Goal: Task Accomplishment & Management: Complete application form

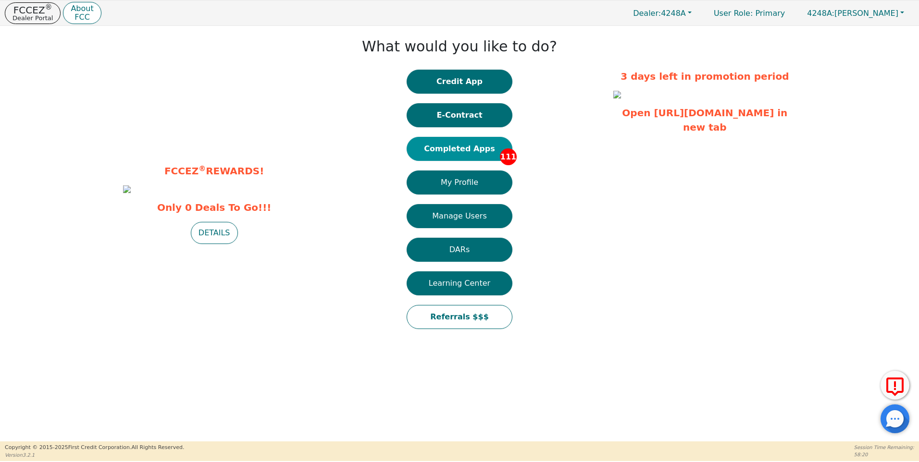
click at [453, 150] on button "Completed Apps 111" at bounding box center [459, 149] width 106 height 24
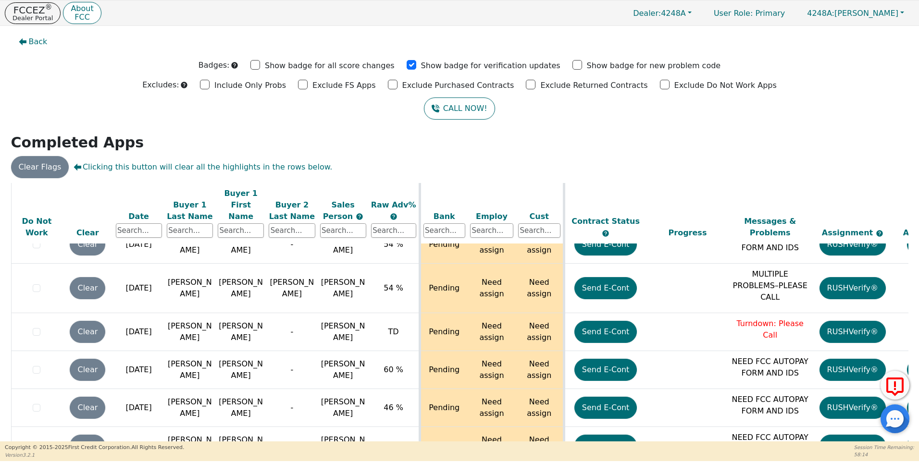
scroll to position [3945, 0]
click at [31, 15] on p "Dealer Portal" at bounding box center [32, 18] width 40 height 6
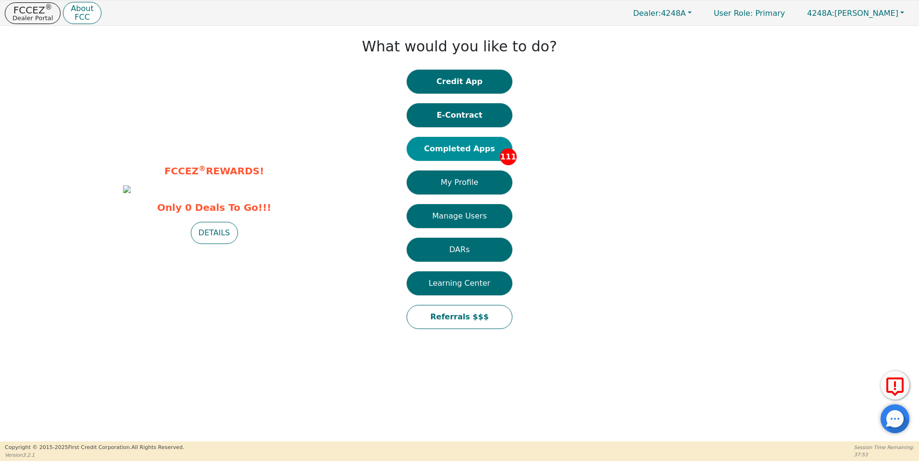
click at [471, 150] on button "Completed Apps 111" at bounding box center [459, 149] width 106 height 24
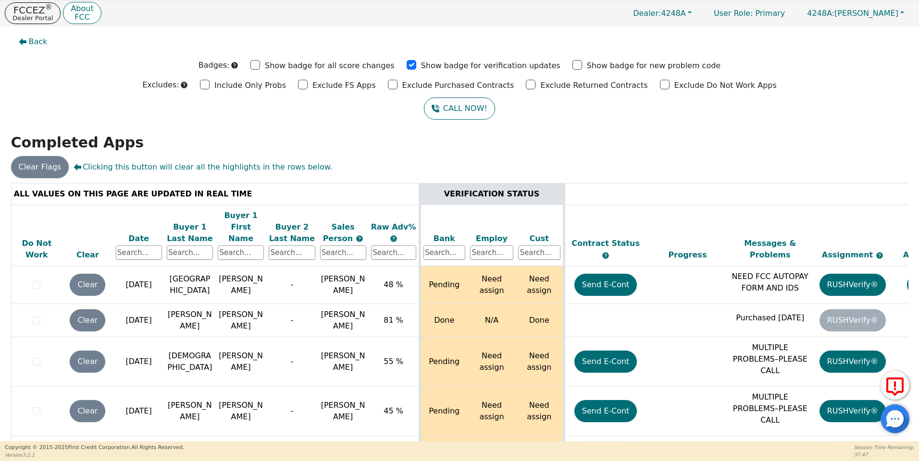
scroll to position [3950, 0]
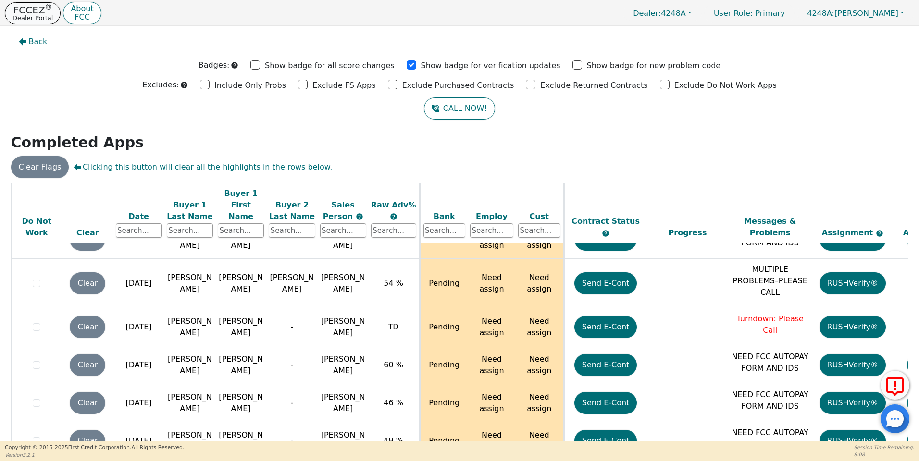
click at [43, 13] on p "FCCEZ ®" at bounding box center [32, 10] width 40 height 10
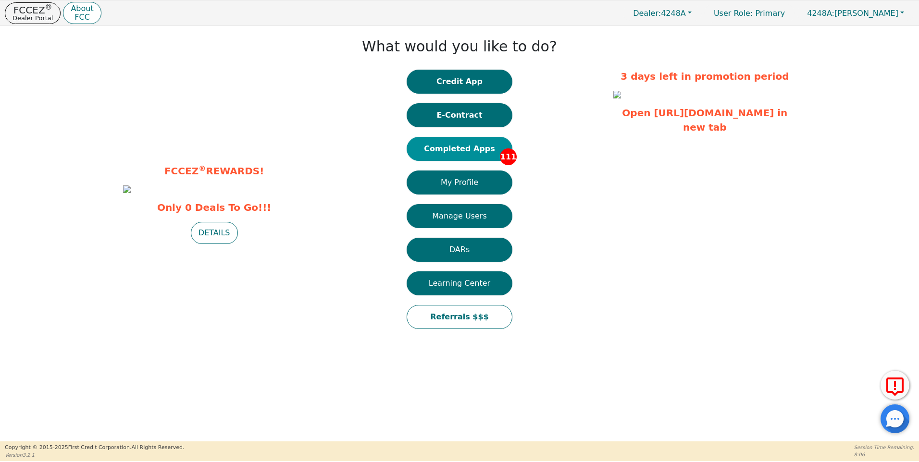
click at [470, 151] on button "Completed Apps 111" at bounding box center [459, 149] width 106 height 24
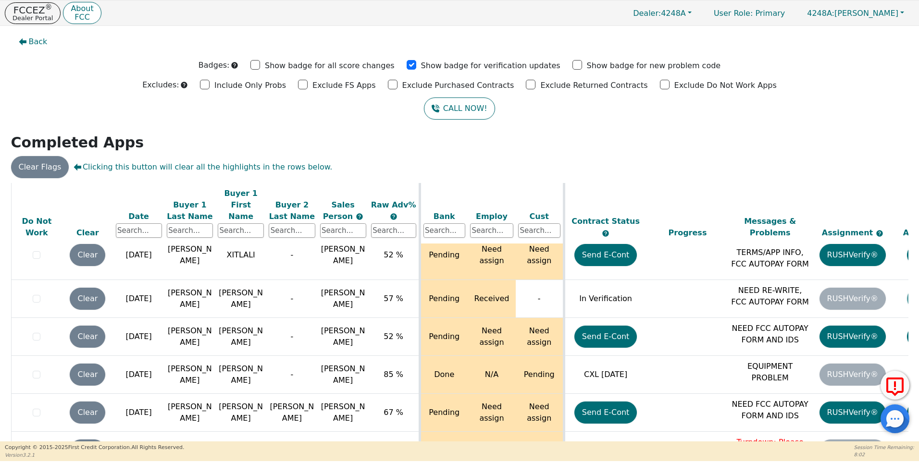
scroll to position [3950, 0]
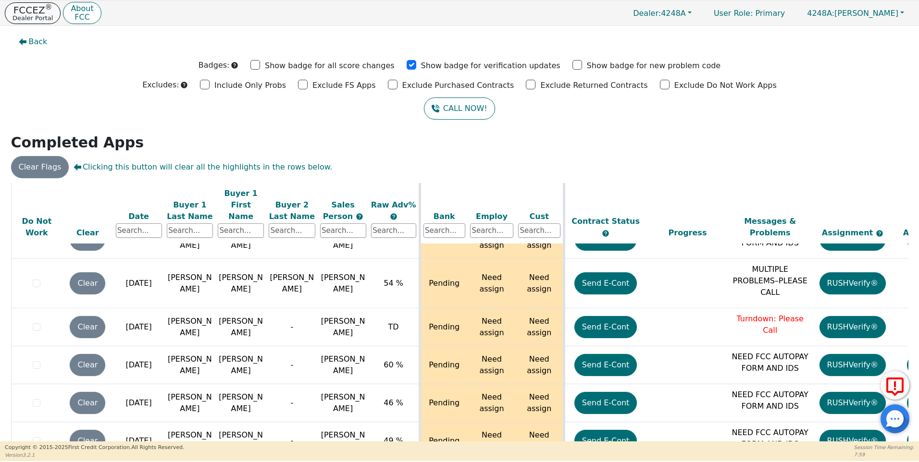
click at [30, 8] on p "FCCEZ ®" at bounding box center [32, 10] width 40 height 10
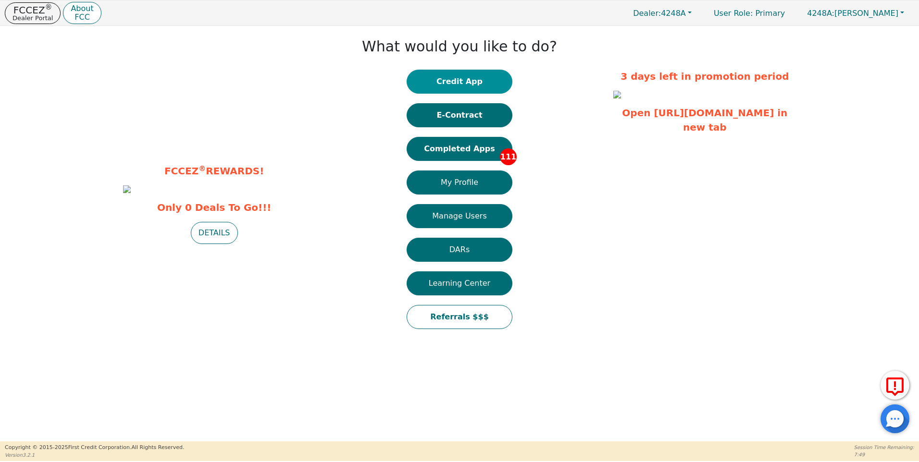
click at [478, 84] on button "Credit App" at bounding box center [459, 82] width 106 height 24
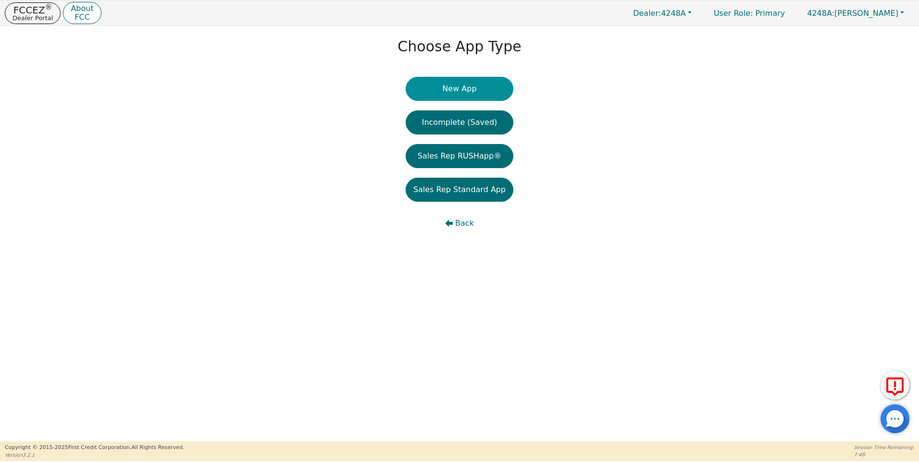
click at [469, 91] on button "New App" at bounding box center [460, 89] width 108 height 24
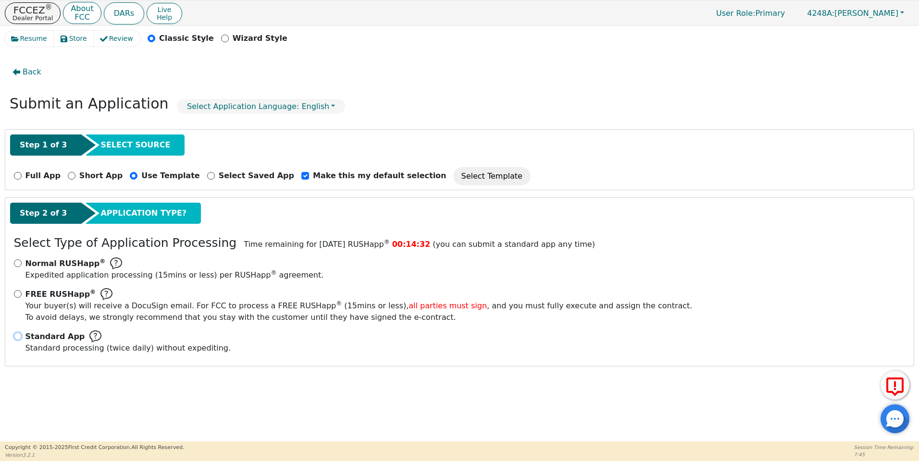
click at [19, 334] on input "Standard App Standard processing (twice daily) without expediting." at bounding box center [18, 337] width 8 height 8
radio input "true"
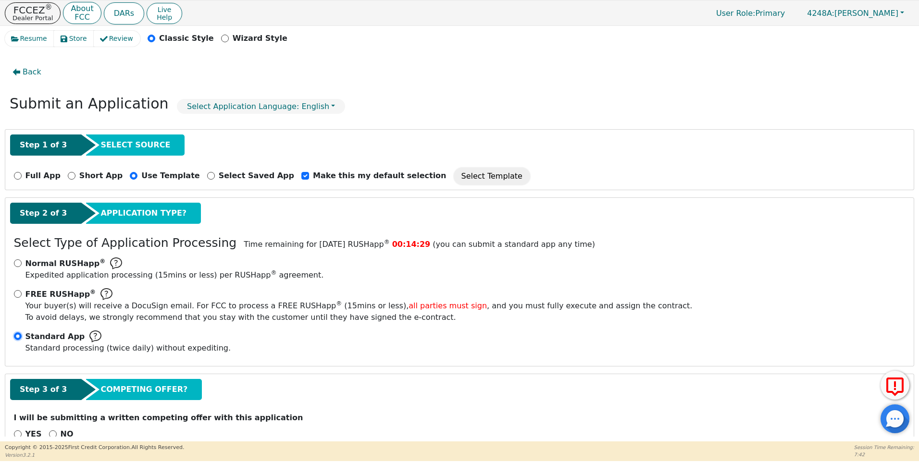
scroll to position [24, 0]
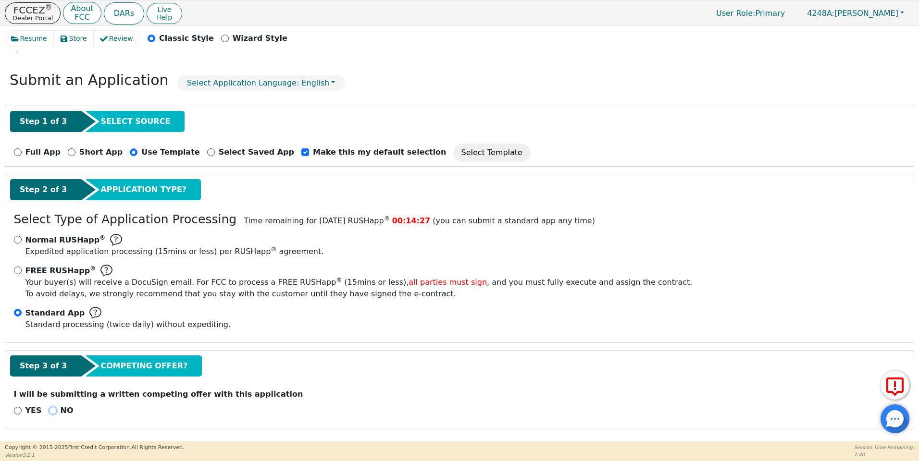
click at [49, 411] on input "NO" at bounding box center [53, 411] width 8 height 8
radio input "true"
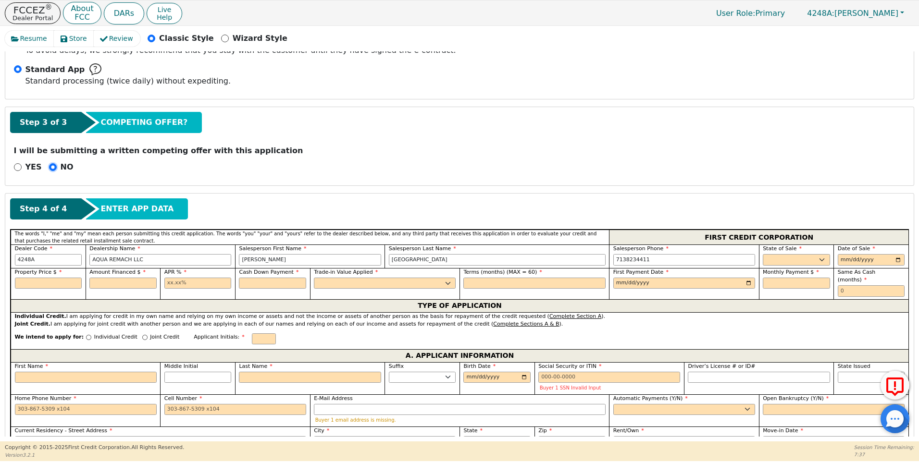
scroll to position [269, 0]
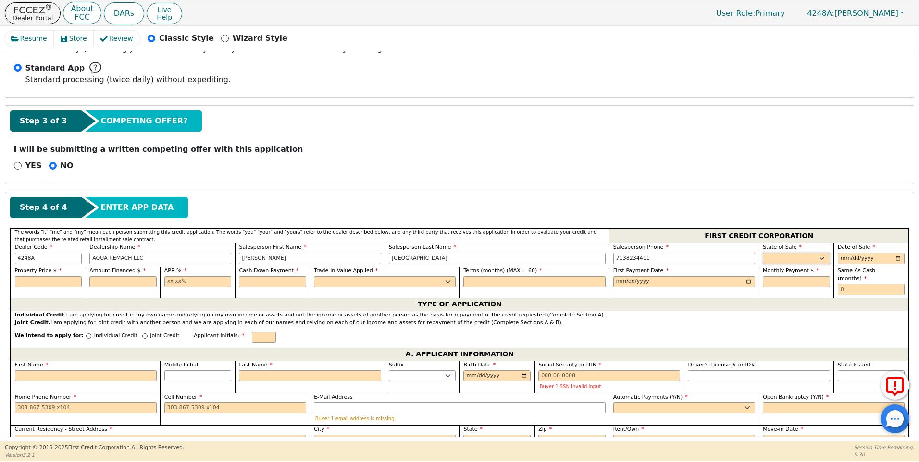
click at [822, 259] on select "AK AL AR AZ CA CO CT DC DE FL [GEOGRAPHIC_DATA] HI IA ID IL IN KS [GEOGRAPHIC_D…" at bounding box center [796, 259] width 67 height 12
select select "[GEOGRAPHIC_DATA]"
click at [772, 253] on select "AK AL AR AZ CA CO CT DC DE FL [GEOGRAPHIC_DATA] HI IA ID IL IN KS [GEOGRAPHIC_D…" at bounding box center [796, 259] width 67 height 12
click at [895, 259] on input "date" at bounding box center [870, 259] width 67 height 12
type input "[DATE]"
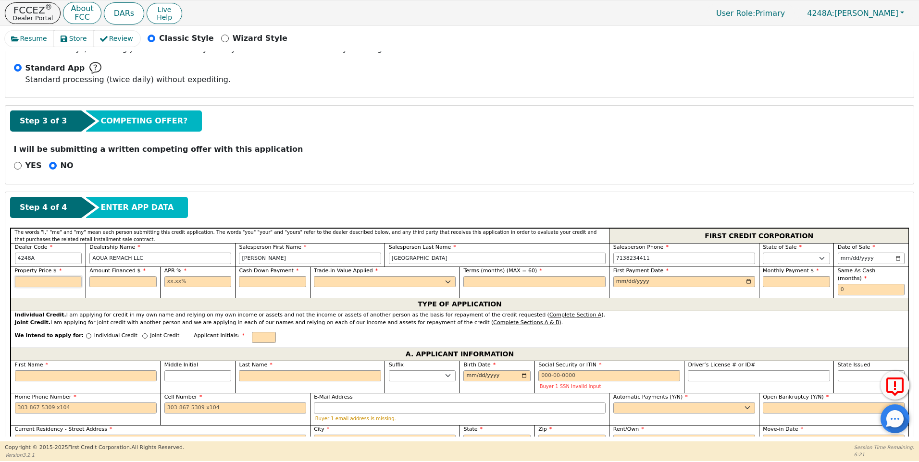
click at [56, 281] on input "text" at bounding box center [48, 282] width 67 height 12
type input "8500.00"
click at [119, 280] on input "text" at bounding box center [122, 282] width 67 height 12
type input "8500.00"
click at [165, 280] on input "text" at bounding box center [197, 282] width 67 height 12
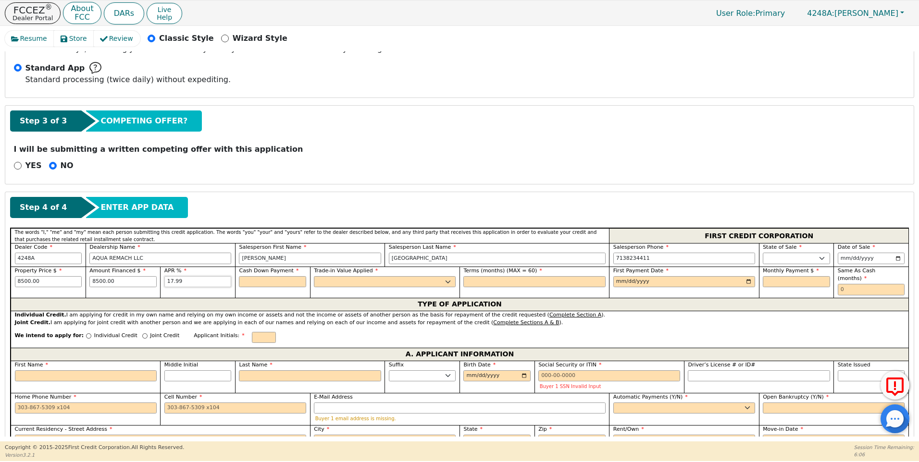
type input "17.99"
click at [269, 284] on input "text" at bounding box center [272, 282] width 67 height 12
type input "0.00"
click at [344, 281] on select "Yes No" at bounding box center [385, 282] width 142 height 12
click at [328, 327] on div "We intend to apply for: Individual Credit Joint Credit Applicant Initials:" at bounding box center [460, 337] width 898 height 21
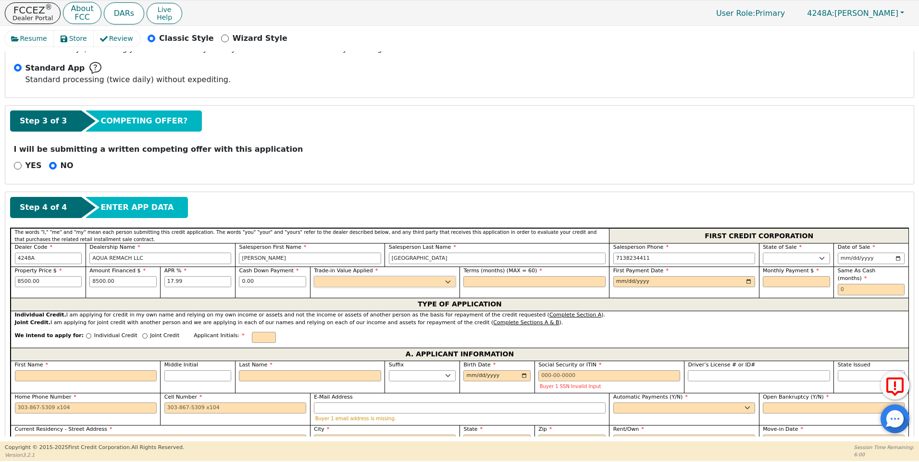
click at [342, 283] on select "Yes No" at bounding box center [385, 282] width 142 height 12
select select "n"
click at [314, 276] on select "Yes No" at bounding box center [385, 282] width 142 height 12
click at [503, 283] on input "text" at bounding box center [534, 282] width 142 height 12
type input "60"
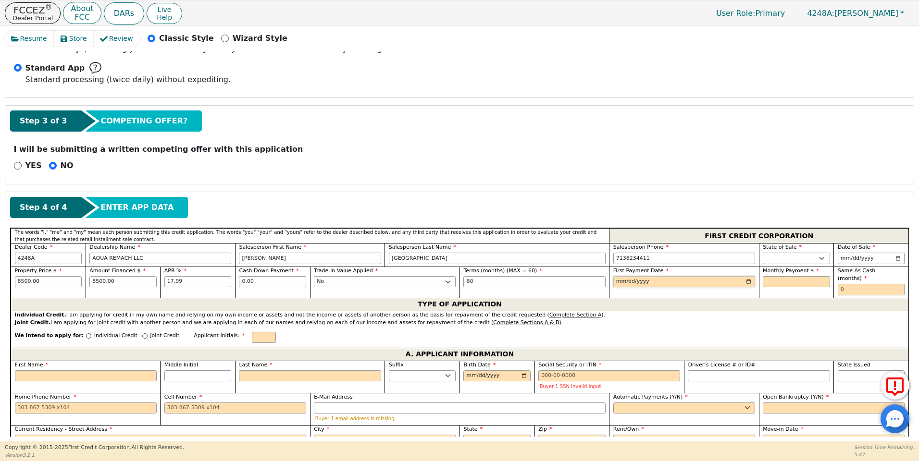
click at [747, 282] on input "date" at bounding box center [684, 282] width 142 height 12
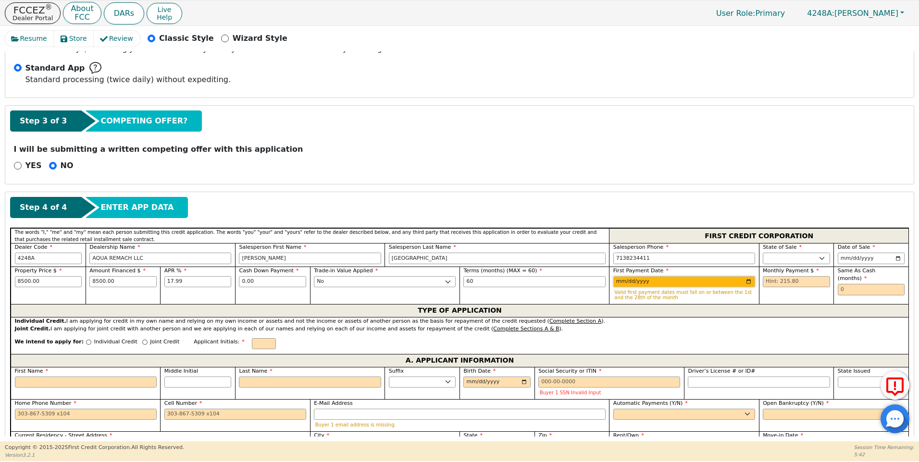
type input "[DATE]"
click at [766, 279] on input "text" at bounding box center [796, 282] width 67 height 12
type input "215.80"
click at [746, 282] on input "[DATE]" at bounding box center [684, 282] width 142 height 12
click at [749, 281] on input "[DATE]" at bounding box center [684, 282] width 142 height 12
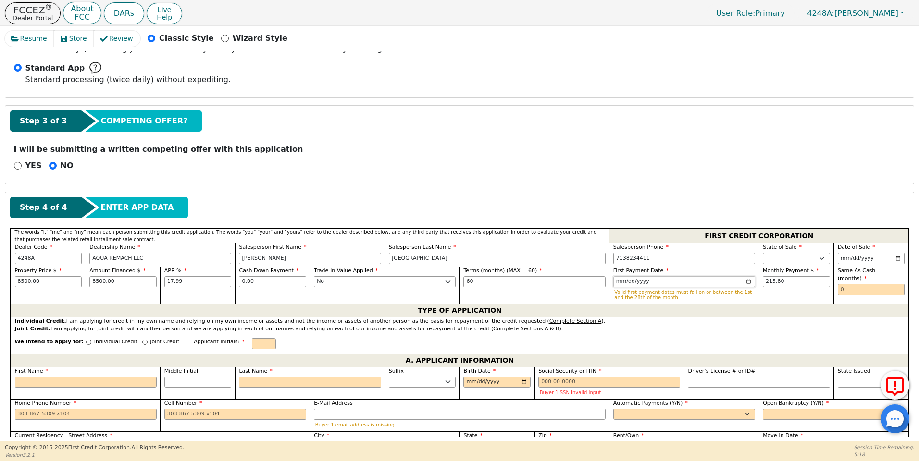
type input "[DATE]"
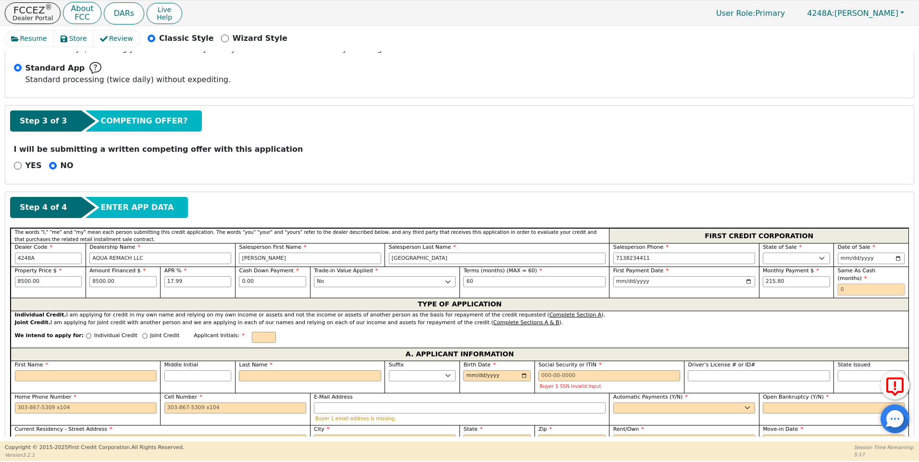
click at [838, 284] on input "text" at bounding box center [870, 290] width 67 height 12
type input "0"
click at [142, 333] on input "Joint Credit" at bounding box center [144, 335] width 5 height 5
radio input "true"
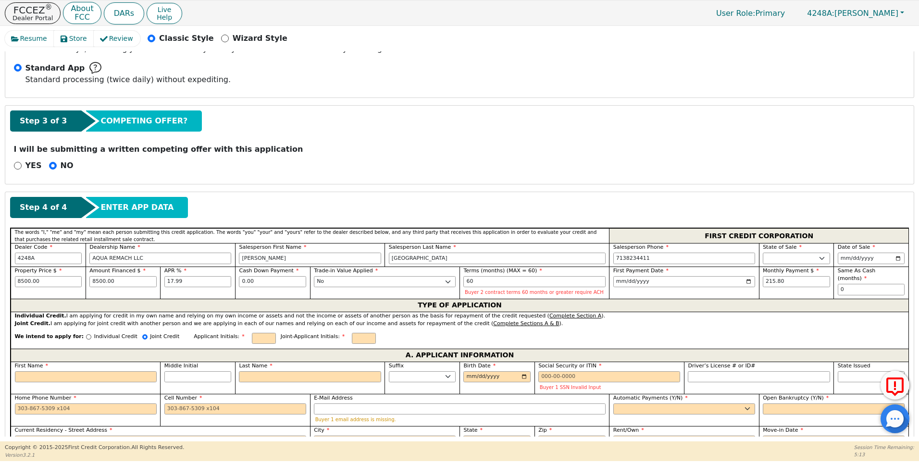
drag, startPoint x: 62, startPoint y: 369, endPoint x: 60, endPoint y: 359, distance: 9.6
click at [62, 367] on label "First Name" at bounding box center [86, 366] width 142 height 8
click at [62, 371] on input "First Name" at bounding box center [86, 377] width 142 height 12
type input "D"
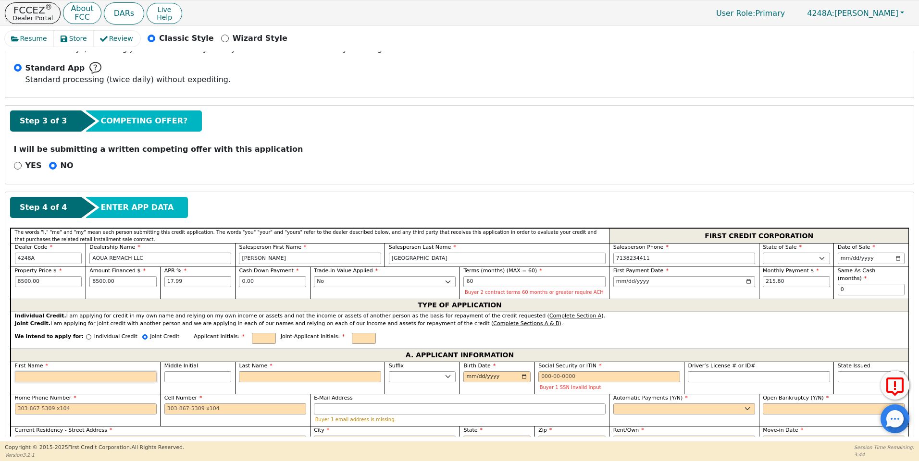
type input "D"
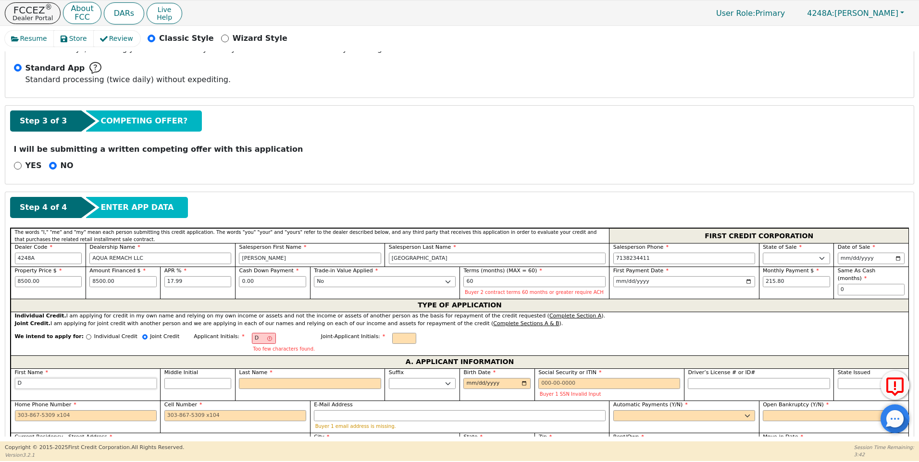
type input "Da"
type input "Dav"
type input "Davi"
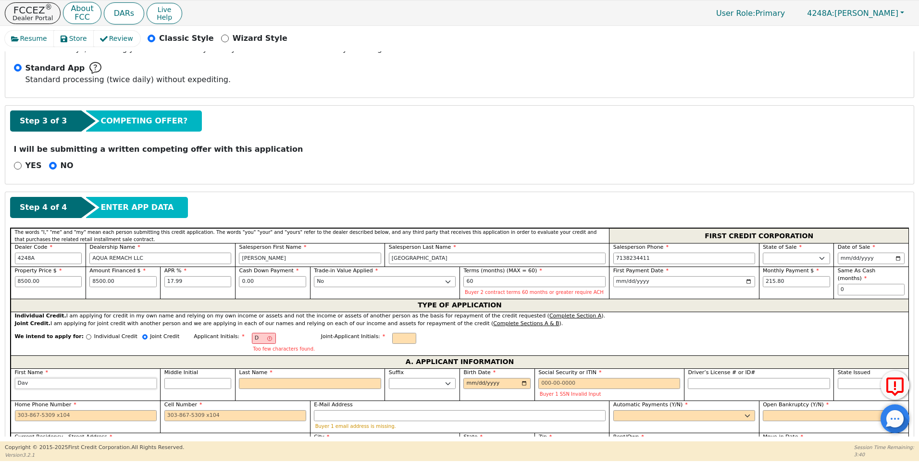
type input "Davi"
type input "[PERSON_NAME]"
click at [252, 387] on input "Last Name" at bounding box center [310, 384] width 142 height 12
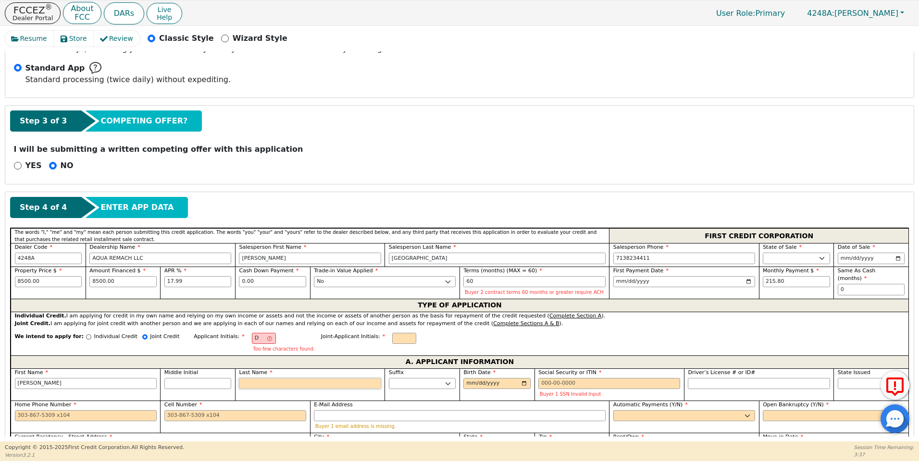
type input "DG"
type input "g"
type input "[PERSON_NAME]"
type input "ga"
type input "[PERSON_NAME]"
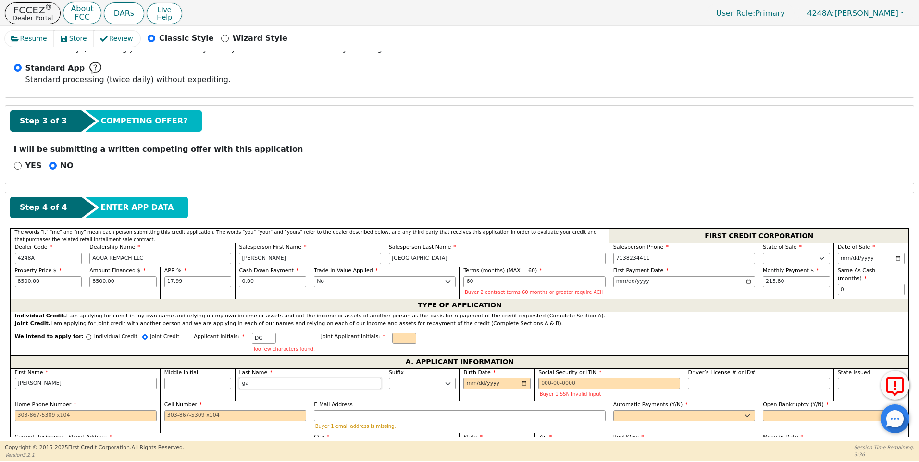
type input "gar"
type input "[PERSON_NAME]"
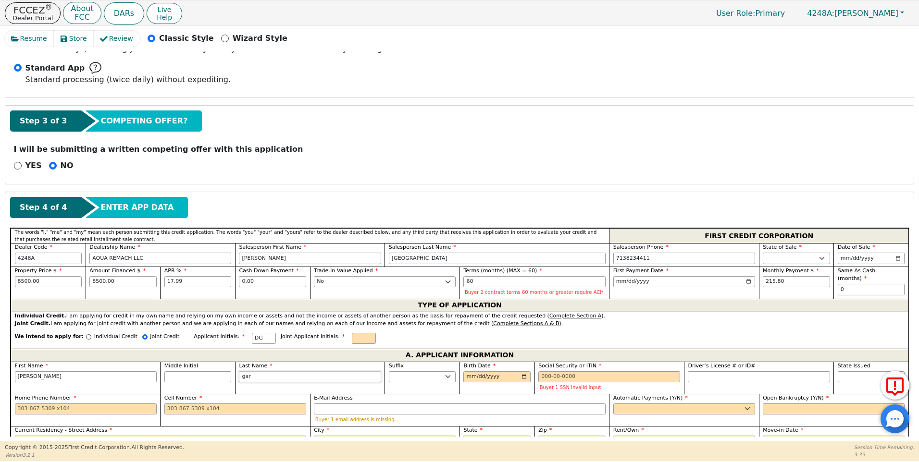
type input "garc"
type input "[PERSON_NAME]"
type input "garci"
type input "[PERSON_NAME]"
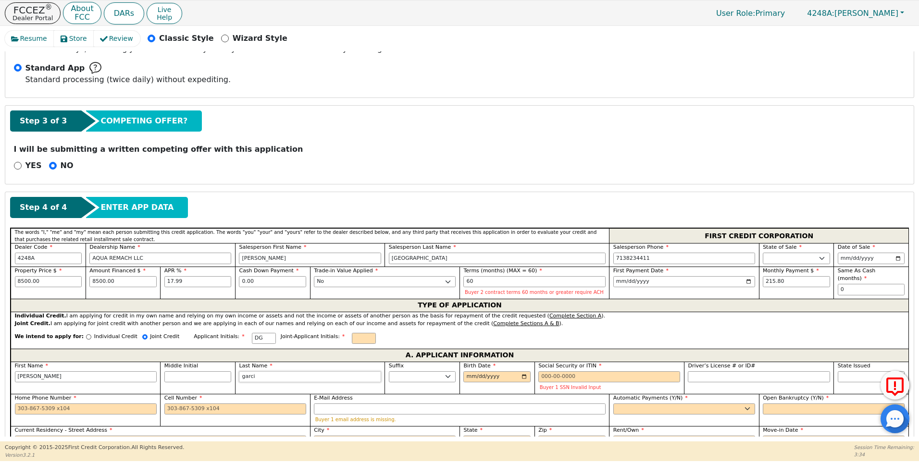
type input "[PERSON_NAME]"
type input "DA"
type input "[PERSON_NAME]"
type input "DG"
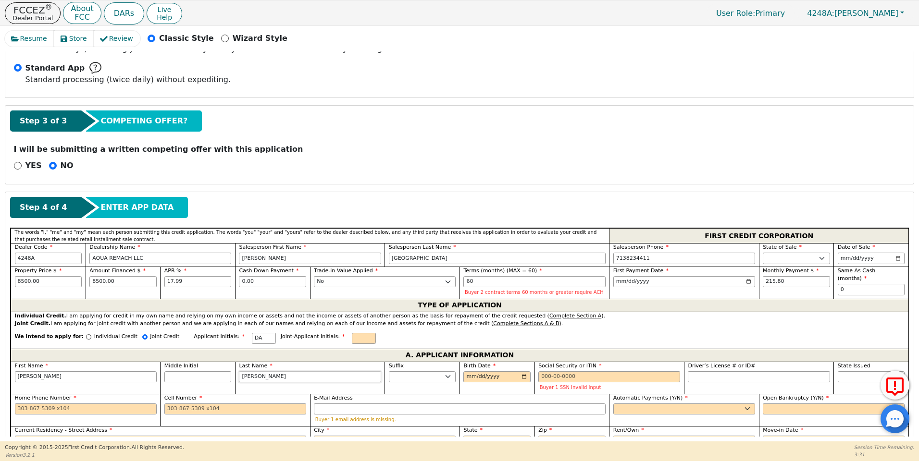
type input "[PERSON_NAME]"
click at [528, 377] on input "Birth Date" at bounding box center [496, 377] width 67 height 12
type input "[DATE]"
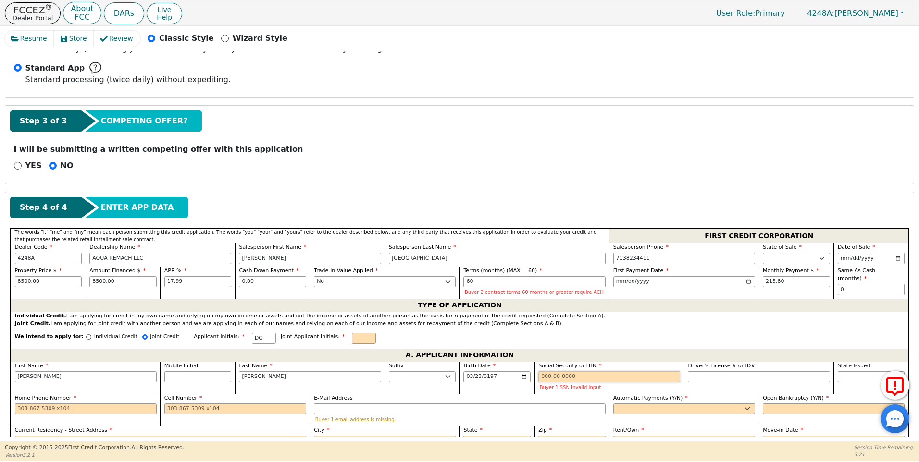
click at [542, 377] on input "Social Security or ITIN" at bounding box center [609, 377] width 142 height 12
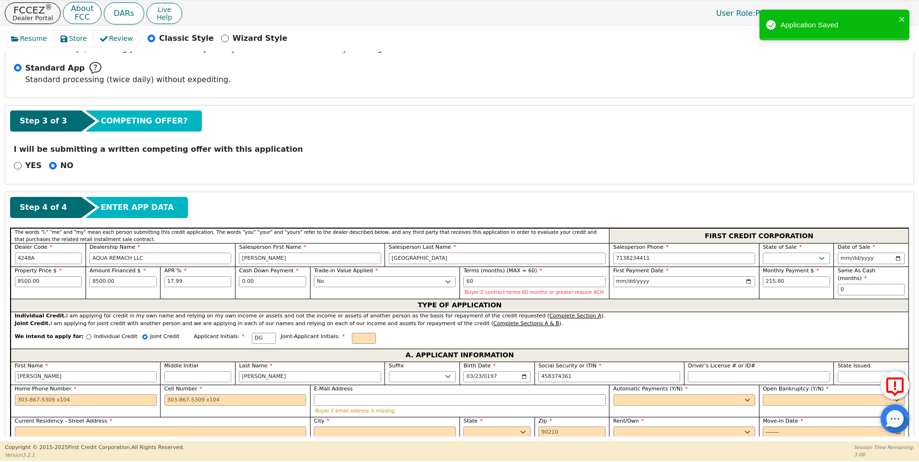
type input "***-**-4361"
click at [845, 376] on select "AK AL AR AZ CA CO CT DC DE FL [GEOGRAPHIC_DATA] HI IA ID IL IN KS [GEOGRAPHIC_D…" at bounding box center [870, 377] width 67 height 12
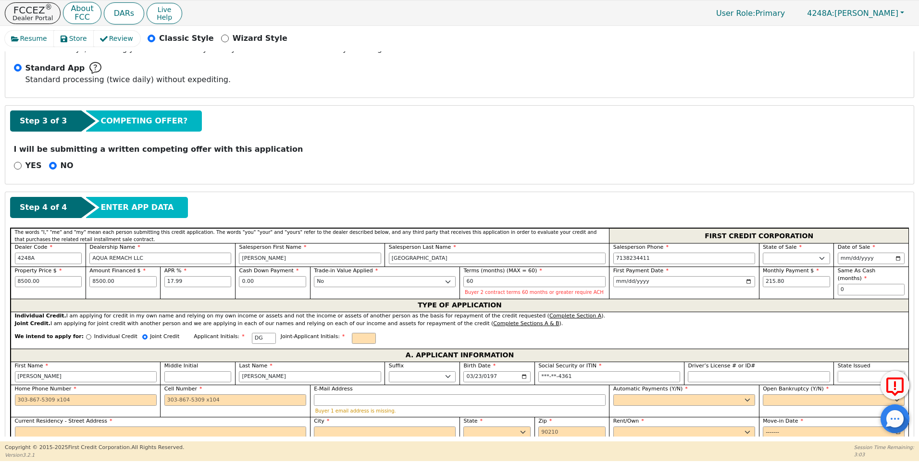
select select "[GEOGRAPHIC_DATA]"
click at [837, 371] on select "AK AL AR AZ CA CO CT DC DE FL [GEOGRAPHIC_DATA] HI IA ID IL IN KS [GEOGRAPHIC_D…" at bounding box center [870, 377] width 67 height 12
click at [18, 400] on input "Home Phone Number" at bounding box center [86, 400] width 142 height 12
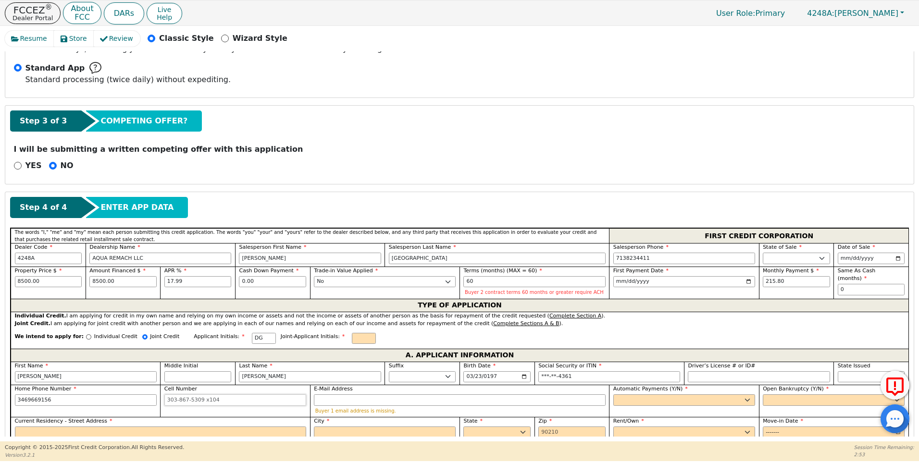
type input "[PHONE_NUMBER]"
click at [167, 400] on input "Cell Number" at bounding box center [235, 400] width 142 height 12
type input "[PHONE_NUMBER]"
click at [629, 398] on select "Yes No" at bounding box center [684, 400] width 142 height 12
select select "y"
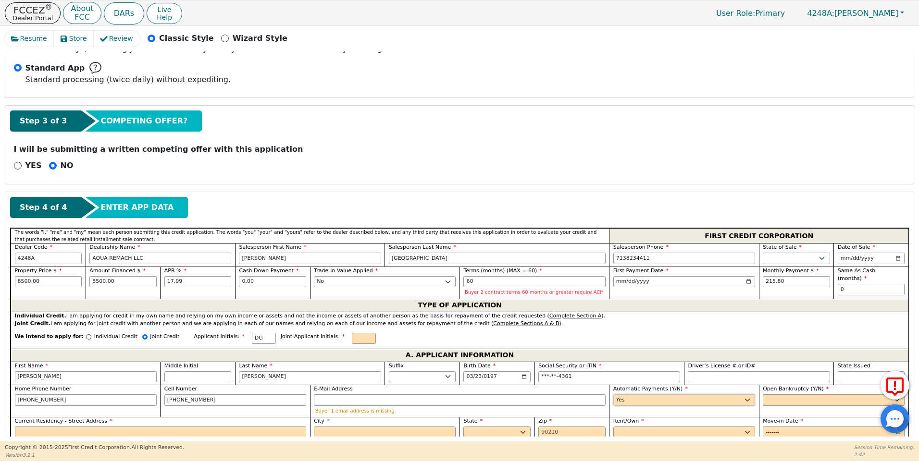
click at [613, 394] on select "Yes No" at bounding box center [684, 400] width 142 height 12
type input "[PERSON_NAME]"
click at [790, 397] on select "Yes No" at bounding box center [834, 400] width 142 height 12
select select "n"
click at [763, 394] on select "Yes No" at bounding box center [834, 400] width 142 height 12
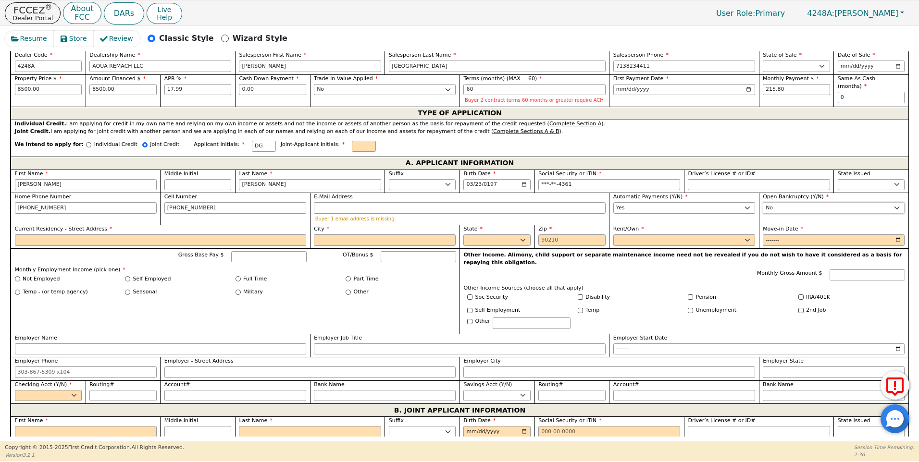
scroll to position [488, 0]
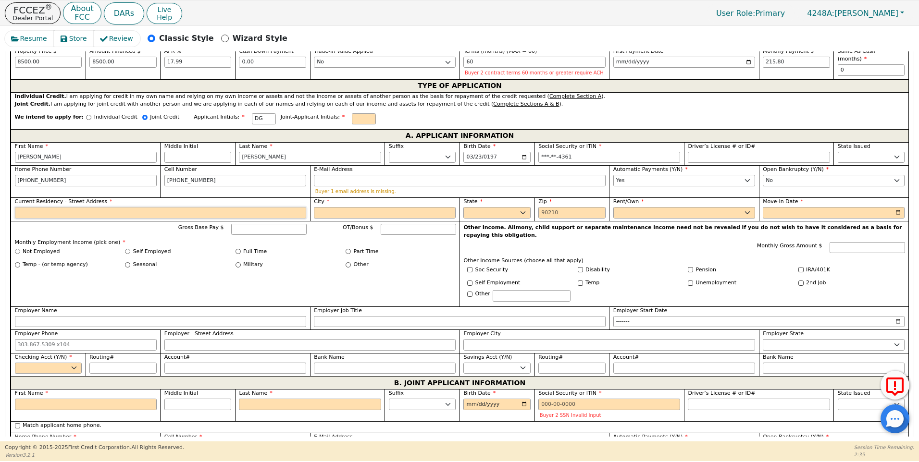
click at [45, 217] on input "Current Residency - Street Address" at bounding box center [161, 213] width 292 height 12
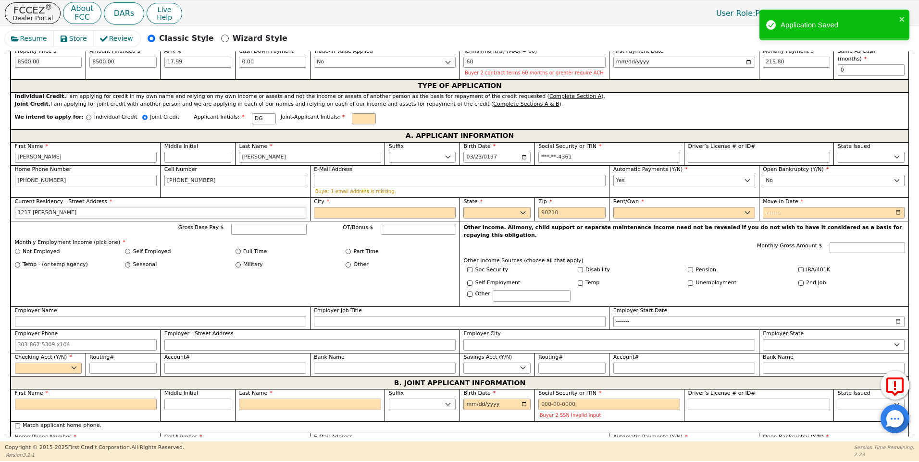
type input "[STREET_ADDRESS][PERSON_NAME]"
type input "[PERSON_NAME]"
select select "[GEOGRAPHIC_DATA]"
type input "77336"
type input "[STREET_ADDRESS][PERSON_NAME]"
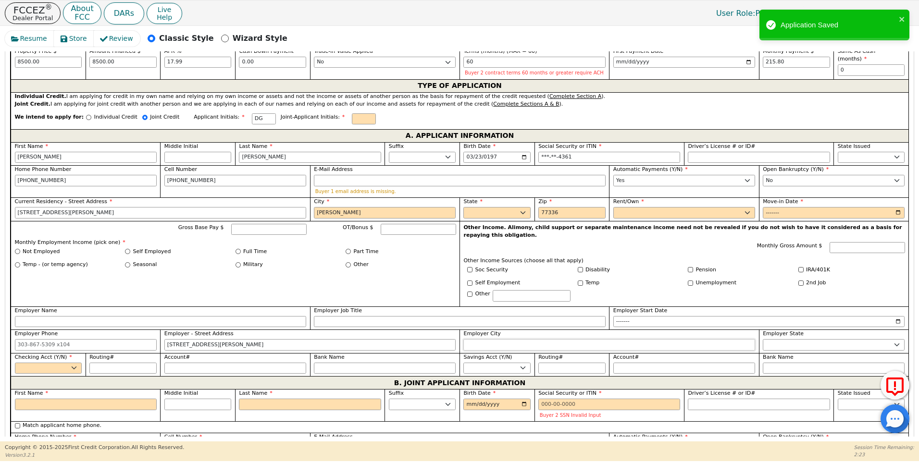
type input "[PERSON_NAME]"
select select "[GEOGRAPHIC_DATA]"
type input "DAVUD"
type input "[PERSON_NAME]"
select select "[GEOGRAPHIC_DATA]"
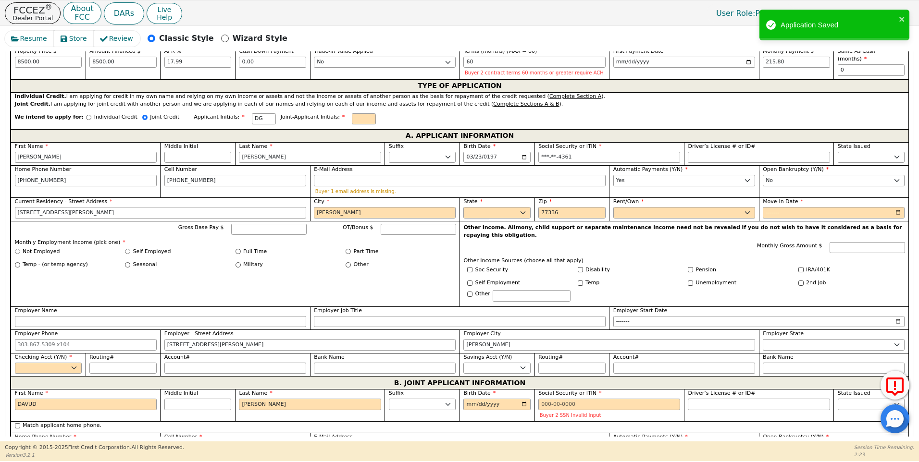
type input "[STREET_ADDRESS][PERSON_NAME]"
type input "[PERSON_NAME]"
select select "[GEOGRAPHIC_DATA]"
type input "77336"
type input "[STREET_ADDRESS][PERSON_NAME]"
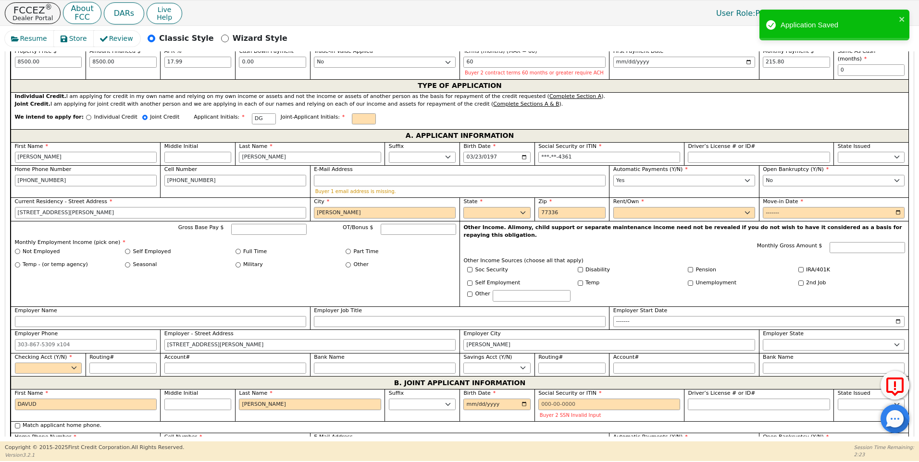
type input "[PERSON_NAME]"
select select "[GEOGRAPHIC_DATA]"
type input "DAVUD"
type input "[PERSON_NAME]"
type input "DAVUD"
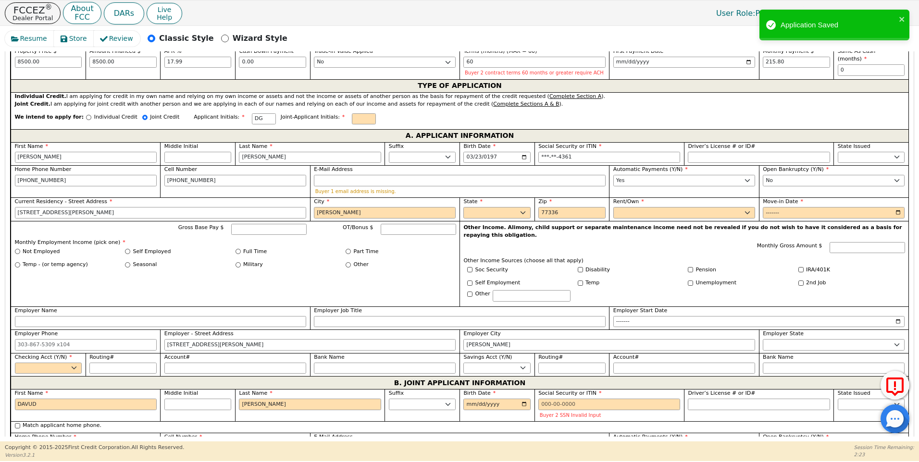
type input "[PERSON_NAME]"
type input "DG"
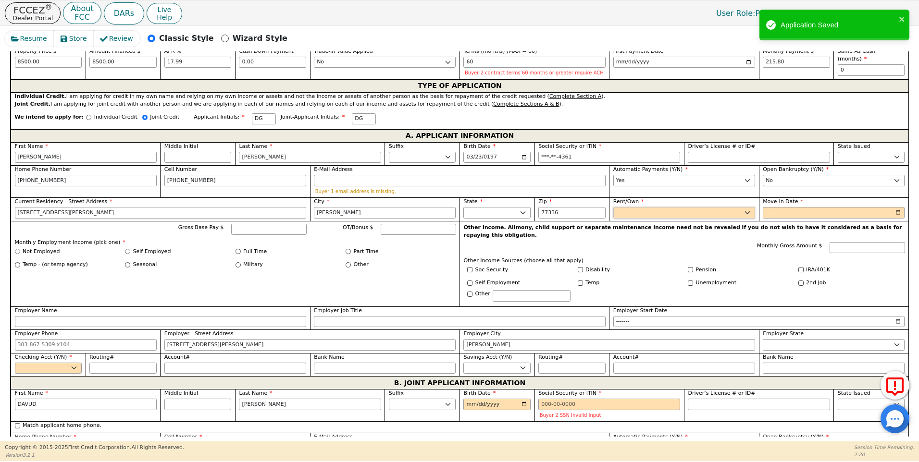
click at [616, 215] on select "Rent Own" at bounding box center [684, 213] width 142 height 12
select select "Own"
click at [613, 207] on select "Rent Own" at bounding box center [684, 213] width 142 height 12
click at [763, 213] on input "Move-in Date" at bounding box center [834, 213] width 142 height 12
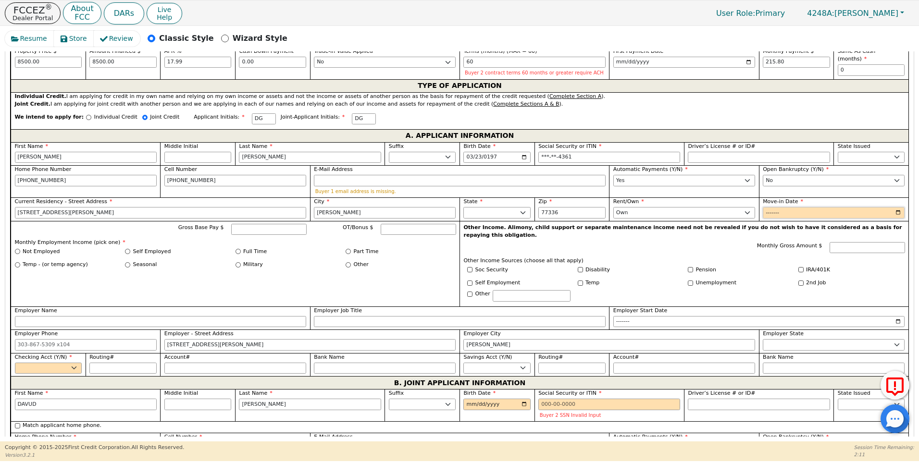
click at [780, 214] on input "Move-in Date" at bounding box center [834, 213] width 142 height 12
type input "2024-06"
click at [255, 228] on input "Gross Base Pay $" at bounding box center [268, 230] width 75 height 12
type input "5600.00"
click at [235, 250] on input "Full Time" at bounding box center [237, 251] width 5 height 5
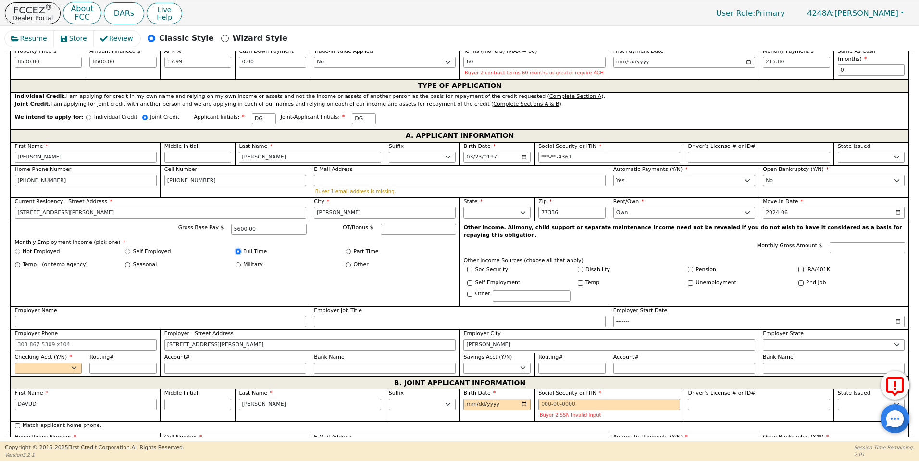
radio input "true"
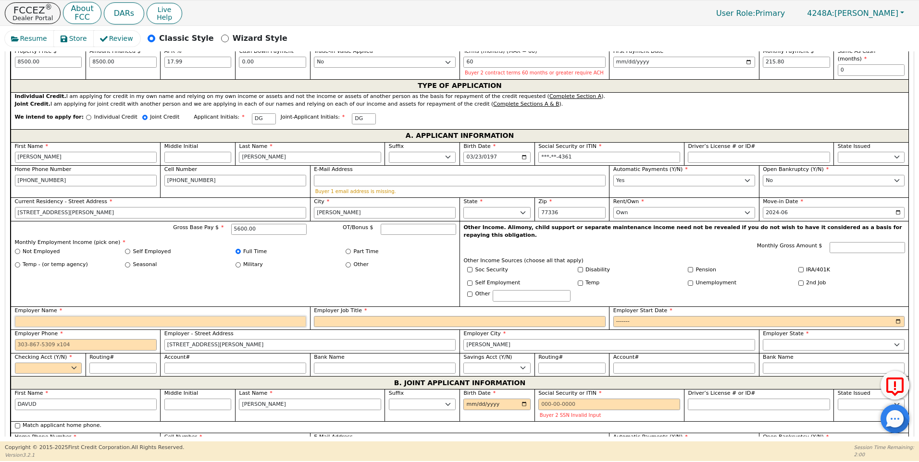
click at [31, 316] on input "Employer Name" at bounding box center [161, 322] width 292 height 12
type input "TM INSUSTRIAL"
click at [329, 316] on input "Employer Job Title" at bounding box center [460, 322] width 292 height 12
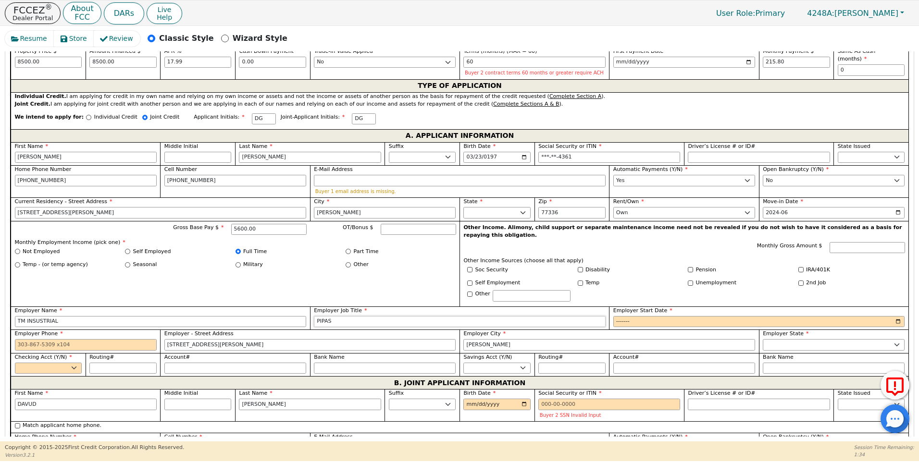
type input "PIPAS"
click at [623, 316] on input "Employer Start Date" at bounding box center [759, 322] width 292 height 12
click at [640, 316] on input "Employer Start Date" at bounding box center [759, 322] width 292 height 12
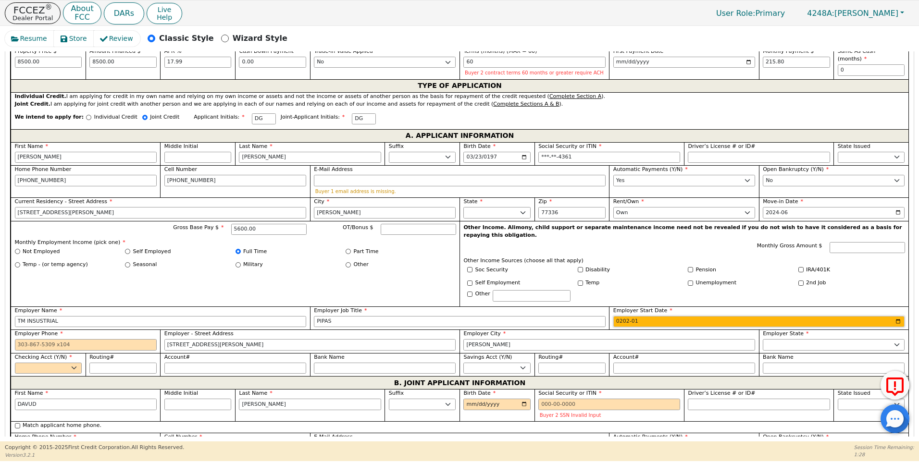
type input "2020-01"
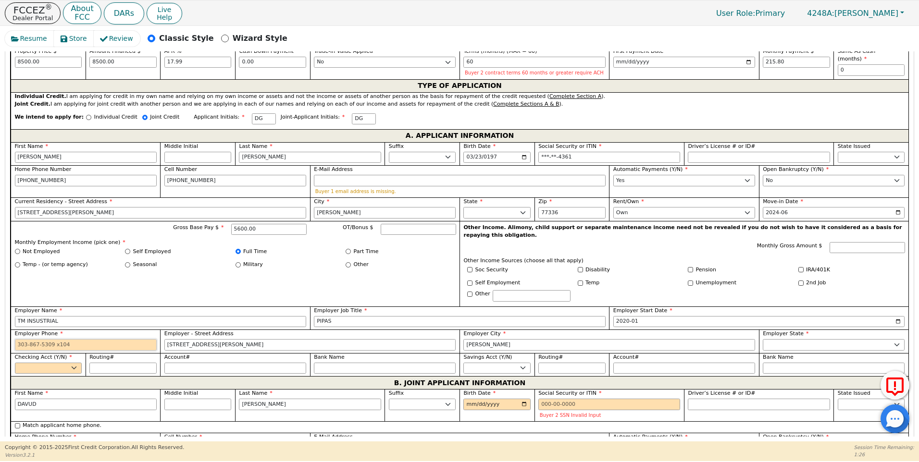
click at [17, 339] on input "Employer Phone" at bounding box center [86, 345] width 142 height 12
type input "[PHONE_NUMBER]"
drag, startPoint x: 217, startPoint y: 336, endPoint x: 150, endPoint y: 335, distance: 66.3
click at [150, 335] on div "First Name [PERSON_NAME] Middle Initial Last Name [PERSON_NAME] Sr. II III IV B…" at bounding box center [460, 259] width 898 height 234
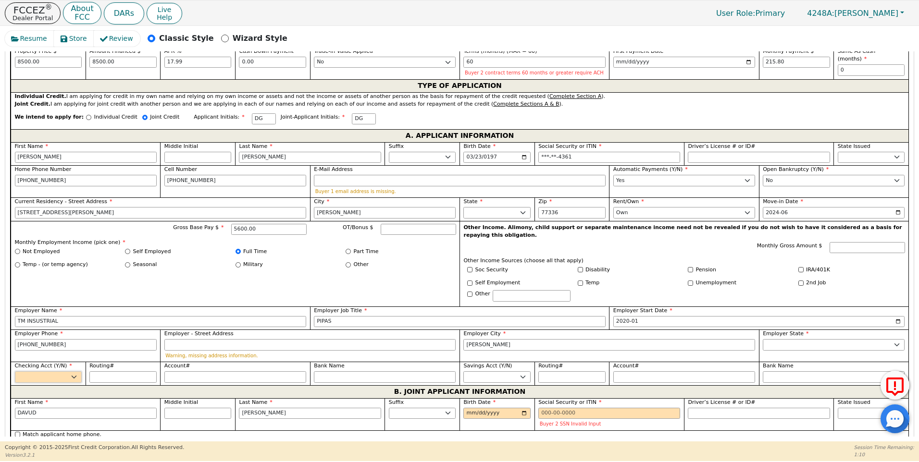
click at [73, 371] on select "Yes No" at bounding box center [48, 377] width 67 height 12
select select "y"
click at [15, 371] on select "Yes No" at bounding box center [48, 377] width 67 height 12
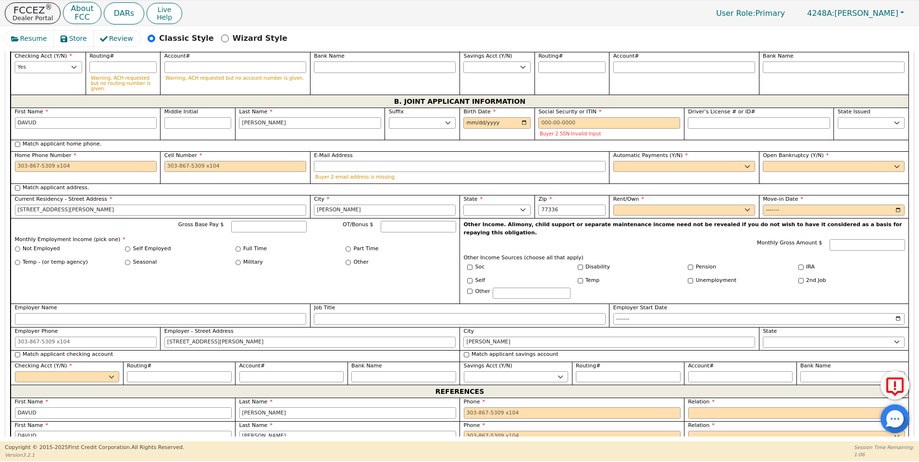
scroll to position [803, 0]
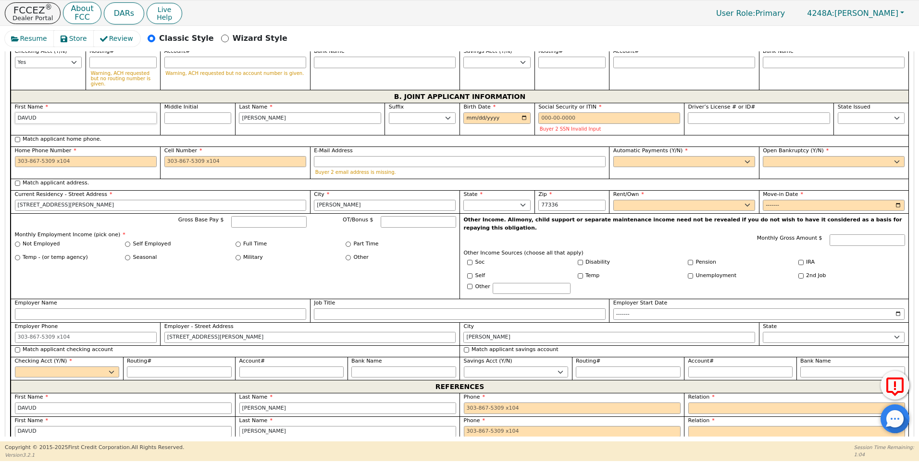
drag, startPoint x: 40, startPoint y: 103, endPoint x: 12, endPoint y: 104, distance: 28.4
click at [12, 104] on div "First Name [PERSON_NAME]" at bounding box center [85, 119] width 149 height 32
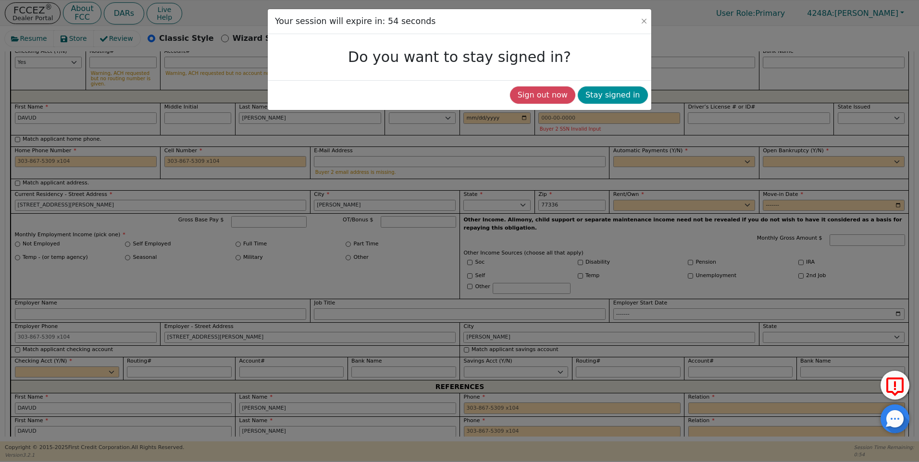
click at [611, 97] on button "Stay signed in" at bounding box center [613, 94] width 70 height 17
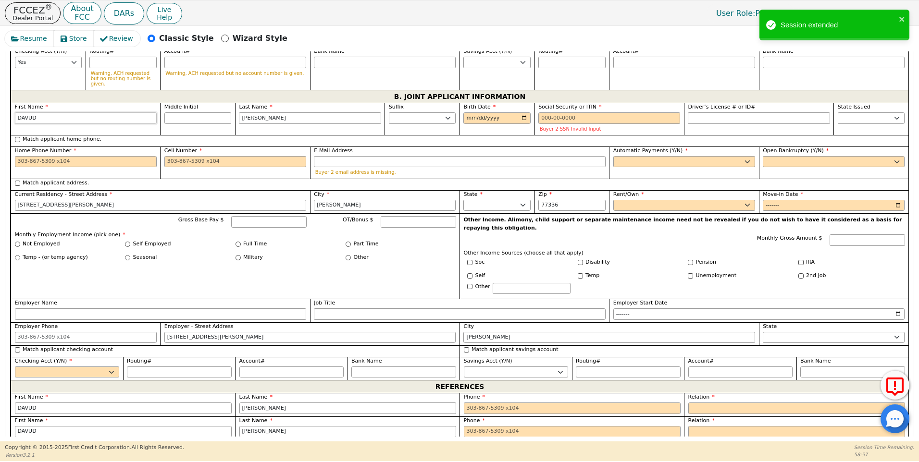
type input "G"
type input "[PERSON_NAME]"
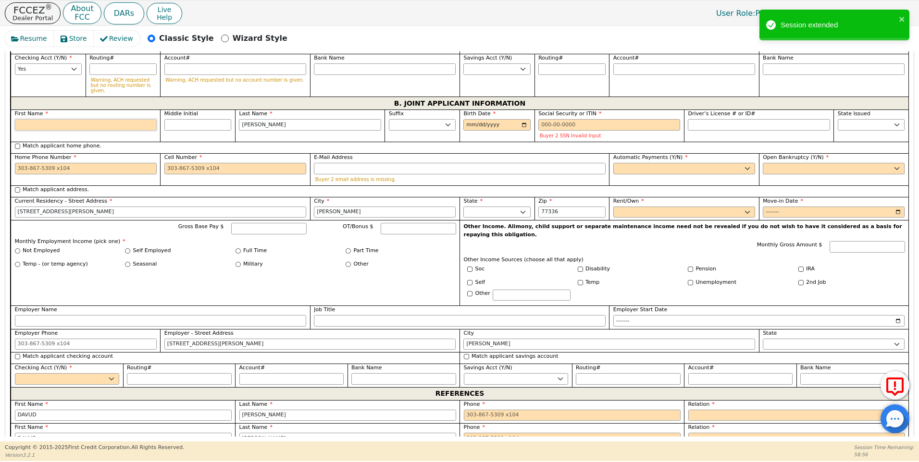
scroll to position [810, 0]
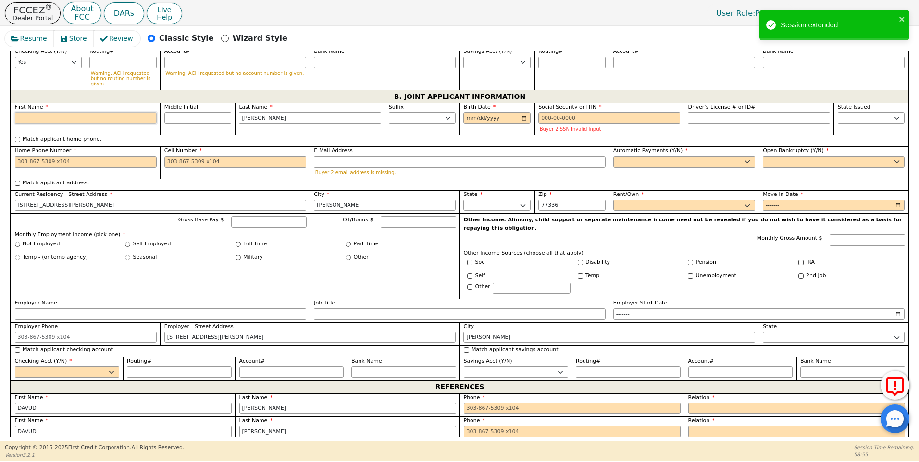
type input "S"
type input "SG"
type input "[PERSON_NAME]"
type input "SA"
type input "[PERSON_NAME]"
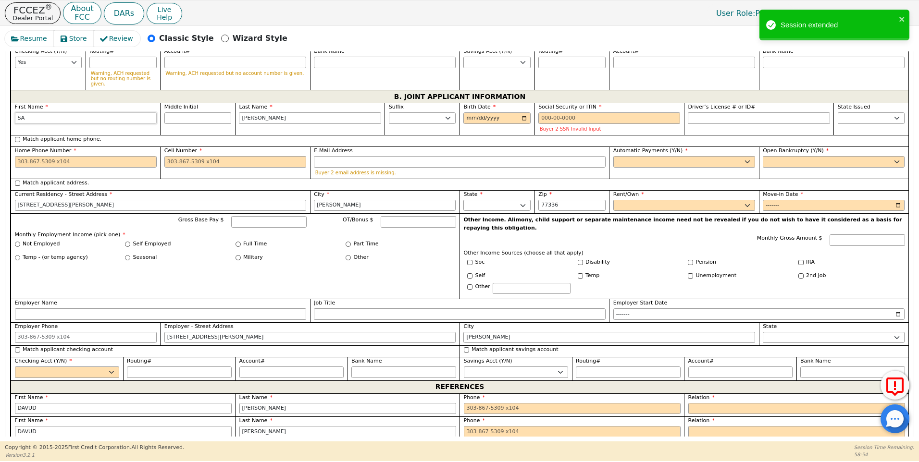
type input "SAR"
type input "[PERSON_NAME]"
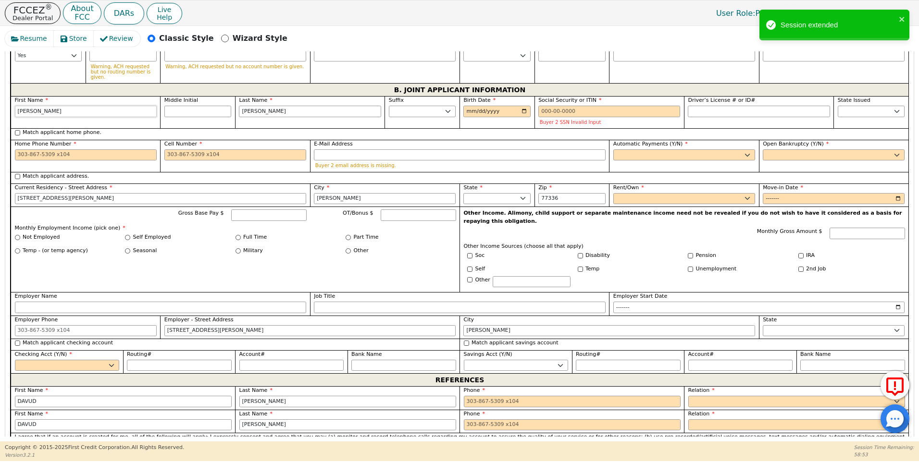
scroll to position [803, 0]
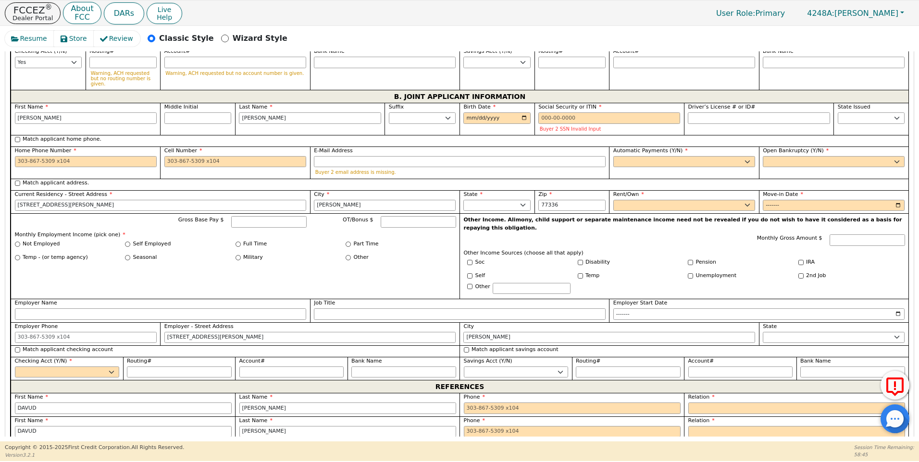
type input "1217 POETER PINE ST"
type input "[PERSON_NAME]"
drag, startPoint x: 268, startPoint y: 106, endPoint x: 237, endPoint y: 107, distance: 31.2
click at [237, 107] on div "Last Name [PERSON_NAME]" at bounding box center [309, 119] width 149 height 32
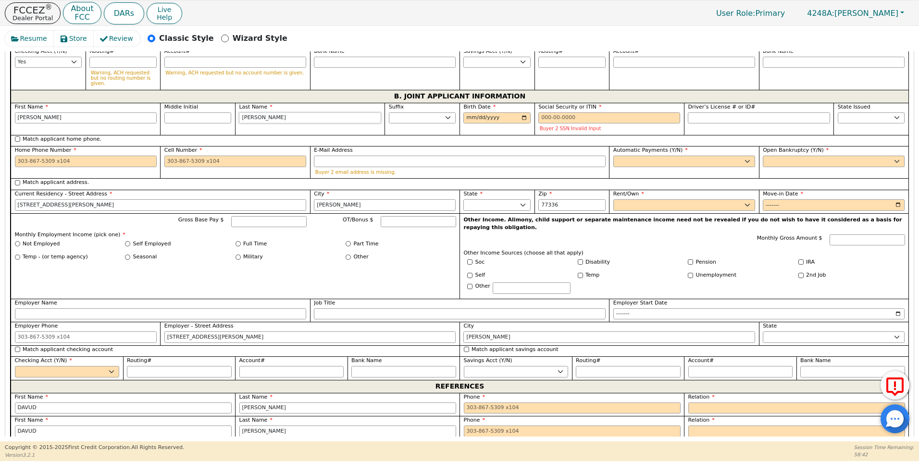
type input "S"
type input "[PERSON_NAME]"
click at [175, 112] on input "Middle Initial" at bounding box center [197, 118] width 67 height 12
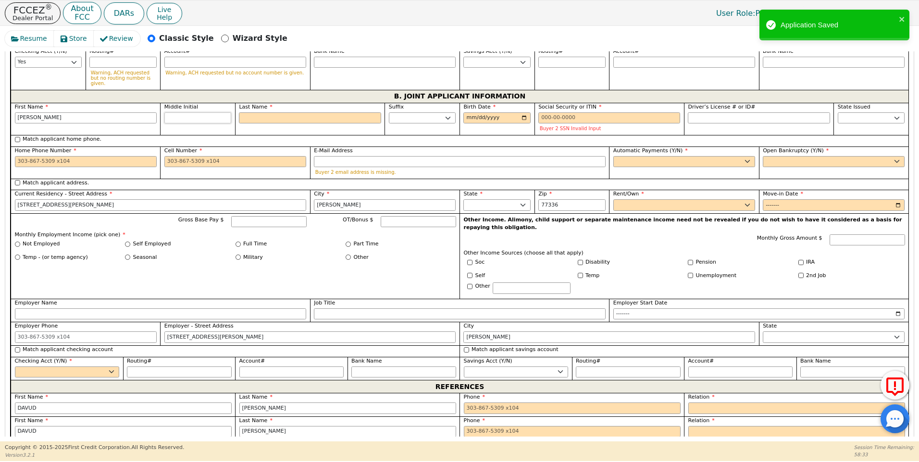
type input "E"
type input "SE"
type input "[PERSON_NAME]"
type input "ED"
type input "[PERSON_NAME]"
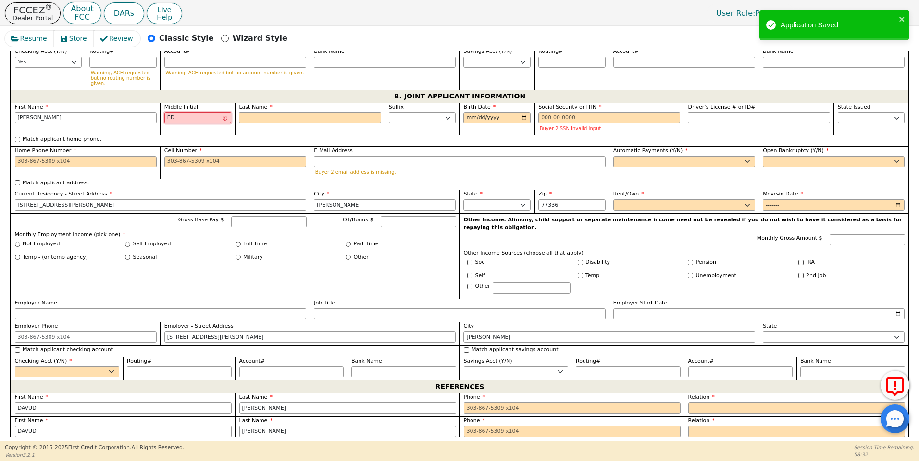
type input "EDI"
type input "[PERSON_NAME]"
type input "EDIT"
type input "[PERSON_NAME]"
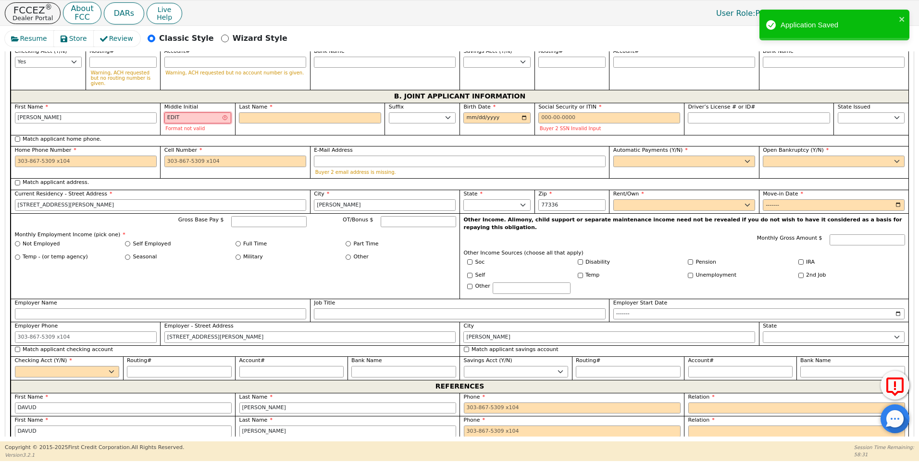
type input "[PERSON_NAME]"
type input "[PERSON_NAME] [PERSON_NAME]"
type input "[PERSON_NAME]"
click at [254, 112] on input "Last Name" at bounding box center [310, 118] width 142 height 12
type input "[PERSON_NAME]"
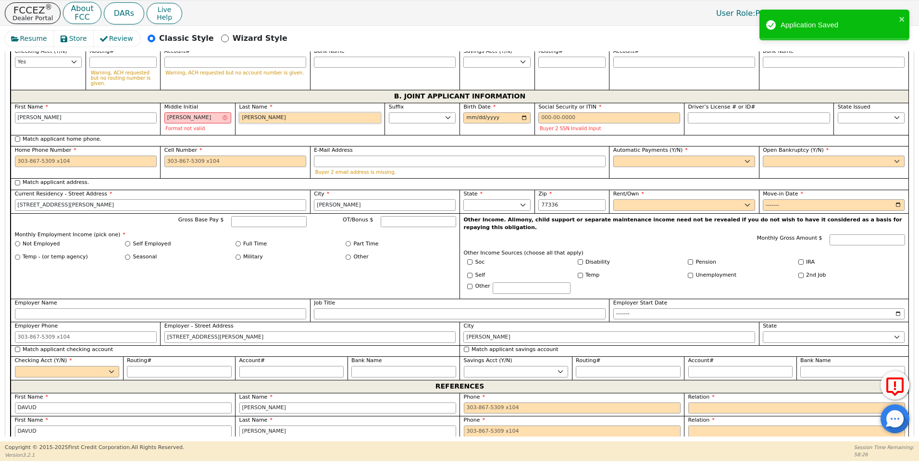
type input "SEL"
type input "[PERSON_NAME]"
click at [476, 112] on input "Birth Date" at bounding box center [496, 118] width 67 height 12
click at [469, 112] on input "Birth Date" at bounding box center [496, 118] width 67 height 12
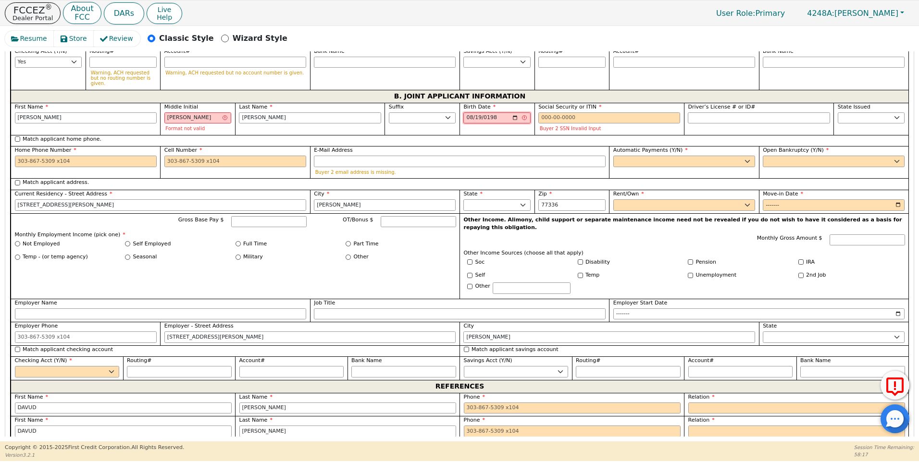
type input "[DATE]"
drag, startPoint x: 193, startPoint y: 106, endPoint x: 171, endPoint y: 106, distance: 21.6
click at [171, 112] on input "[PERSON_NAME]" at bounding box center [197, 118] width 67 height 12
type input "E"
type input "[PERSON_NAME]"
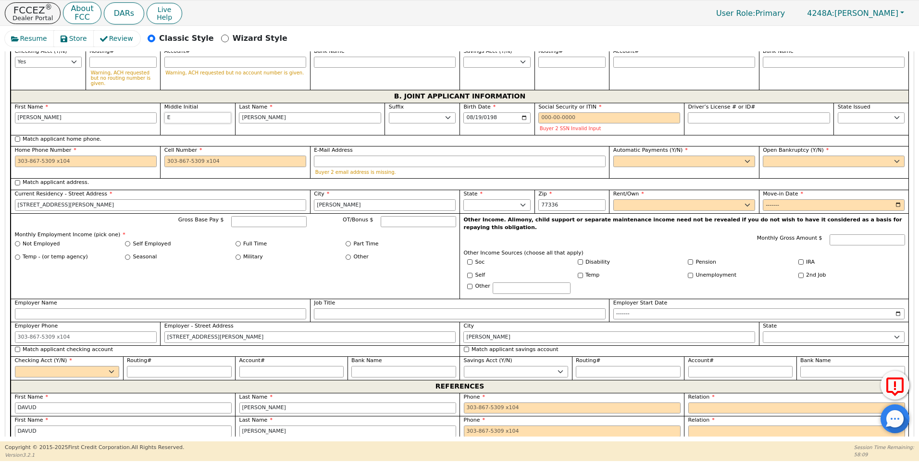
type input "E"
click at [539, 112] on input "Social Security or ITIN" at bounding box center [609, 118] width 142 height 12
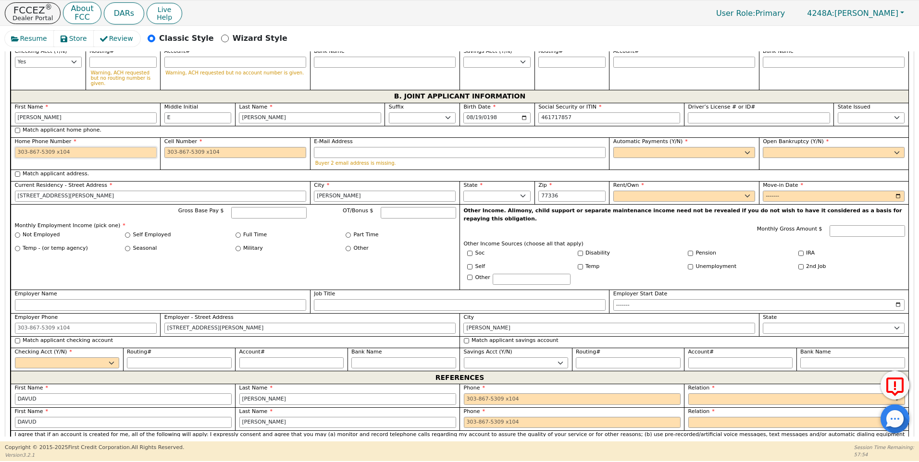
type input "***-**-7857"
click at [15, 147] on input "Home Phone Number" at bounding box center [86, 153] width 142 height 12
type input "[PHONE_NUMBER]"
click at [169, 147] on input "Cell Number" at bounding box center [235, 153] width 142 height 12
type input "[PHONE_NUMBER]"
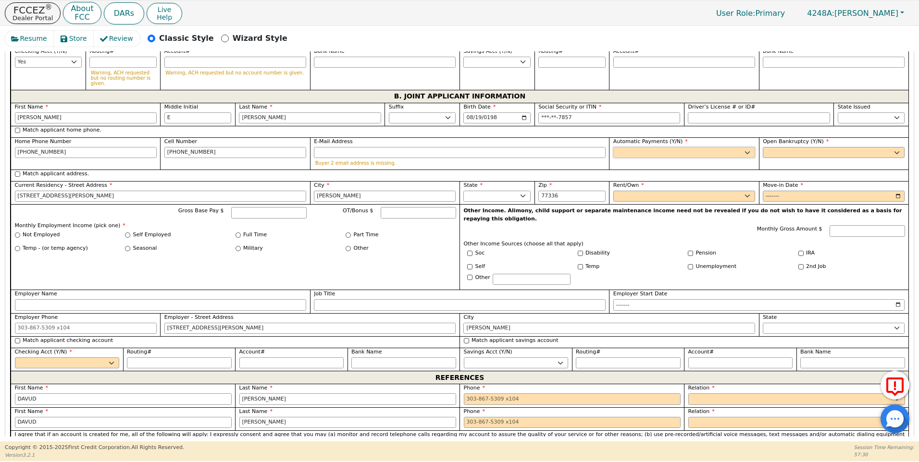
click at [645, 147] on select "Yes No" at bounding box center [684, 153] width 142 height 12
select select "y"
click at [613, 147] on select "Yes No" at bounding box center [684, 153] width 142 height 12
type input "[PERSON_NAME]"
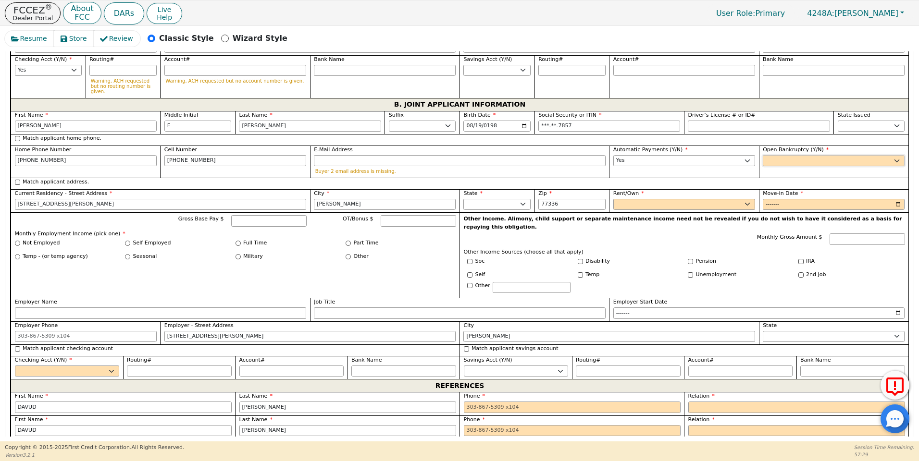
click at [771, 155] on select "Yes No" at bounding box center [834, 161] width 142 height 12
select select "n"
click at [763, 155] on select "Yes No" at bounding box center [834, 161] width 142 height 12
click at [247, 215] on input "Gross Base Pay $" at bounding box center [268, 221] width 75 height 12
type input "3200.00"
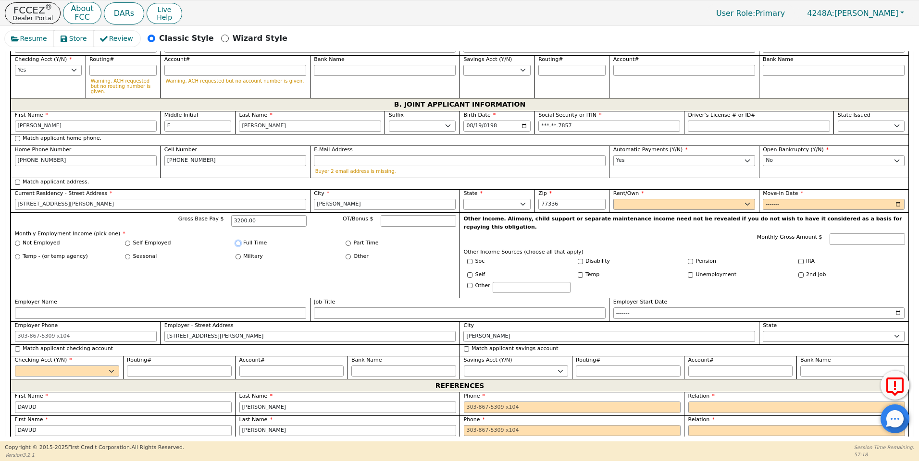
click at [239, 241] on input "Full Time" at bounding box center [237, 243] width 5 height 5
radio input "true"
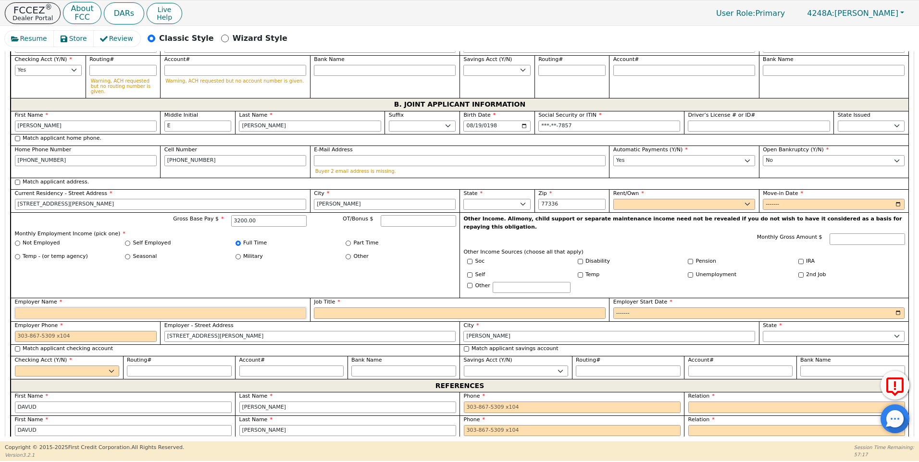
click at [43, 308] on input "Employer Name" at bounding box center [161, 314] width 292 height 12
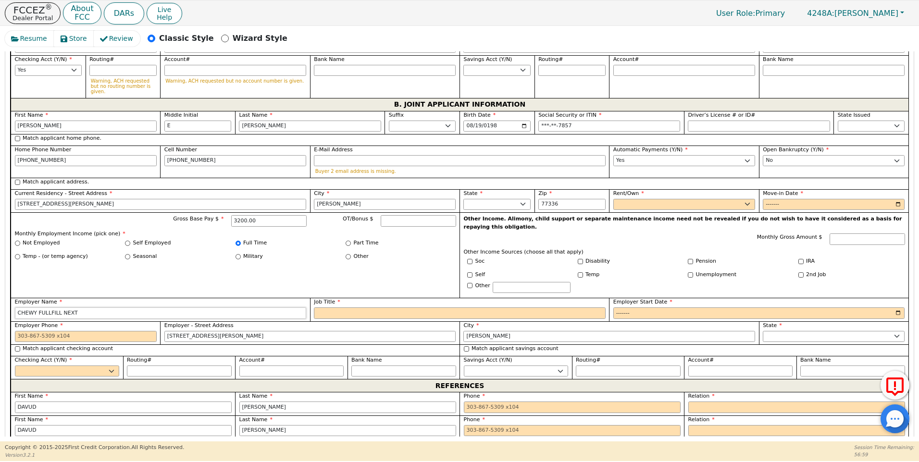
type input "CHEWY FULLFILL NEXT"
click at [324, 308] on input "Job Title" at bounding box center [460, 314] width 292 height 12
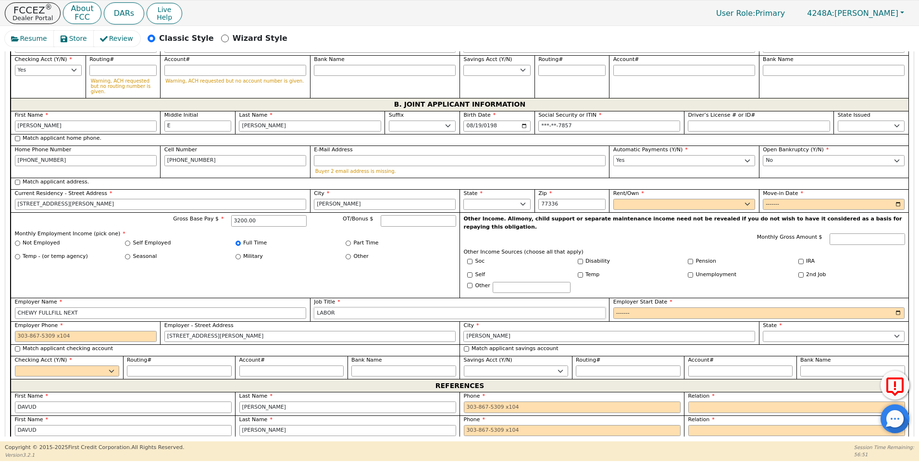
type input "LABOR"
click at [634, 308] on input "Employer Start Date" at bounding box center [759, 314] width 292 height 12
click at [630, 308] on input "Employer Start Date" at bounding box center [759, 314] width 292 height 12
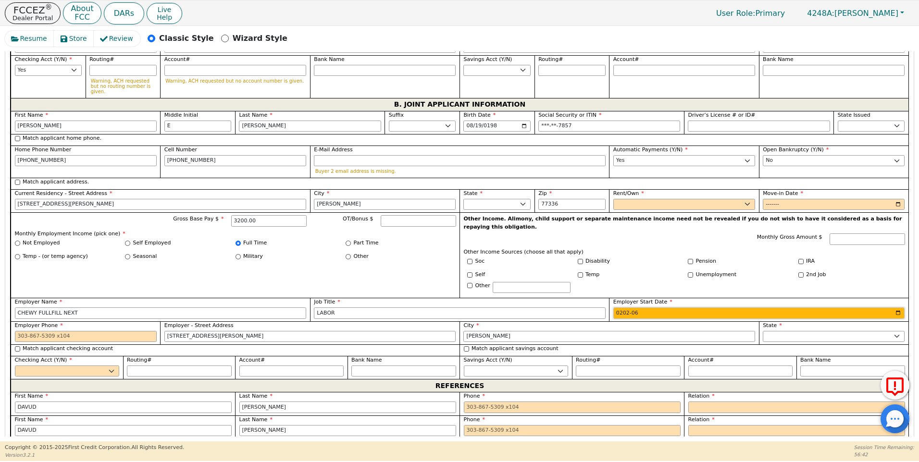
type input "2024-06"
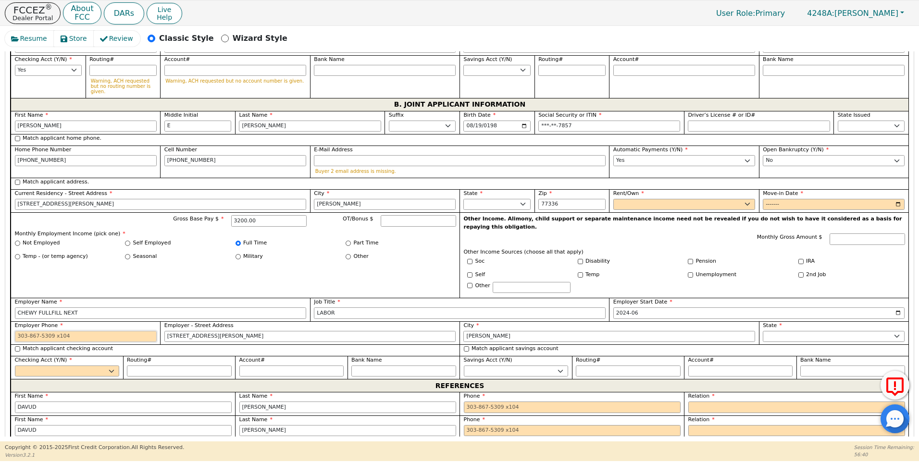
click at [17, 331] on input "Employer Phone" at bounding box center [86, 337] width 142 height 12
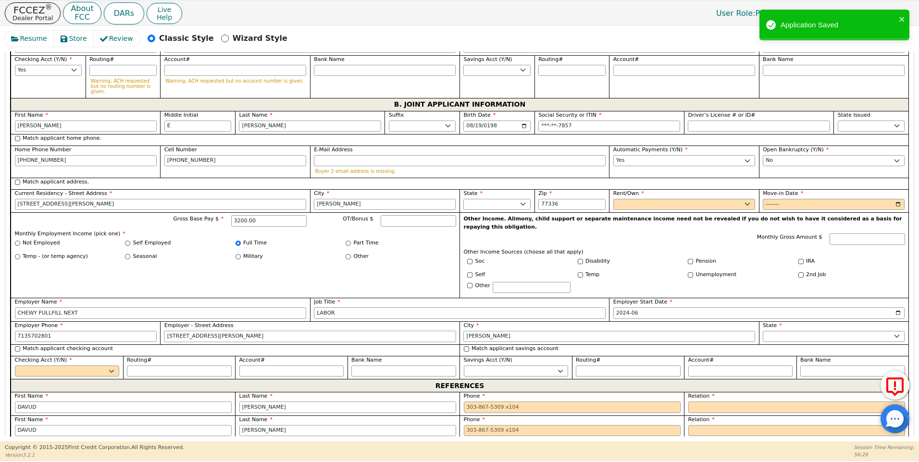
type input "[PHONE_NUMBER]"
drag, startPoint x: 233, startPoint y: 307, endPoint x: 158, endPoint y: 310, distance: 75.0
click at [158, 310] on div "First Name [PERSON_NAME] Middle Initial E Last Name [PERSON_NAME] Sr. II III IV…" at bounding box center [460, 245] width 898 height 269
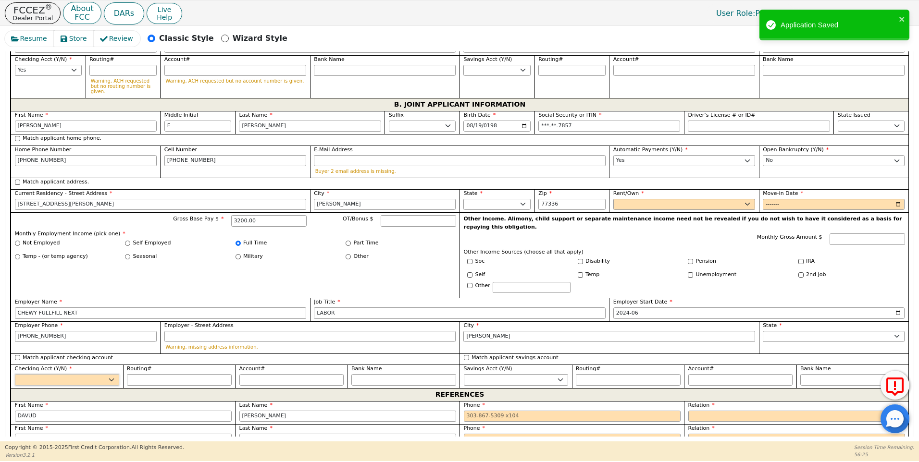
click at [53, 374] on select "Yes No" at bounding box center [67, 380] width 105 height 12
select select "y"
click at [15, 374] on select "Yes No" at bounding box center [67, 380] width 105 height 12
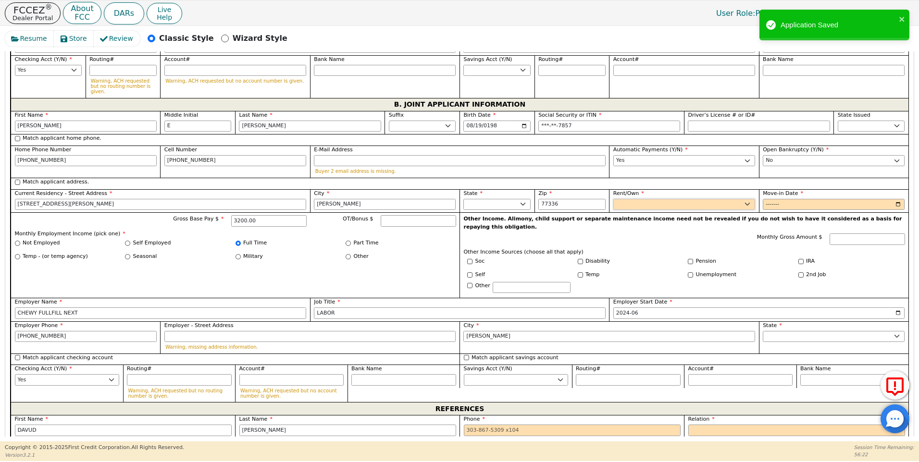
click at [745, 199] on select "Rent Own" at bounding box center [684, 205] width 142 height 12
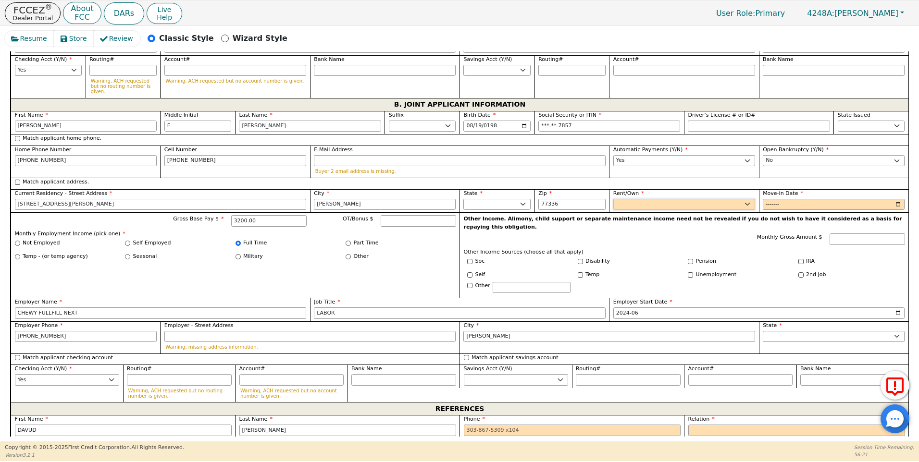
select select "Own"
click at [613, 199] on select "Rent Own" at bounding box center [684, 205] width 142 height 12
click at [781, 199] on input "Move-in Date" at bounding box center [834, 205] width 142 height 12
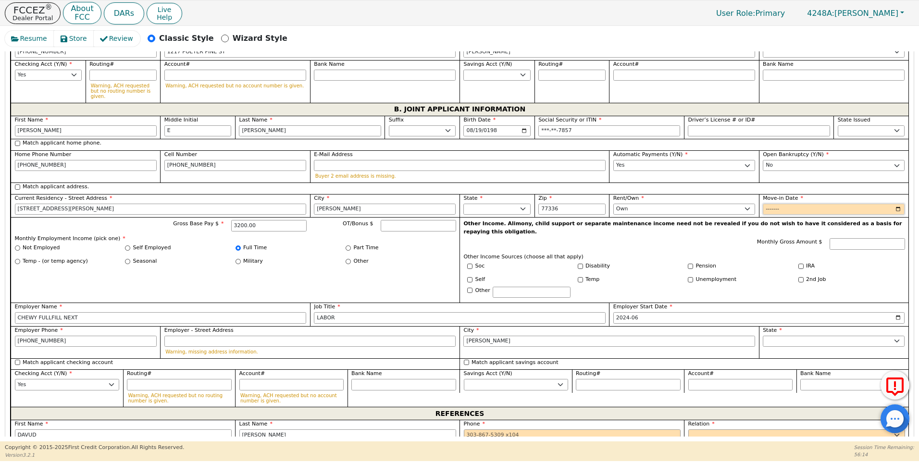
scroll to position [788, 0]
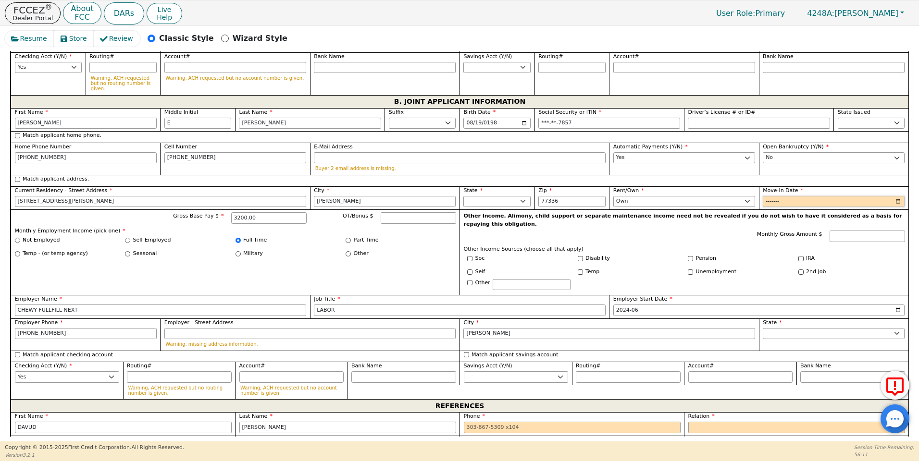
click at [782, 196] on input "Move-in Date" at bounding box center [834, 202] width 142 height 12
type input "2024-06"
click at [466, 422] on input "tel" at bounding box center [572, 428] width 217 height 12
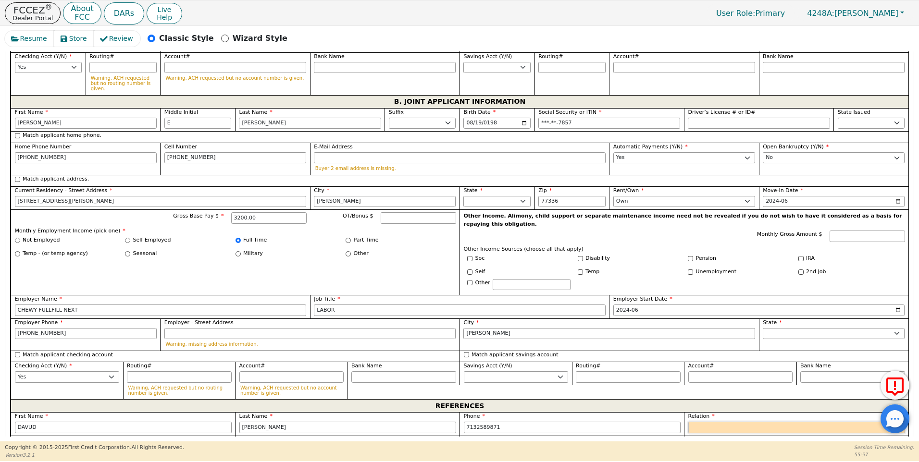
type input "[PHONE_NUMBER]"
click at [694, 422] on select "FATHER MOTHER SISTER BROTHER DAUGHTER SON CO-WORKER NEIGHBOR FRIEND COUSIN G-MO…" at bounding box center [796, 428] width 217 height 12
select select "FRIEND"
click at [688, 422] on select "FATHER MOTHER SISTER BROTHER DAUGHTER SON CO-WORKER NEIGHBOR FRIEND COUSIN G-MO…" at bounding box center [796, 428] width 217 height 12
drag, startPoint x: 41, startPoint y: 421, endPoint x: -2, endPoint y: 419, distance: 43.3
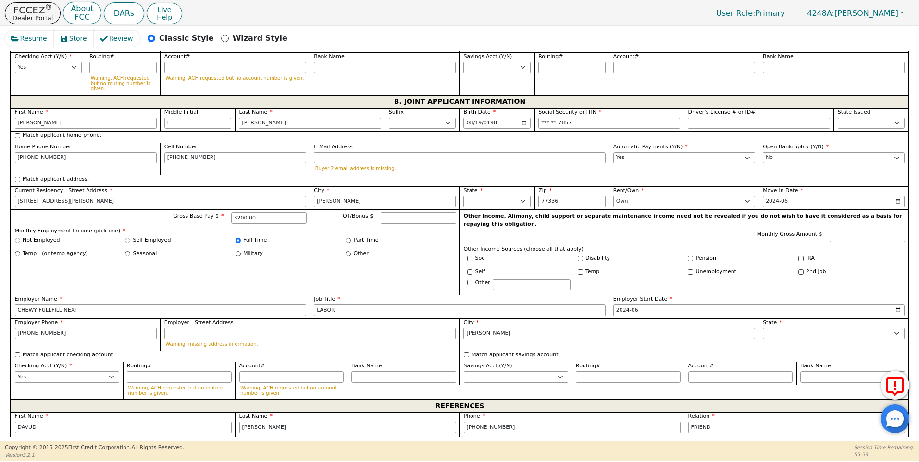
click at [0, 419] on html "FCCEZ ® Dealer Portal About FCC DARs Live Help User Role : Primary 4248A: [PERS…" at bounding box center [459, 230] width 919 height 461
type input "DULIO"
drag, startPoint x: 261, startPoint y: 425, endPoint x: 237, endPoint y: 426, distance: 23.6
click at [237, 436] on div "Last Name [PERSON_NAME]" at bounding box center [347, 448] width 224 height 24
type input "[PERSON_NAME]"
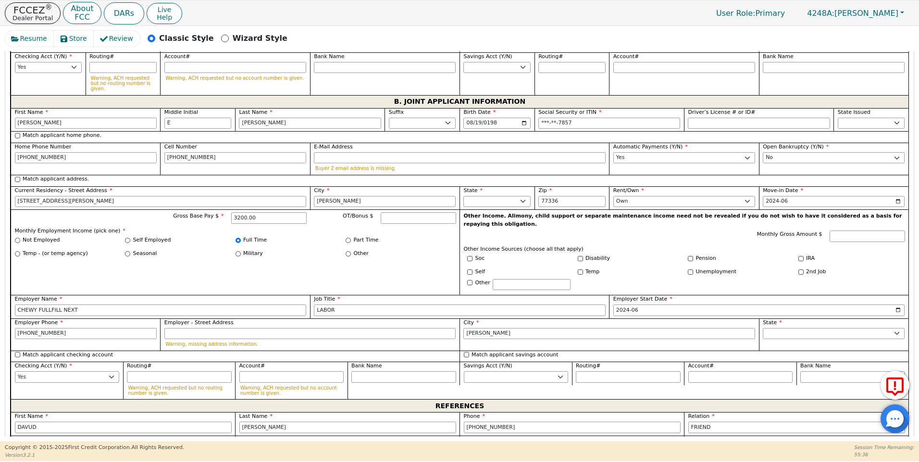
click at [468, 445] on input "tel" at bounding box center [572, 451] width 217 height 12
type input "[PHONE_NUMBER]"
click at [690, 445] on select "FATHER MOTHER SISTER BROTHER DAUGHTER SON CO-WORKER NEIGHBOR FRIEND COUSIN G-MO…" at bounding box center [796, 451] width 217 height 12
select select "FRIEND"
click at [688, 445] on select "FATHER MOTHER SISTER BROTHER DAUGHTER SON CO-WORKER NEIGHBOR FRIEND COUSIN G-MO…" at bounding box center [796, 451] width 217 height 12
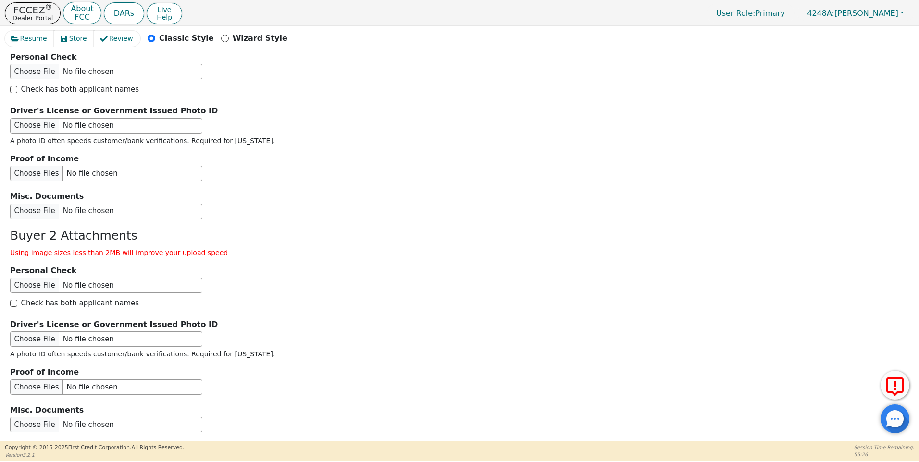
scroll to position [1613, 0]
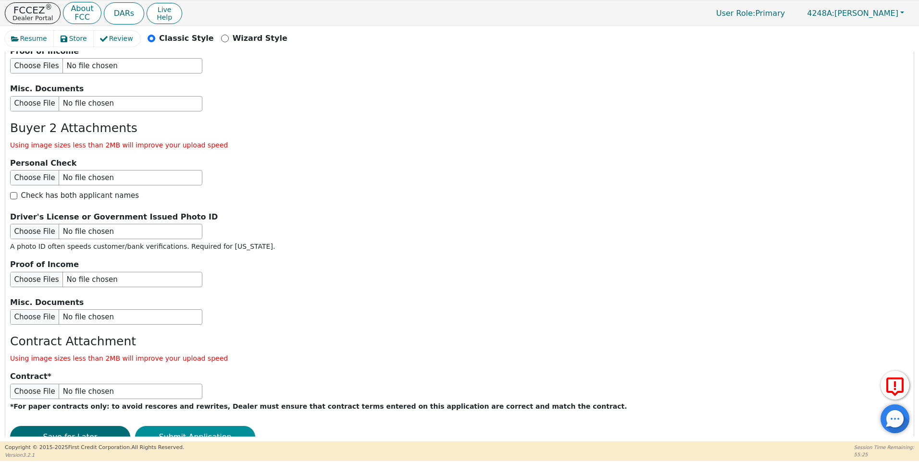
click at [185, 426] on button "Submit Application" at bounding box center [195, 437] width 120 height 22
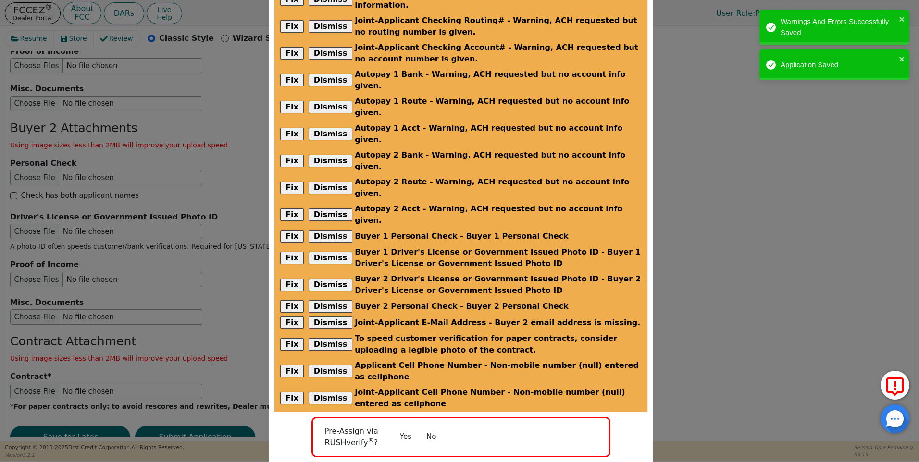
scroll to position [129, 0]
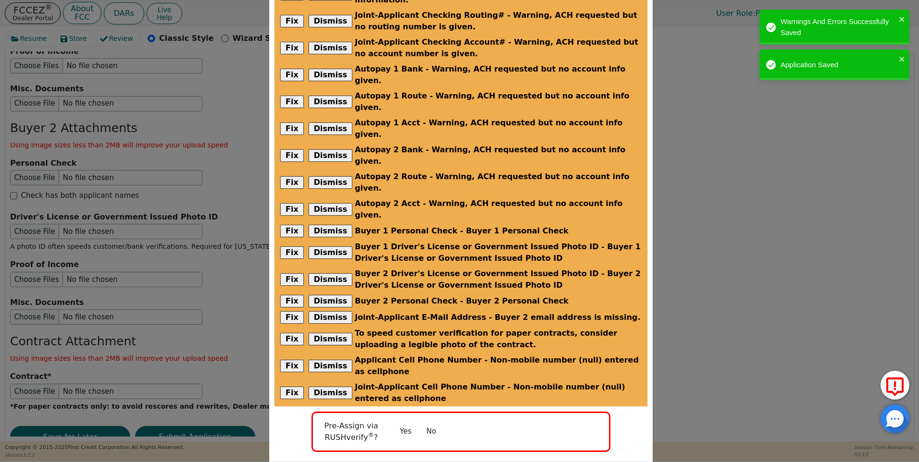
click at [423, 423] on button "No" at bounding box center [431, 431] width 25 height 17
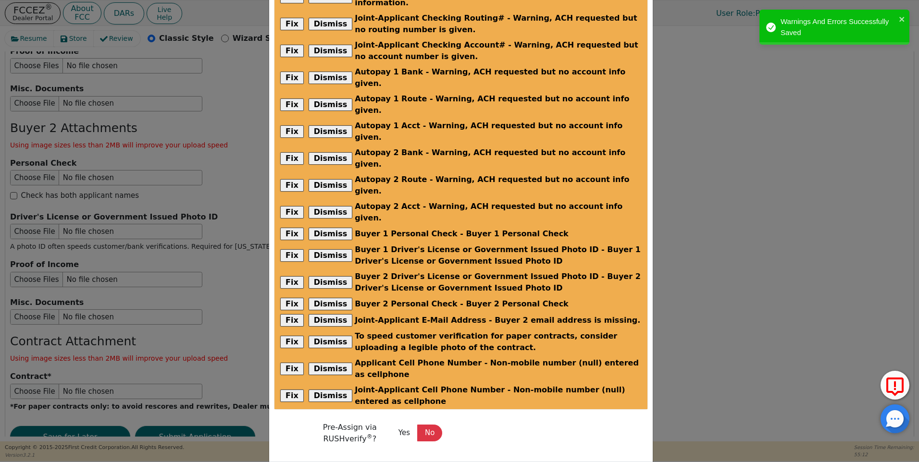
radio input "false"
checkbox input "false"
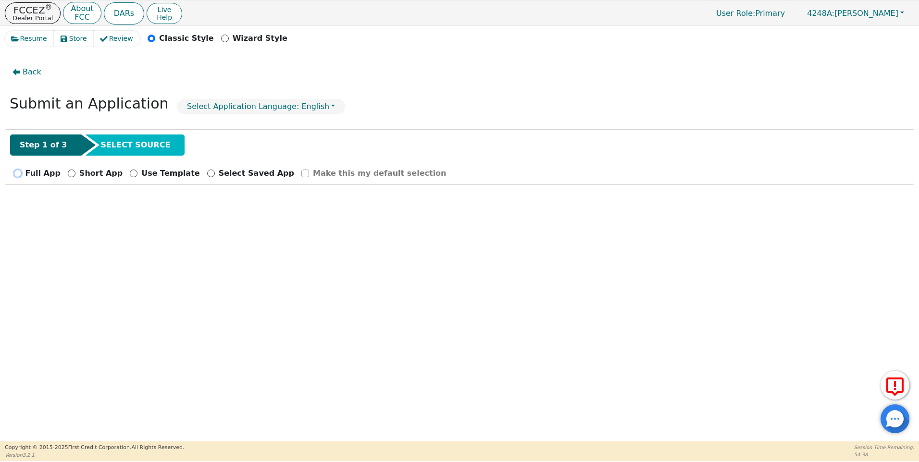
click at [18, 174] on input "Full App" at bounding box center [18, 174] width 8 height 8
radio input "true"
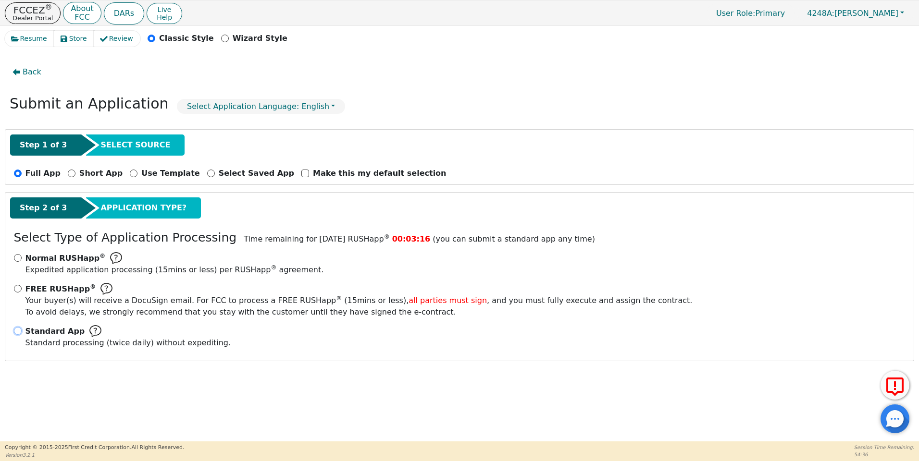
click at [18, 332] on input "Standard App Standard processing (twice daily) without expediting." at bounding box center [18, 331] width 8 height 8
radio input "true"
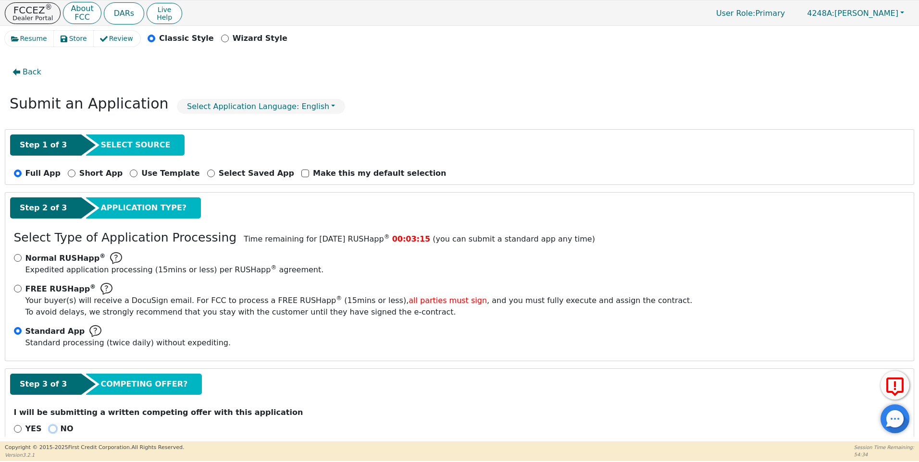
click at [49, 427] on input "NO" at bounding box center [53, 429] width 8 height 8
radio input "true"
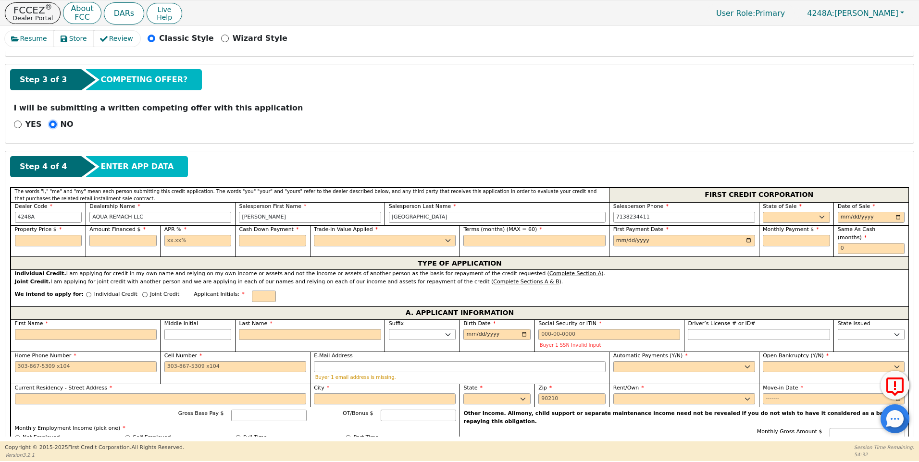
scroll to position [296, 0]
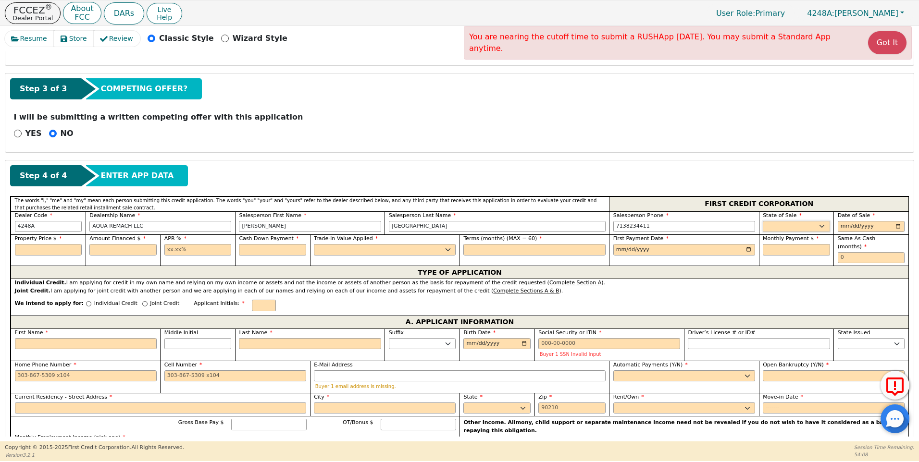
click at [817, 227] on select "AK AL AR AZ CA CO CT DC DE FL [GEOGRAPHIC_DATA] HI IA ID IL IN KS [GEOGRAPHIC_D…" at bounding box center [796, 227] width 67 height 12
click at [821, 225] on select "AK AL AR AZ CA CO CT DC DE FL [GEOGRAPHIC_DATA] HI IA ID IL IN KS [GEOGRAPHIC_D…" at bounding box center [796, 227] width 67 height 12
click at [780, 229] on select "AK AL AR AZ CA CO CT DC DE FL [GEOGRAPHIC_DATA] HI IA ID IL IN KS [GEOGRAPHIC_D…" at bounding box center [796, 227] width 67 height 12
select select "[GEOGRAPHIC_DATA]"
click at [763, 221] on select "AK AL AR AZ CA CO CT DC DE FL [GEOGRAPHIC_DATA] HI IA ID IL IN KS [GEOGRAPHIC_D…" at bounding box center [796, 227] width 67 height 12
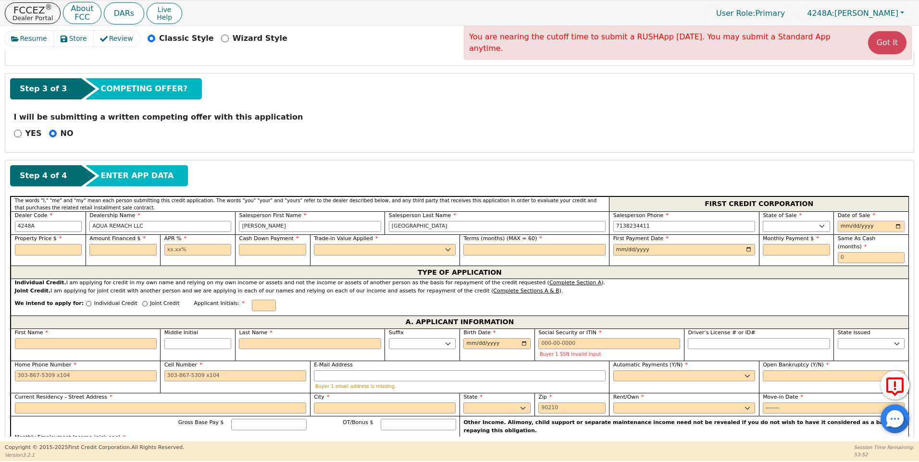
click at [897, 227] on input "date" at bounding box center [870, 227] width 67 height 12
type input "[DATE]"
click at [34, 251] on input "text" at bounding box center [48, 250] width 67 height 12
type input "8500.00"
click at [109, 251] on input "text" at bounding box center [122, 250] width 67 height 12
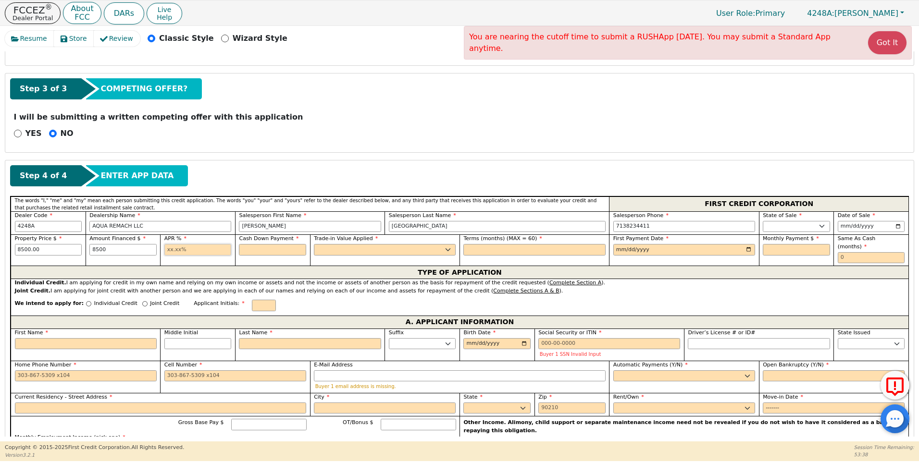
type input "8500.00"
click at [167, 248] on input "text" at bounding box center [197, 250] width 67 height 12
type input "17.99"
click at [253, 249] on input "text" at bounding box center [272, 250] width 67 height 12
type input "0.00"
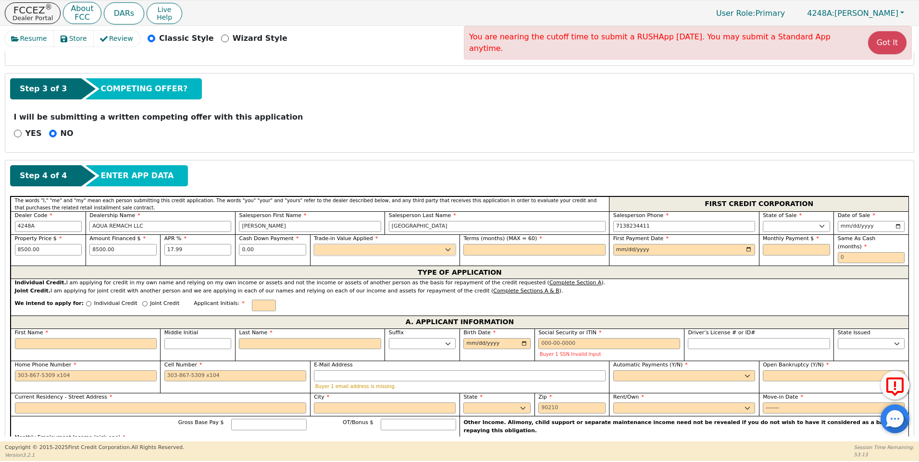
click at [330, 247] on select "Yes No" at bounding box center [385, 250] width 142 height 12
select select "n"
click at [314, 244] on select "Yes No" at bounding box center [385, 250] width 142 height 12
click at [469, 248] on input "text" at bounding box center [534, 250] width 142 height 12
type input "60"
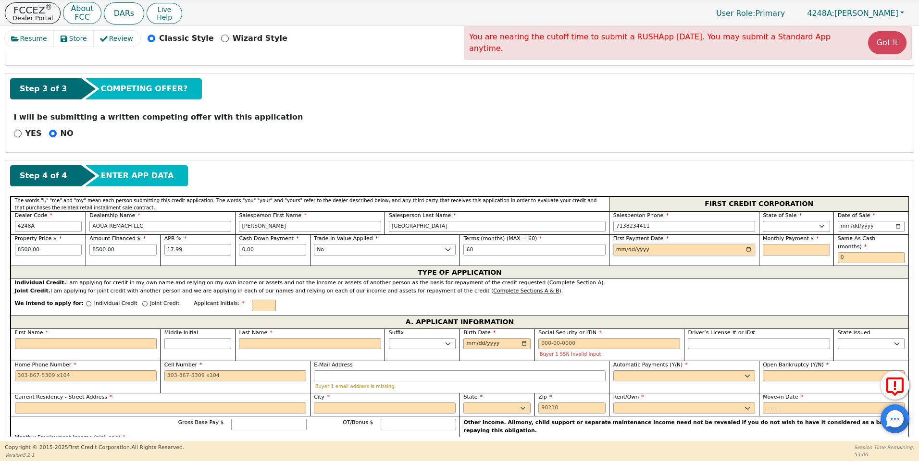
click at [745, 250] on input "date" at bounding box center [684, 250] width 142 height 12
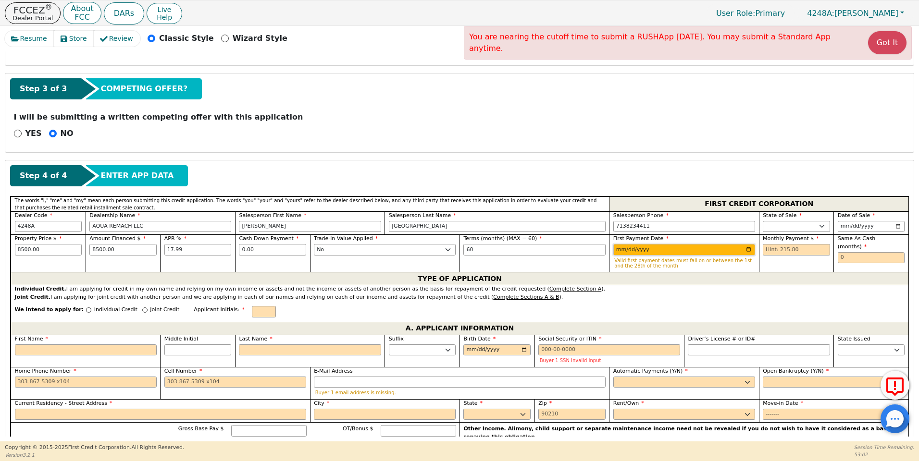
type input "[DATE]"
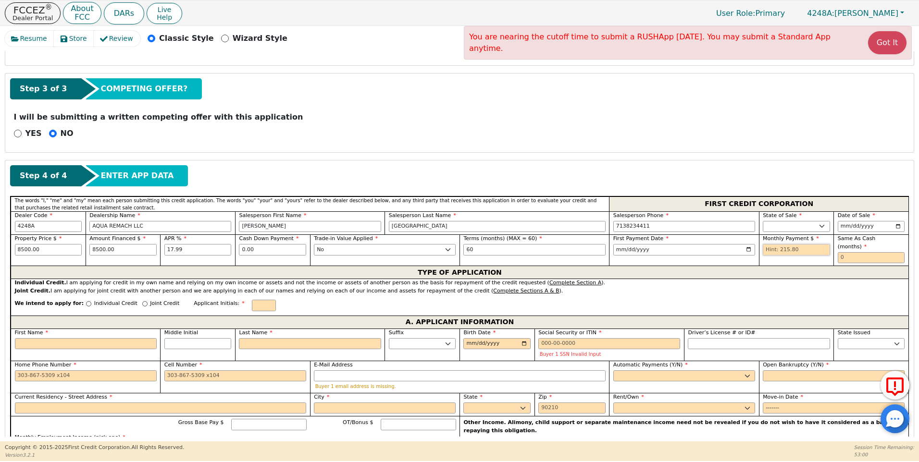
click at [765, 248] on input "text" at bounding box center [796, 250] width 67 height 12
type input "215.80"
click at [839, 252] on input "text" at bounding box center [870, 258] width 67 height 12
type input "0"
click at [142, 301] on input "Joint Credit" at bounding box center [144, 303] width 5 height 5
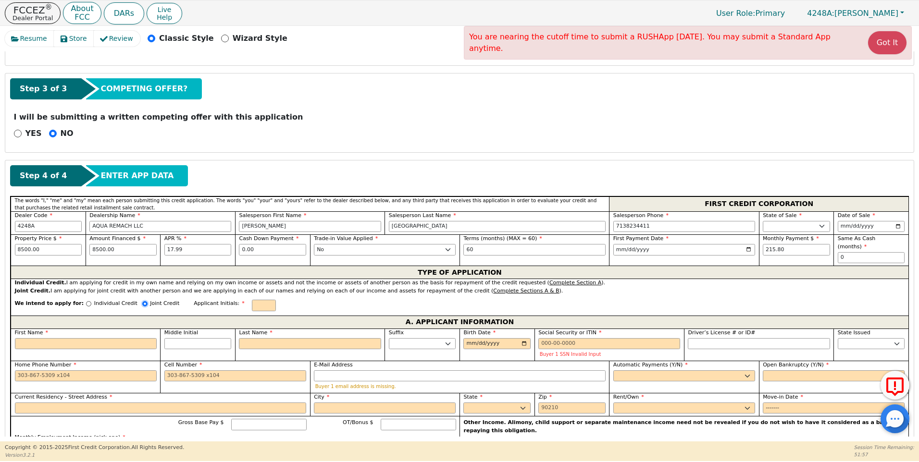
radio input "true"
click at [24, 346] on input "First Name" at bounding box center [86, 345] width 142 height 12
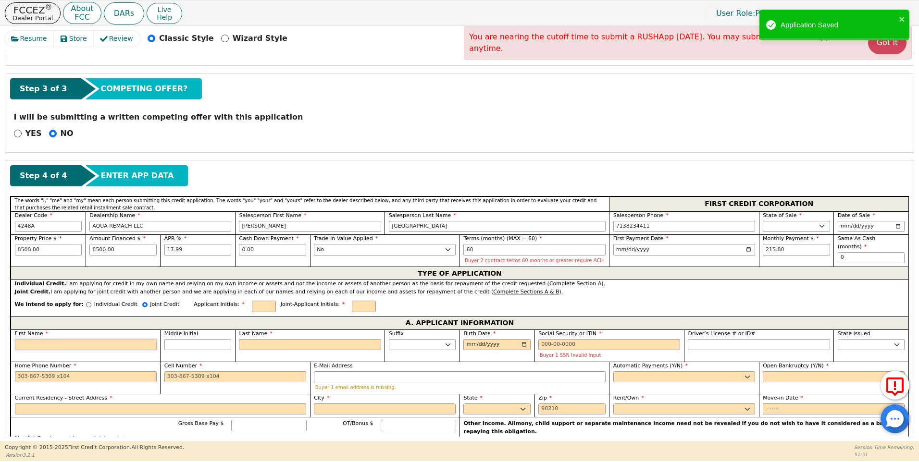
type input "A"
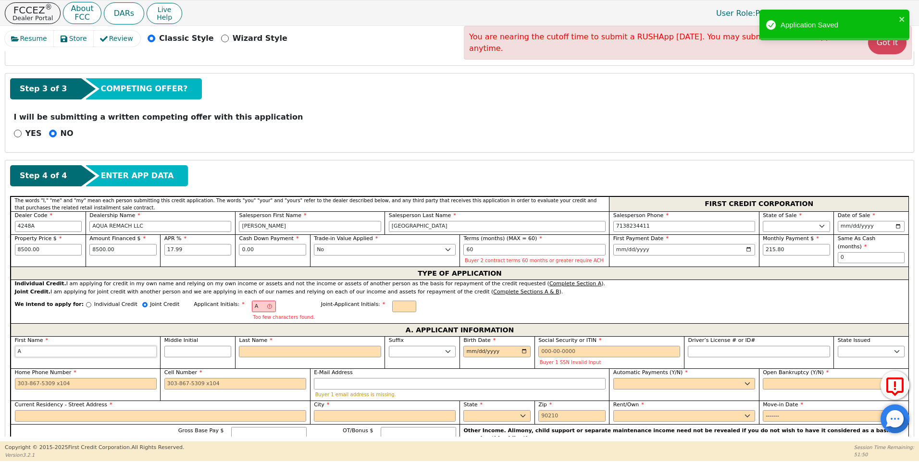
type input "AB"
type input "ABE"
type input "[PERSON_NAME]"
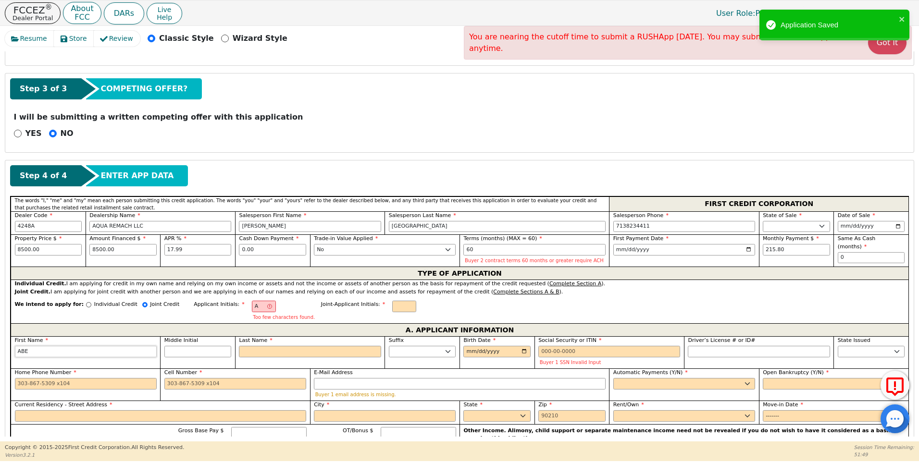
type input "[PERSON_NAME]"
click at [253, 352] on input "Last Name" at bounding box center [310, 352] width 142 height 12
type input "AB"
type input "B"
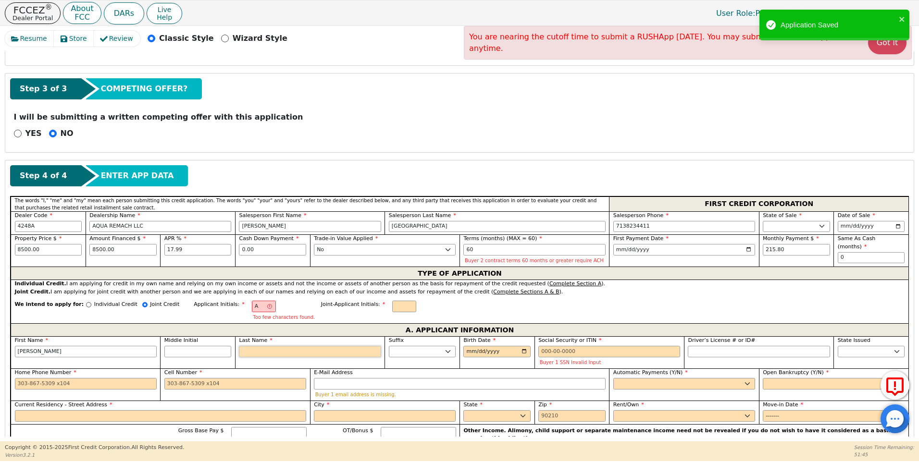
type input "[PERSON_NAME]"
type input "BA"
type input "[PERSON_NAME]"
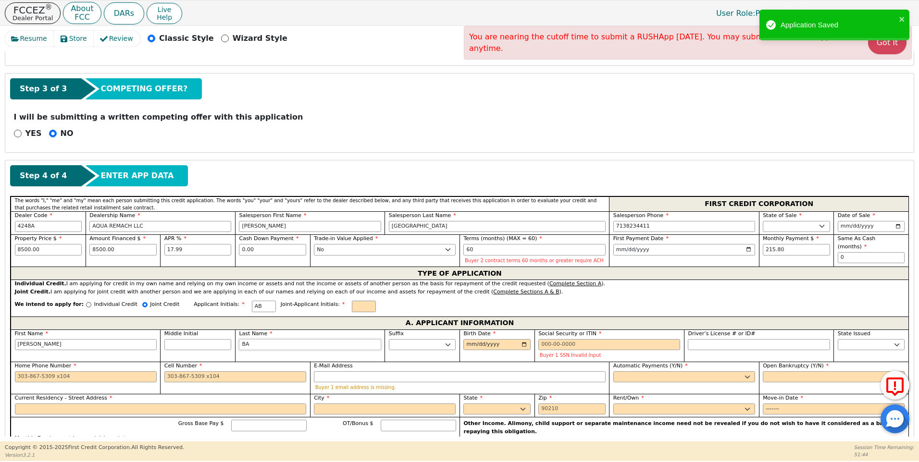
type input "BAN"
type input "[PERSON_NAME]"
type input "BANE"
type input "[PERSON_NAME]"
type input "BANEG"
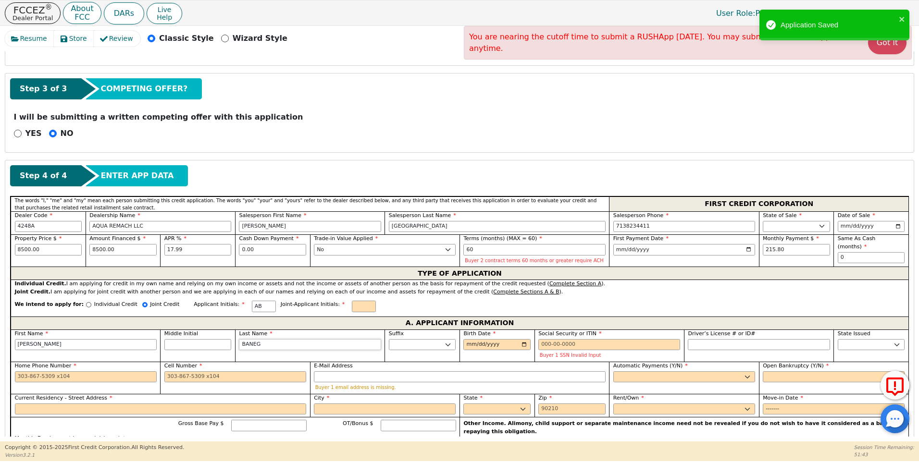
type input "[PERSON_NAME]"
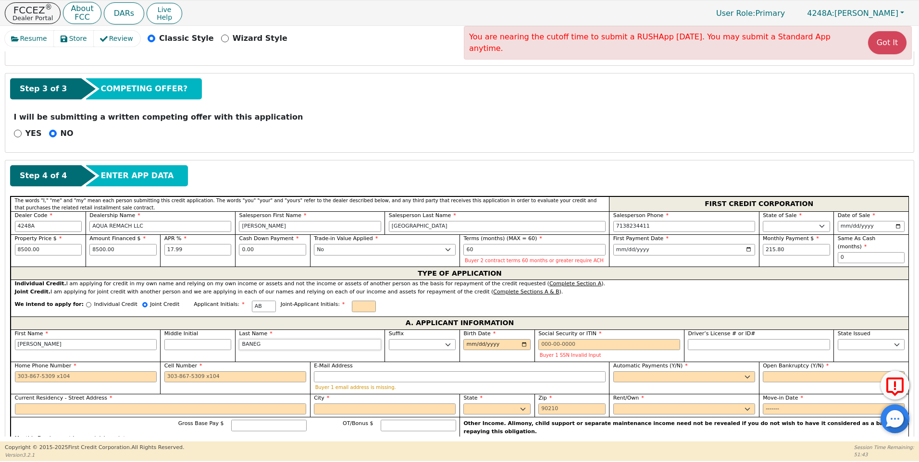
type input "BANEGA"
type input "[PERSON_NAME]"
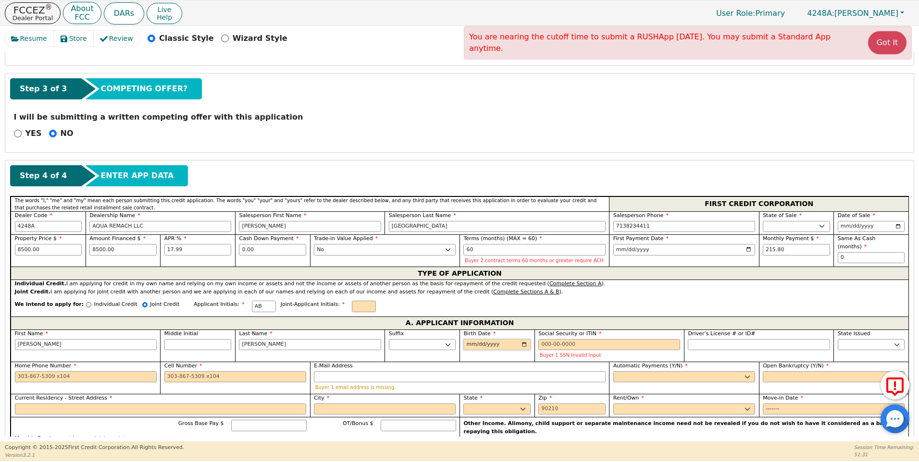
click at [466, 347] on input "Birth Date" at bounding box center [496, 345] width 67 height 12
type input "[DATE]"
click at [542, 344] on input "Social Security or ITIN" at bounding box center [609, 345] width 142 height 12
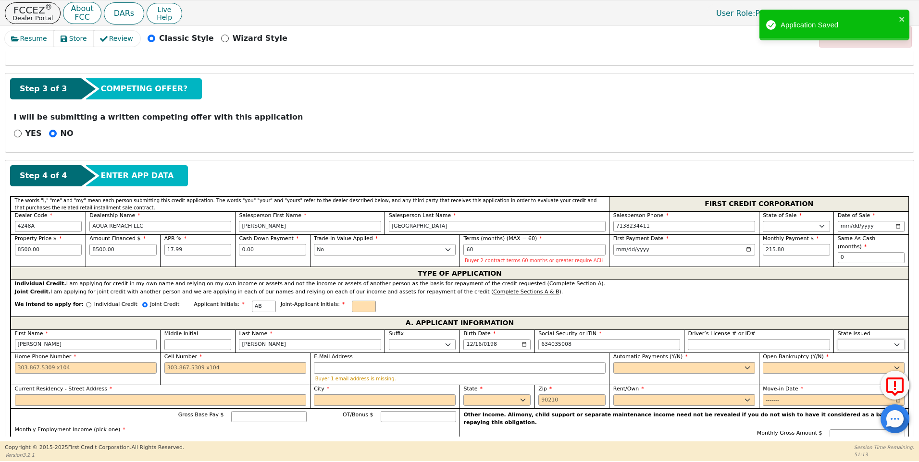
type input "***-**-5008"
click at [854, 344] on select "AK AL AR AZ CA CO CT DC DE FL [GEOGRAPHIC_DATA] HI IA ID IL IN KS [GEOGRAPHIC_D…" at bounding box center [870, 345] width 67 height 12
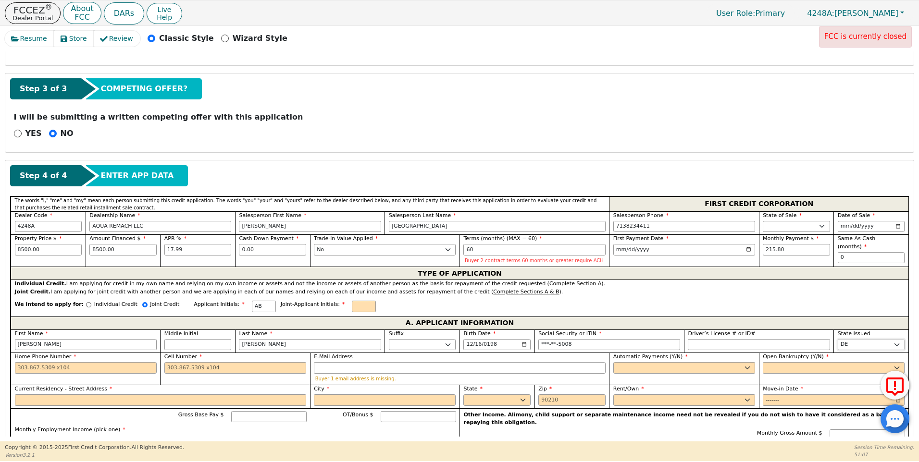
click at [837, 339] on select "AK AL AR AZ CA CO CT DC DE FL [GEOGRAPHIC_DATA] HI IA ID IL IN KS [GEOGRAPHIC_D…" at bounding box center [870, 345] width 67 height 12
click at [838, 345] on select "AK AL AR AZ CA CO CT DC DE FL [GEOGRAPHIC_DATA] HI IA ID IL IN KS [GEOGRAPHIC_D…" at bounding box center [870, 345] width 67 height 12
select select "[GEOGRAPHIC_DATA]"
click at [838, 345] on select "AK AL AR AZ CA CO CT DC DE FL [GEOGRAPHIC_DATA] HI IA ID IL IN KS [GEOGRAPHIC_D…" at bounding box center [870, 345] width 67 height 12
click at [15, 369] on input "Home Phone Number" at bounding box center [86, 368] width 142 height 12
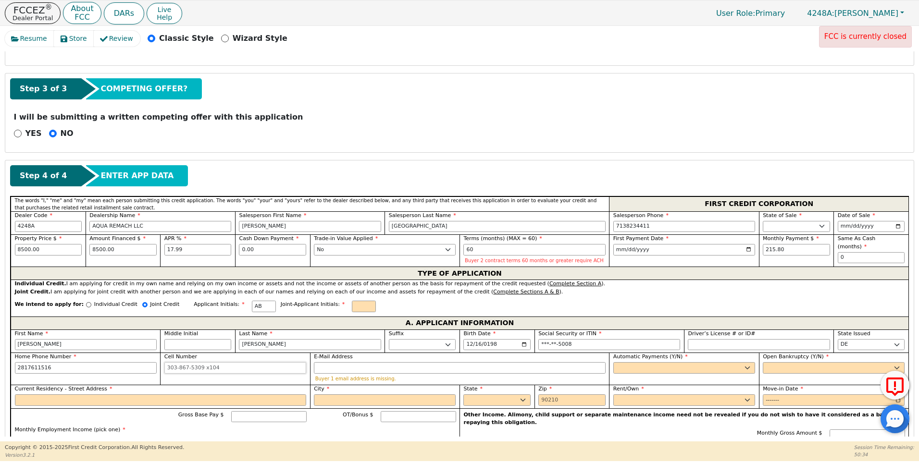
type input "[PHONE_NUMBER]"
click at [167, 367] on input "Cell Number" at bounding box center [235, 368] width 142 height 12
type input "[PHONE_NUMBER]"
click at [747, 367] on select "Yes No" at bounding box center [684, 368] width 142 height 12
select select "y"
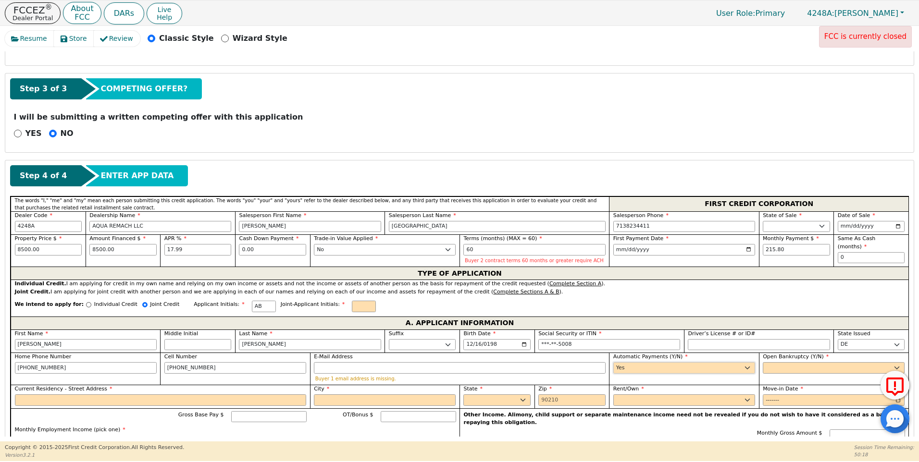
click at [613, 362] on select "Yes No" at bounding box center [684, 368] width 142 height 12
type input "[PERSON_NAME]"
click at [765, 367] on select "Yes No" at bounding box center [834, 368] width 142 height 12
select select "n"
click at [763, 362] on select "Yes No" at bounding box center [834, 368] width 142 height 12
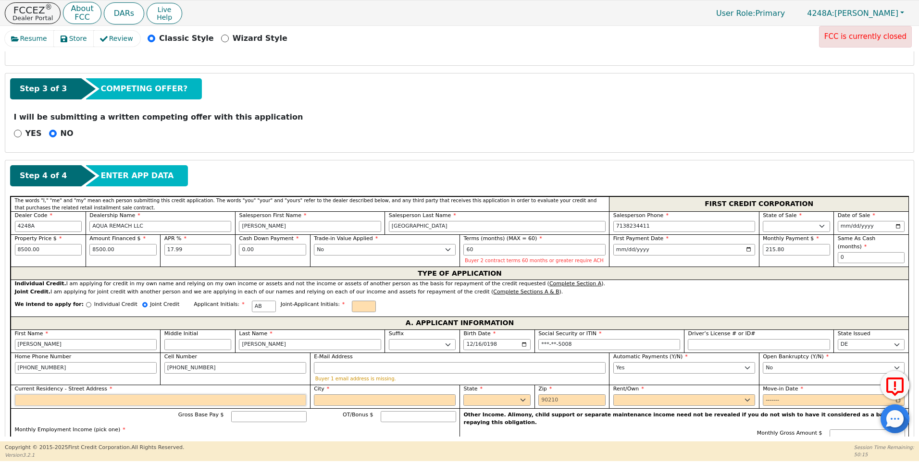
click at [28, 402] on input "Current Residency - Street Address" at bounding box center [161, 400] width 292 height 12
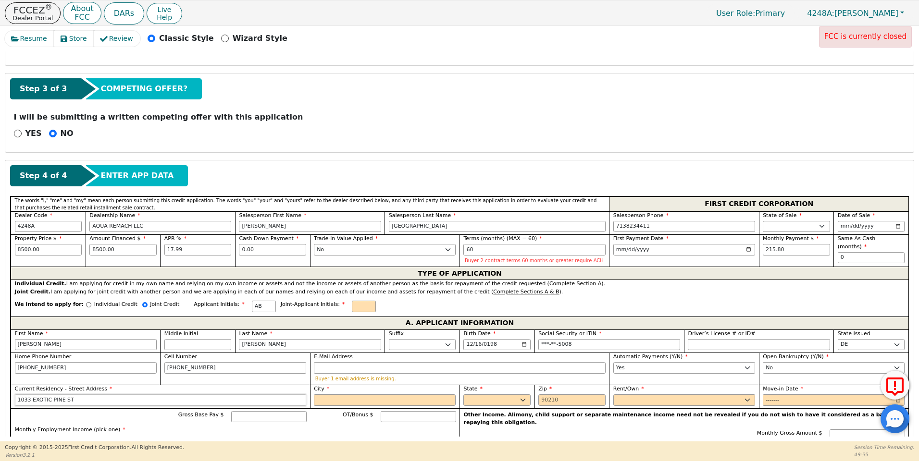
type input "1033 EXOTIC PINE ST"
click at [337, 402] on input "City" at bounding box center [385, 400] width 142 height 12
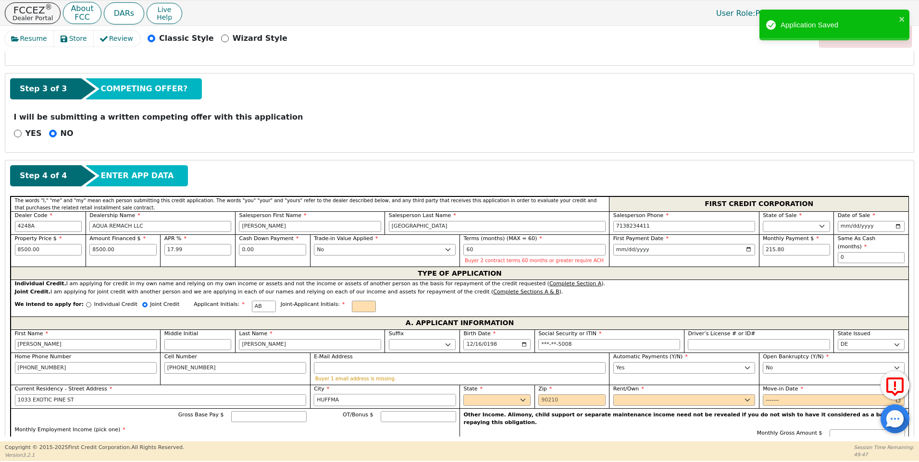
type input "[PERSON_NAME]"
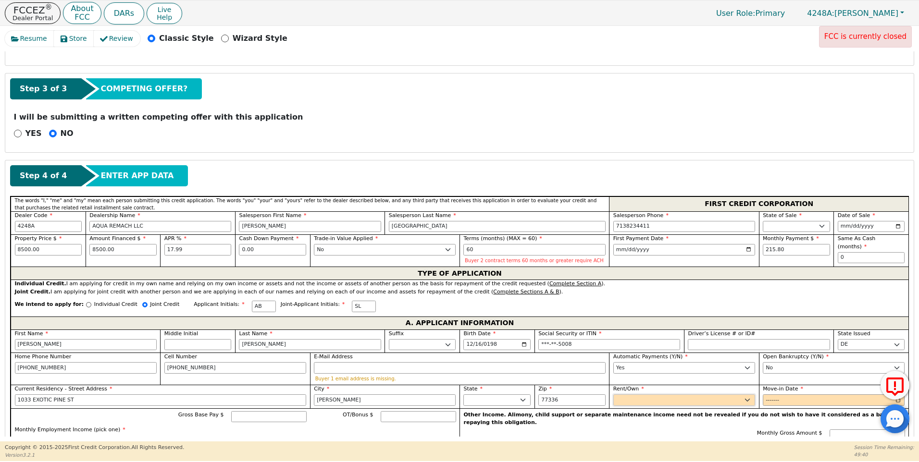
click at [630, 402] on select "Rent Own" at bounding box center [684, 400] width 142 height 12
click at [613, 394] on select "Rent Own" at bounding box center [684, 400] width 142 height 12
click at [769, 399] on input "Move-in Date" at bounding box center [834, 400] width 142 height 12
click at [776, 401] on input "Move-in Date" at bounding box center [834, 400] width 142 height 12
click at [777, 396] on input "Move-in Date" at bounding box center [834, 400] width 142 height 12
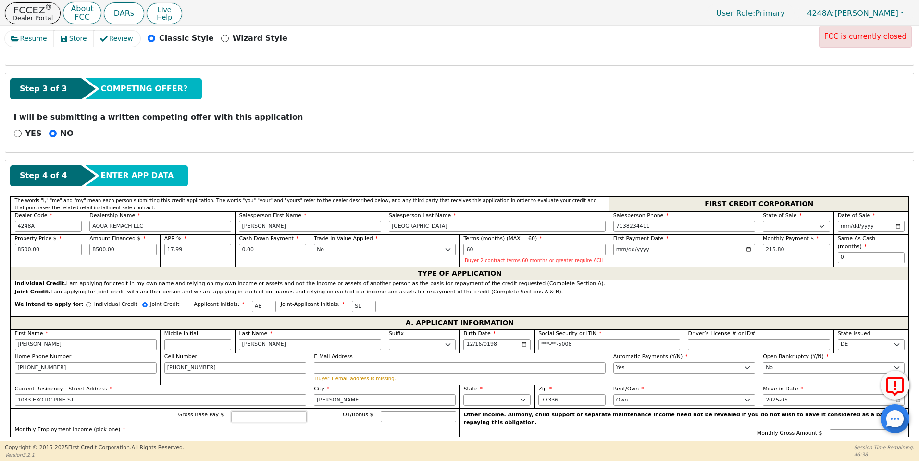
click at [247, 419] on input "Gross Base Pay $" at bounding box center [268, 417] width 75 height 12
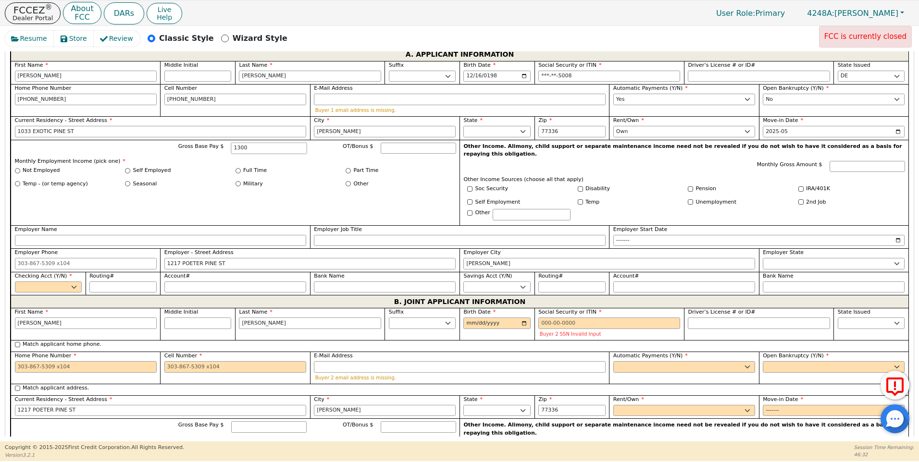
scroll to position [567, 0]
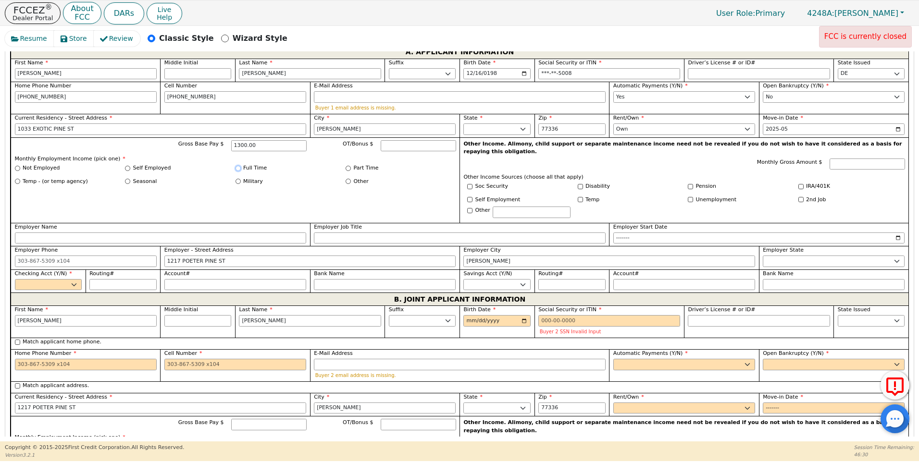
click at [237, 168] on input "Full Time" at bounding box center [237, 168] width 5 height 5
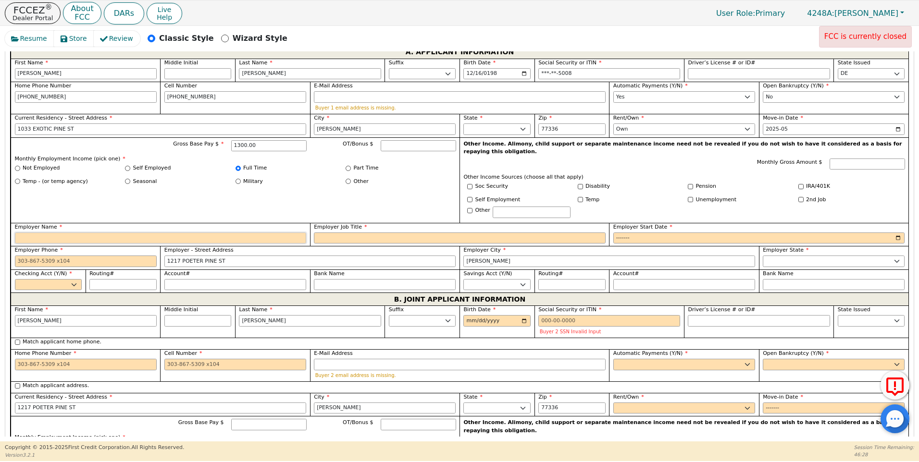
click at [28, 234] on input "Employer Name" at bounding box center [161, 239] width 292 height 12
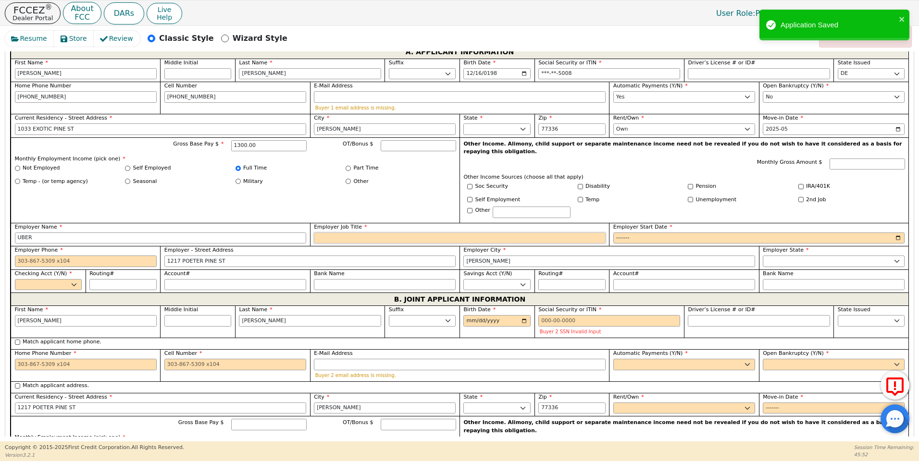
click at [333, 233] on input "Employer Job Title" at bounding box center [460, 239] width 292 height 12
click at [619, 233] on input "Employer Start Date" at bounding box center [759, 239] width 292 height 12
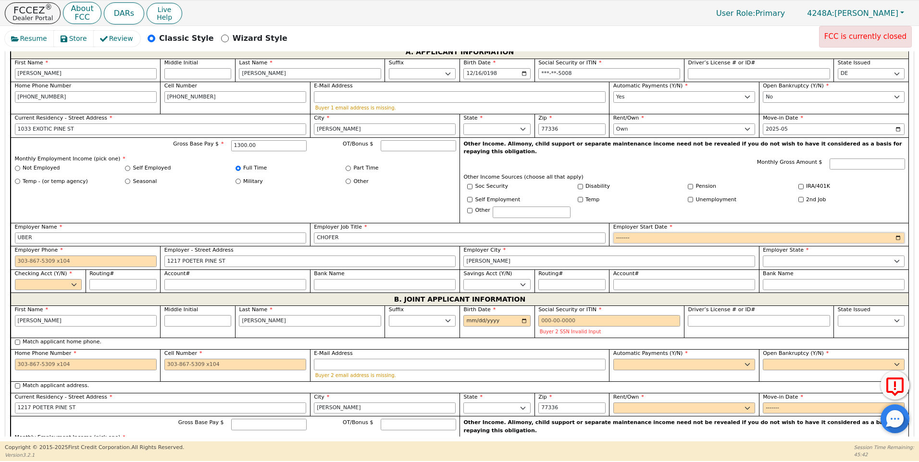
click at [632, 233] on input "Employer Start Date" at bounding box center [759, 239] width 292 height 12
click at [15, 256] on input "Employer Phone" at bounding box center [86, 262] width 142 height 12
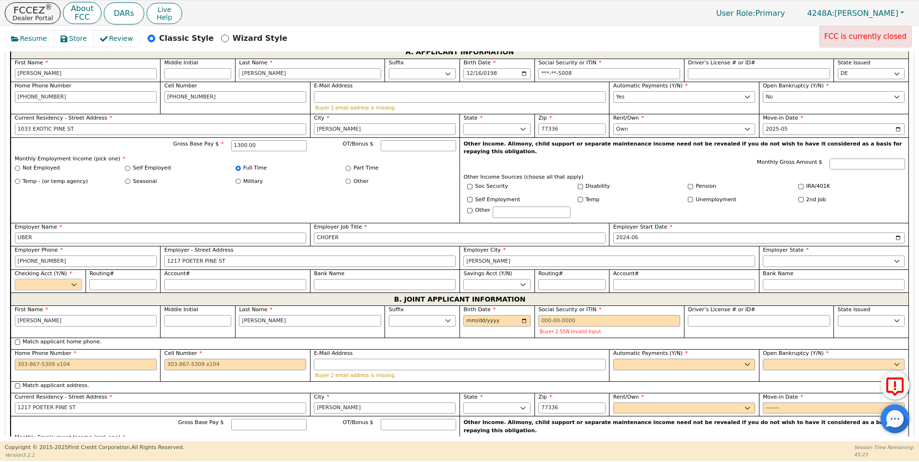
click at [76, 279] on select "Yes No" at bounding box center [48, 285] width 67 height 12
click at [15, 279] on select "Yes No" at bounding box center [48, 285] width 67 height 12
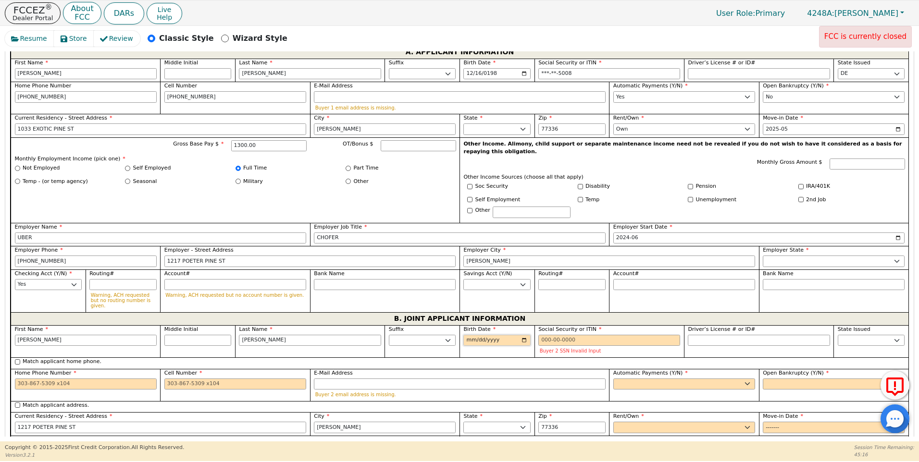
click at [478, 335] on input "Birth Date" at bounding box center [496, 341] width 67 height 12
drag, startPoint x: 36, startPoint y: 332, endPoint x: -2, endPoint y: 325, distance: 38.6
click at [0, 325] on html "FCCEZ ® Dealer Portal About FCC DARs Live Help User Role : Primary 4248A: [PERS…" at bounding box center [459, 230] width 919 height 461
drag, startPoint x: 276, startPoint y: 332, endPoint x: 226, endPoint y: 325, distance: 50.4
click at [226, 325] on div "First Name [PERSON_NAME] Middle Initial Last Name [PERSON_NAME] Sr. II III IV B…" at bounding box center [460, 463] width 898 height 277
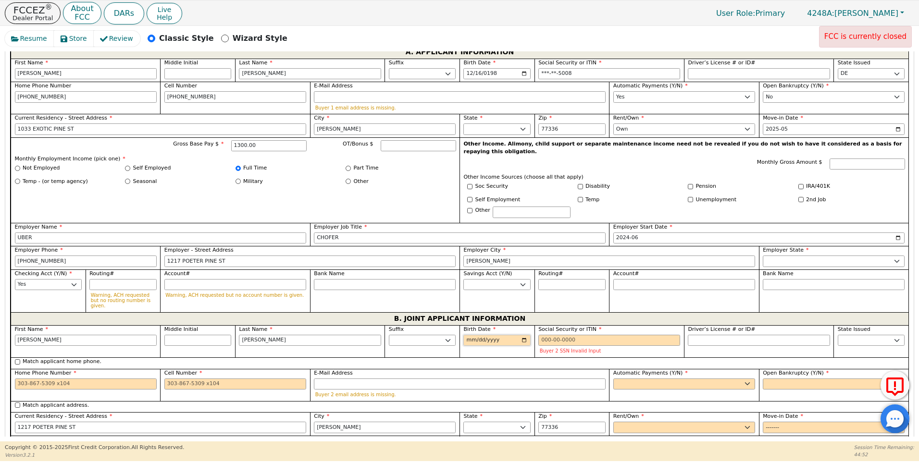
click at [467, 335] on input "Birth Date" at bounding box center [496, 341] width 67 height 12
click at [541, 335] on input "Social Security or ITIN" at bounding box center [609, 341] width 142 height 12
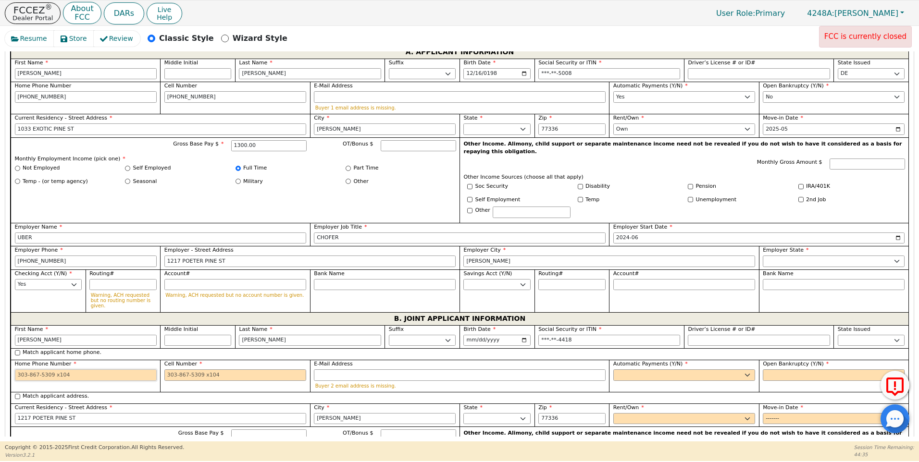
click at [16, 369] on input "Home Phone Number" at bounding box center [86, 375] width 142 height 12
click at [166, 369] on input "Cell Number" at bounding box center [235, 375] width 142 height 12
click at [620, 369] on select "Yes No" at bounding box center [684, 375] width 142 height 12
click at [613, 369] on select "Yes No" at bounding box center [684, 375] width 142 height 12
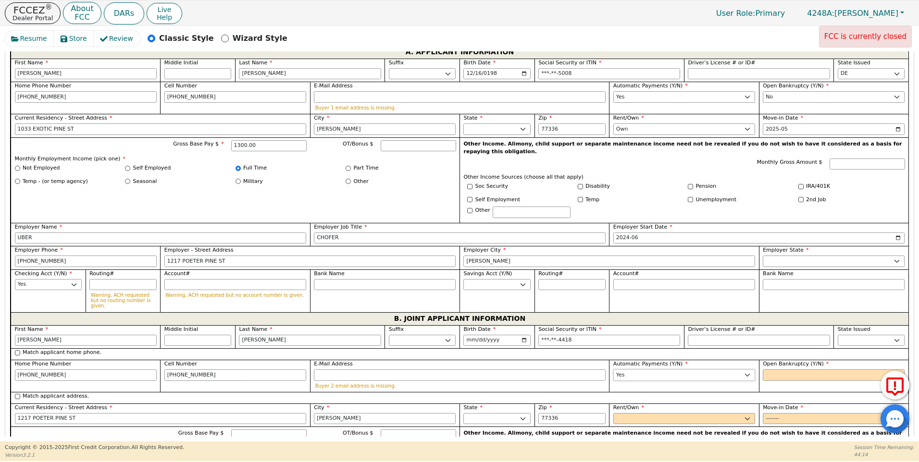
scroll to position [558, 0]
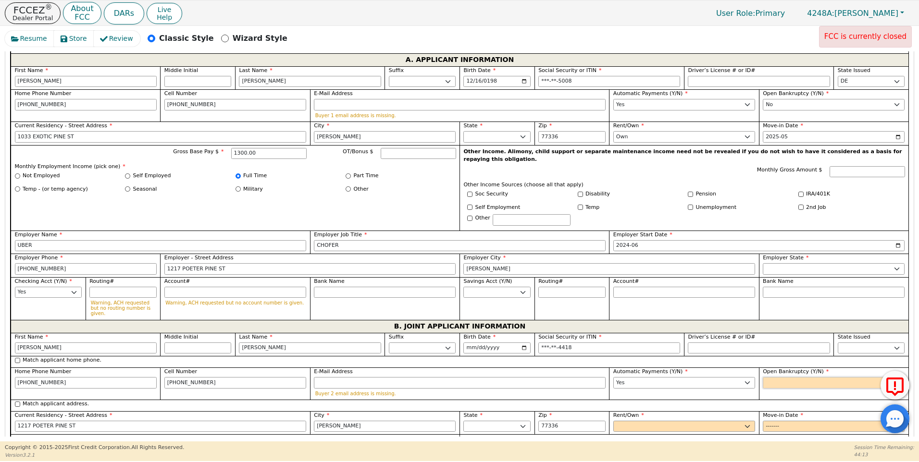
click at [766, 377] on select "Yes No" at bounding box center [834, 383] width 142 height 12
click at [763, 377] on select "Yes No" at bounding box center [834, 383] width 142 height 12
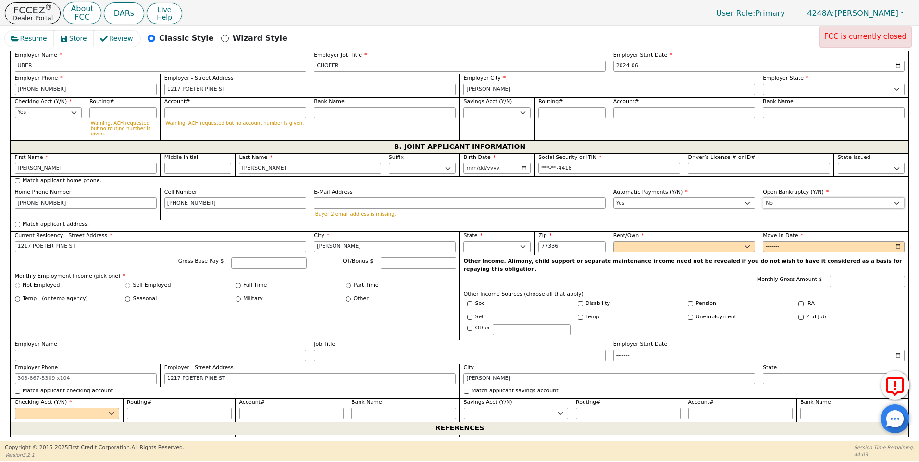
scroll to position [732, 0]
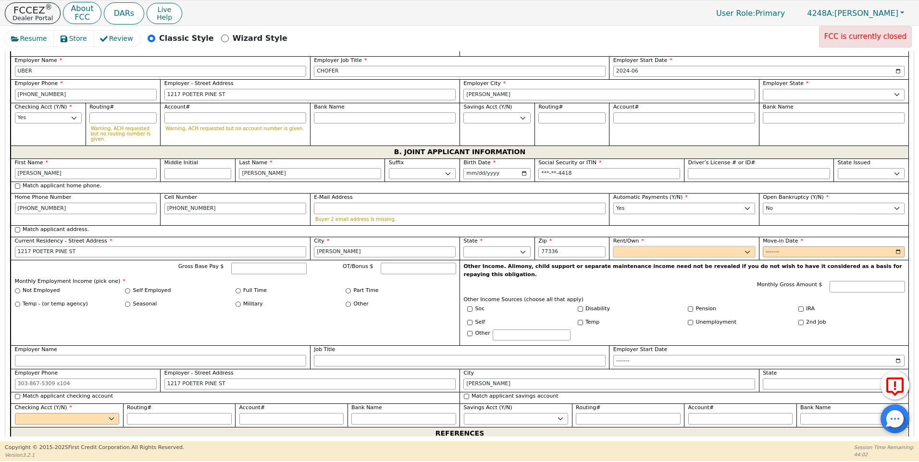
click at [627, 246] on select "Rent Own" at bounding box center [684, 252] width 142 height 12
click at [613, 246] on select "Rent Own" at bounding box center [684, 252] width 142 height 12
click at [769, 246] on input "Move-in Date" at bounding box center [834, 252] width 142 height 12
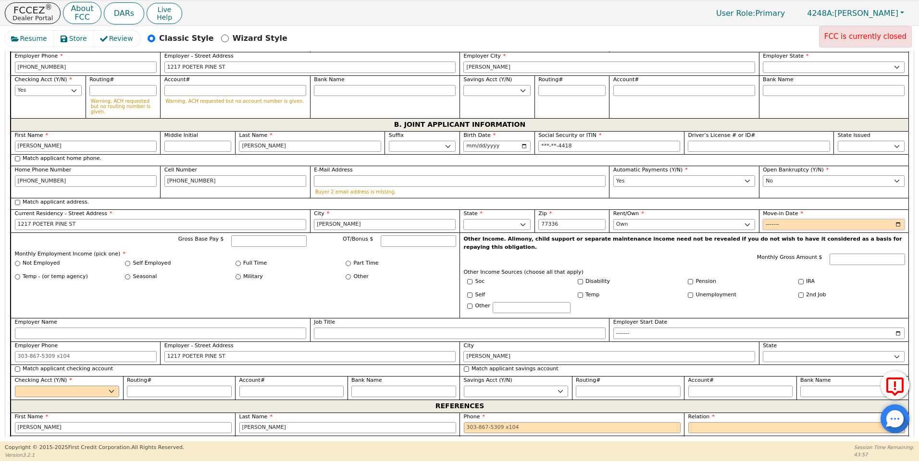
scroll to position [762, 0]
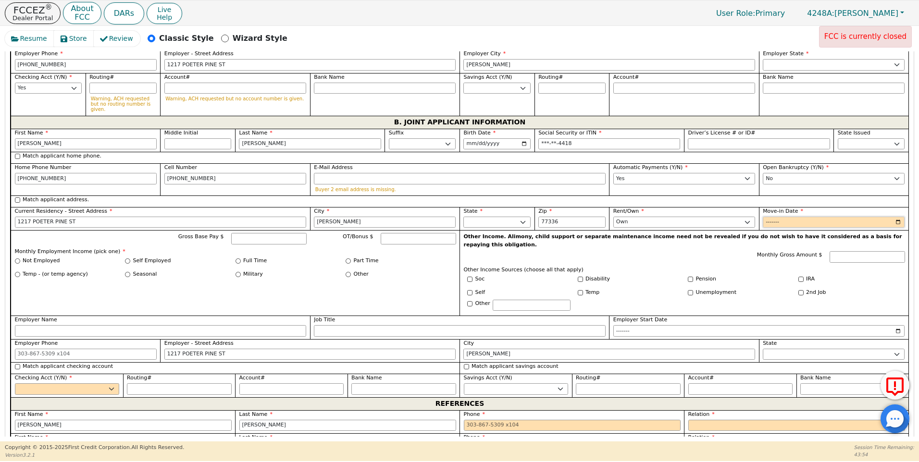
click at [776, 217] on input "Move-in Date" at bounding box center [834, 223] width 142 height 12
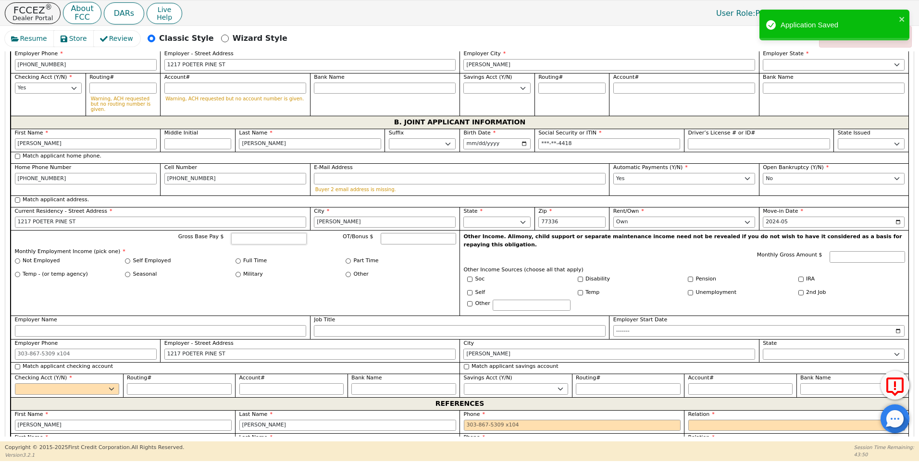
click at [265, 233] on input "Gross Base Pay $" at bounding box center [268, 239] width 75 height 12
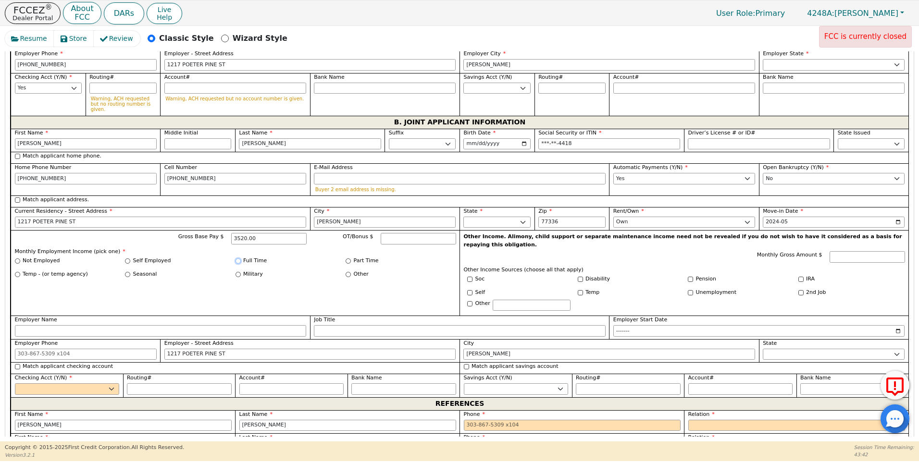
click at [235, 259] on input "Full Time" at bounding box center [237, 261] width 5 height 5
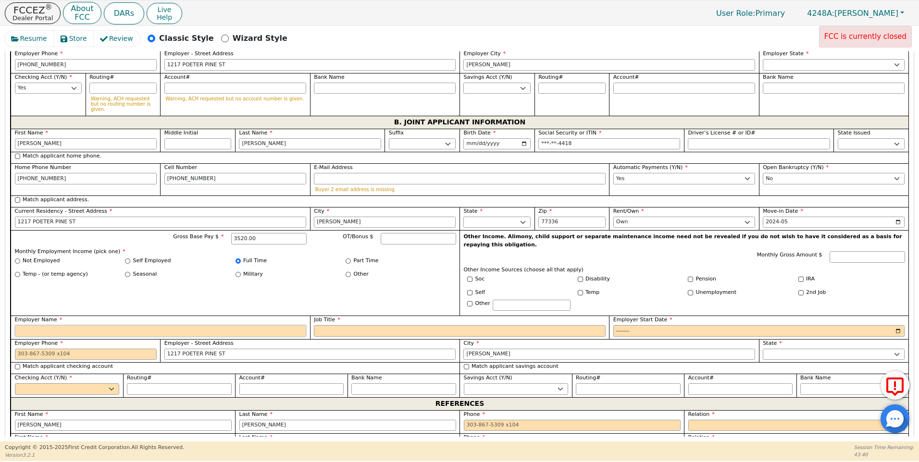
click at [27, 325] on input "Employer Name" at bounding box center [161, 331] width 292 height 12
click at [321, 325] on input "Job Title" at bounding box center [460, 331] width 292 height 12
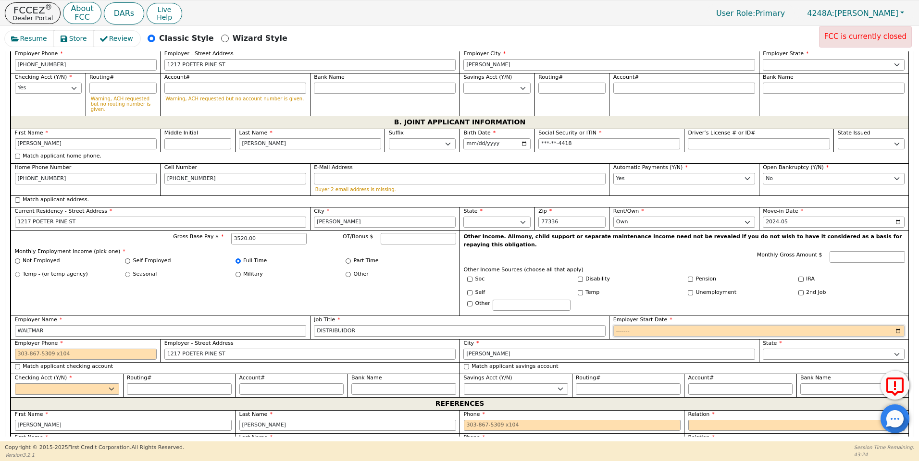
click at [619, 325] on input "Employer Start Date" at bounding box center [759, 331] width 292 height 12
click at [640, 325] on input "Employer Start Date" at bounding box center [759, 331] width 292 height 12
click at [16, 349] on input "Employer Phone" at bounding box center [86, 355] width 142 height 12
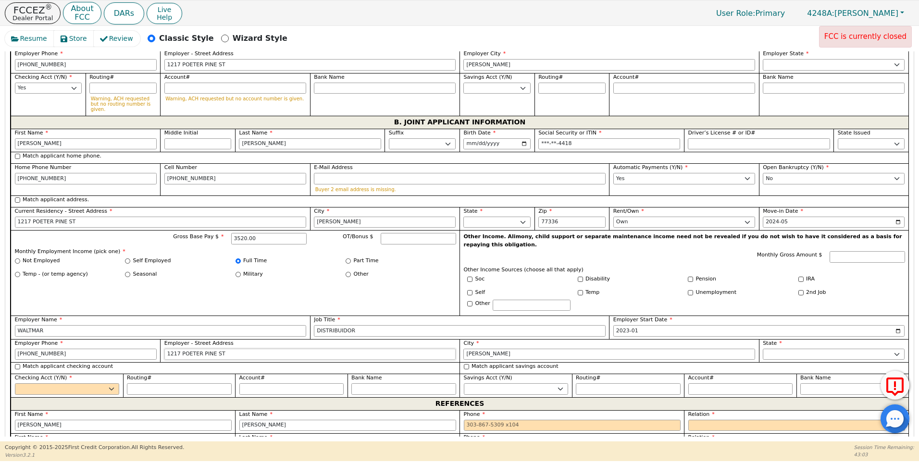
drag, startPoint x: 228, startPoint y: 327, endPoint x: 147, endPoint y: 327, distance: 81.2
click at [146, 327] on div "First Name [PERSON_NAME] Middle Initial Last Name [PERSON_NAME] Sr. II III IV B…" at bounding box center [460, 263] width 898 height 269
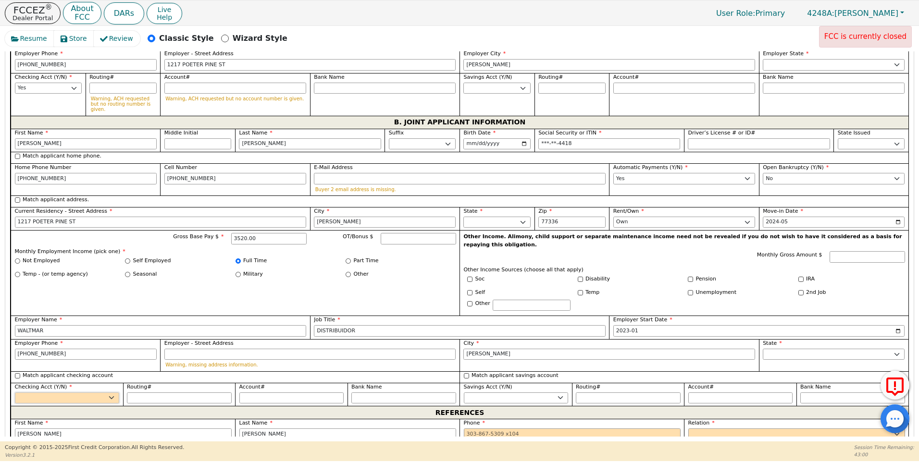
click at [115, 393] on select "Yes No" at bounding box center [67, 399] width 105 height 12
click at [15, 393] on select "Yes No" at bounding box center [67, 399] width 105 height 12
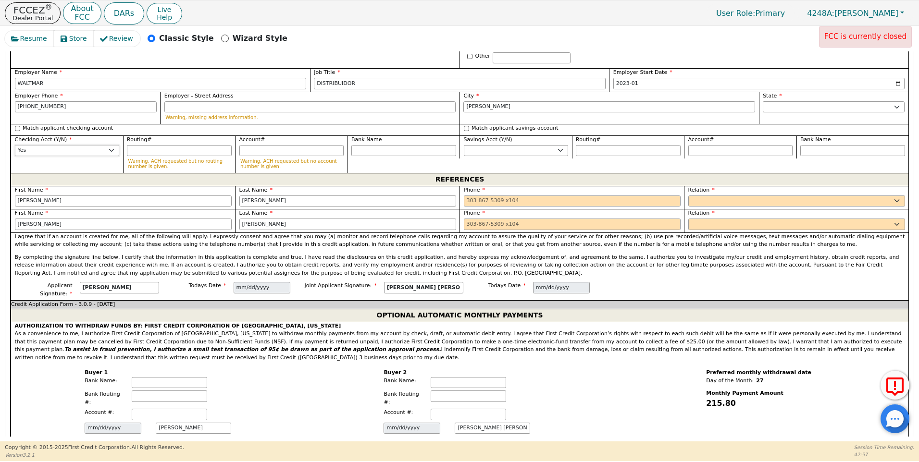
scroll to position [1017, 0]
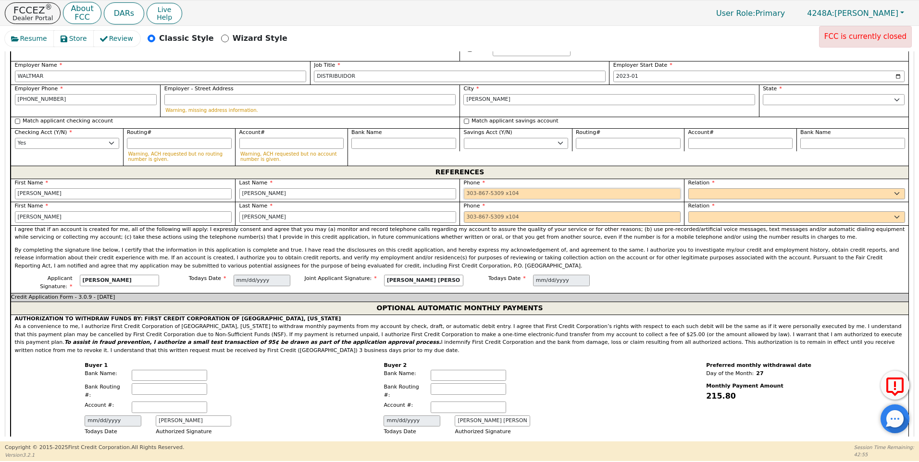
click at [465, 188] on input "tel" at bounding box center [572, 194] width 217 height 12
click at [695, 188] on select "FATHER MOTHER SISTER BROTHER DAUGHTER SON CO-WORKER NEIGHBOR FRIEND COUSIN G-MO…" at bounding box center [796, 194] width 217 height 12
click at [688, 188] on select "FATHER MOTHER SISTER BROTHER DAUGHTER SON CO-WORKER NEIGHBOR FRIEND COUSIN G-MO…" at bounding box center [796, 194] width 217 height 12
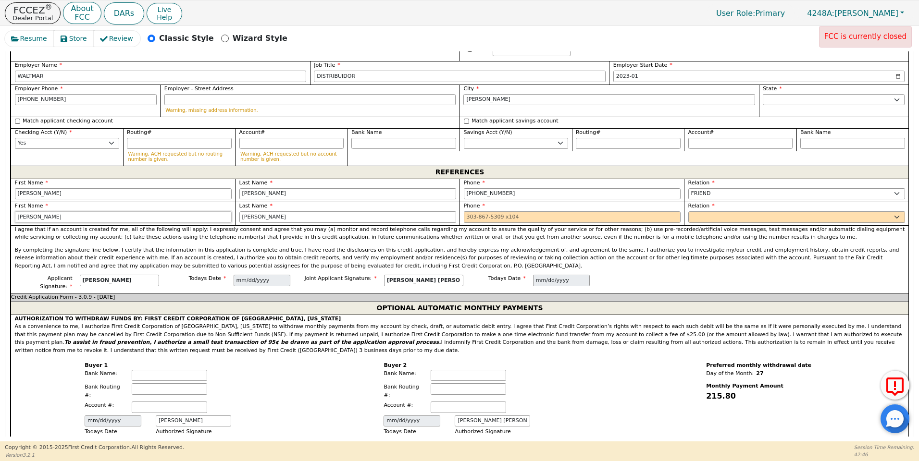
drag, startPoint x: 47, startPoint y: 185, endPoint x: 9, endPoint y: 186, distance: 38.5
click at [9, 186] on div "Step 4 of 4 ENTER APP DATA The words "I," "me" and "my" mean each person submit…" at bounding box center [459, 249] width 908 height 1620
drag, startPoint x: 266, startPoint y: 190, endPoint x: 232, endPoint y: 193, distance: 33.8
click at [231, 192] on div "First Name [PERSON_NAME] Last Name [PERSON_NAME] Phone [PHONE_NUMBER] Relation …" at bounding box center [460, 202] width 898 height 47
click at [464, 211] on input "tel" at bounding box center [572, 217] width 217 height 12
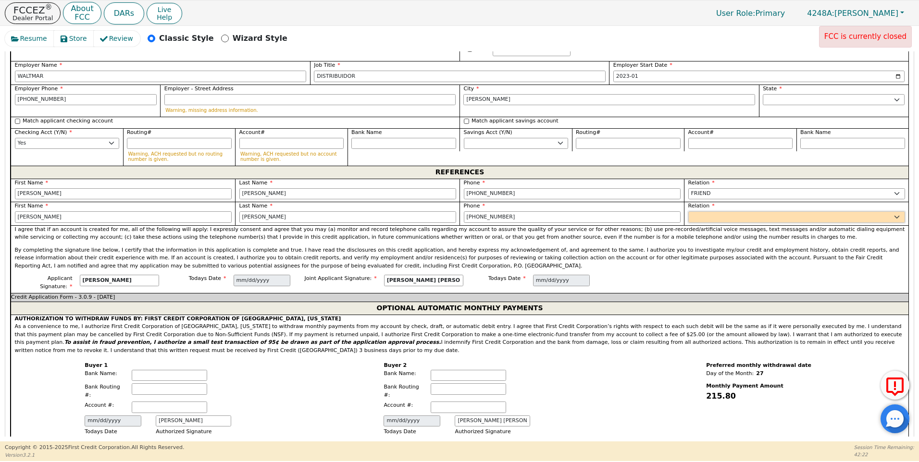
click at [697, 211] on select "FATHER MOTHER SISTER BROTHER DAUGHTER SON CO-WORKER NEIGHBOR FRIEND COUSIN G-MO…" at bounding box center [796, 217] width 217 height 12
click at [688, 211] on select "FATHER MOTHER SISTER BROTHER DAUGHTER SON CO-WORKER NEIGHBOR FRIEND COUSIN G-MO…" at bounding box center [796, 217] width 217 height 12
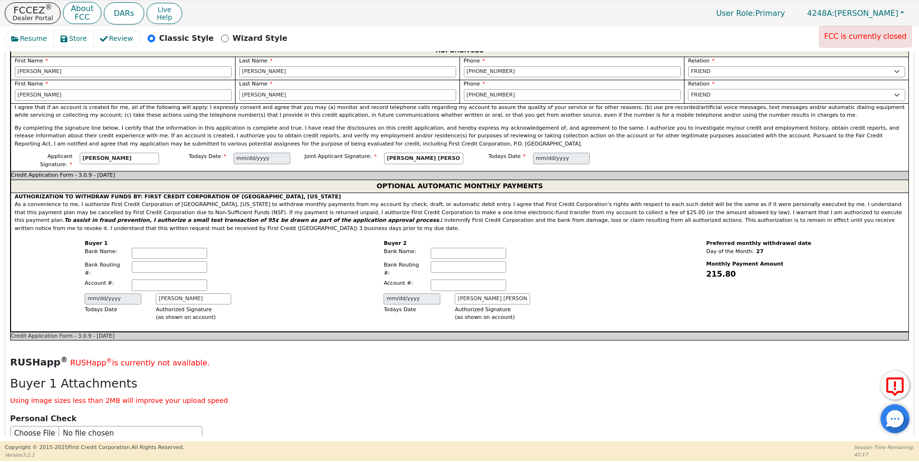
scroll to position [1609, 0]
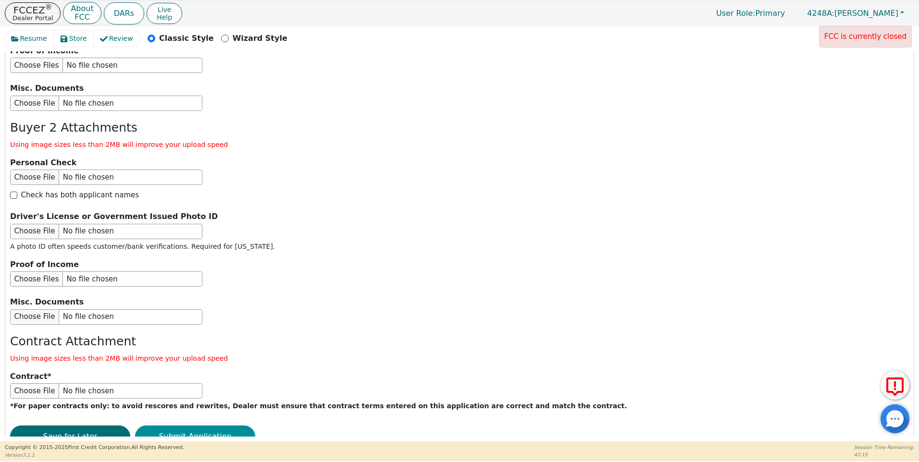
click at [202, 426] on button "Submit Application" at bounding box center [195, 437] width 120 height 22
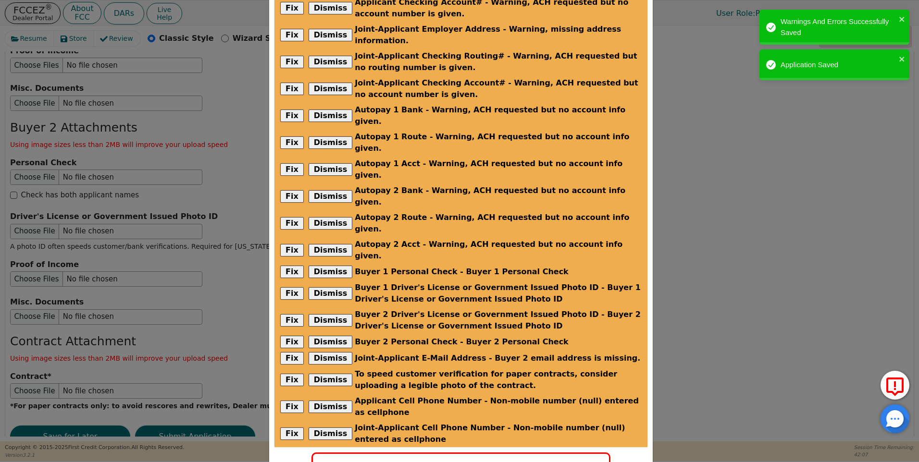
scroll to position [129, 0]
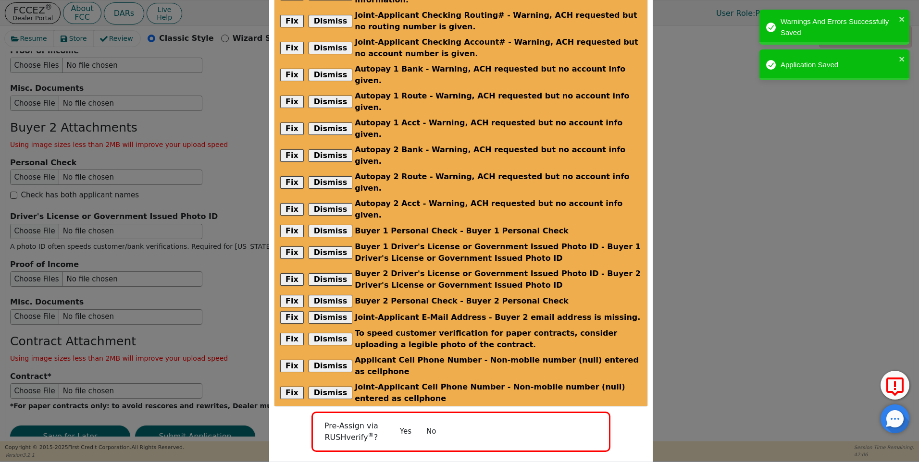
click at [432, 423] on button "No" at bounding box center [431, 431] width 25 height 17
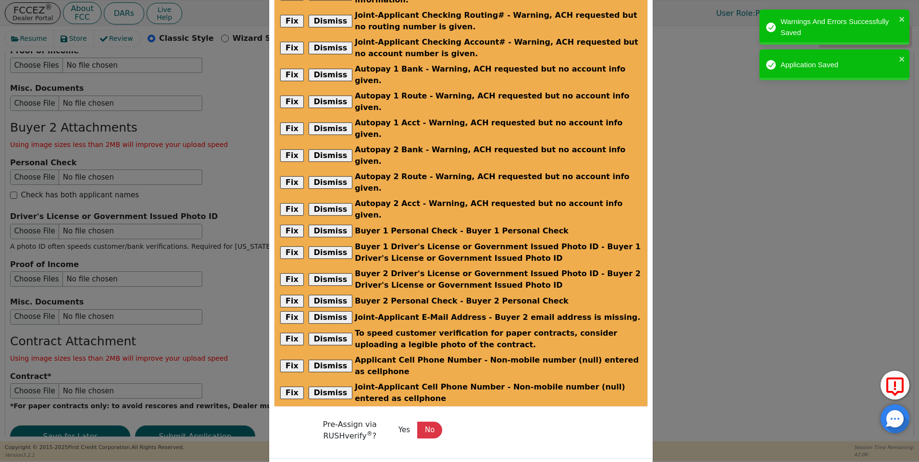
scroll to position [126, 0]
